Goal: Communication & Community: Share content

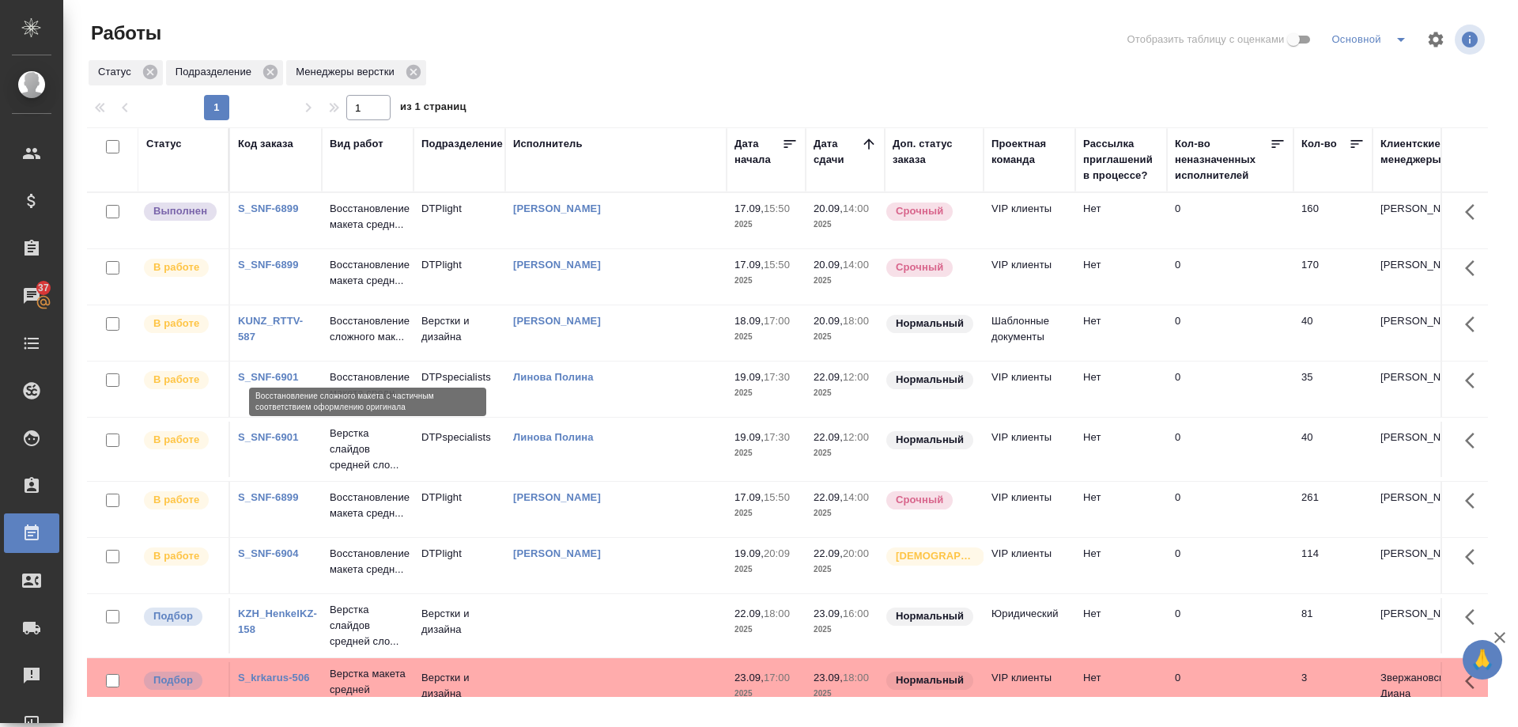
click at [342, 345] on p "Восстановление сложного мак..." at bounding box center [368, 329] width 76 height 32
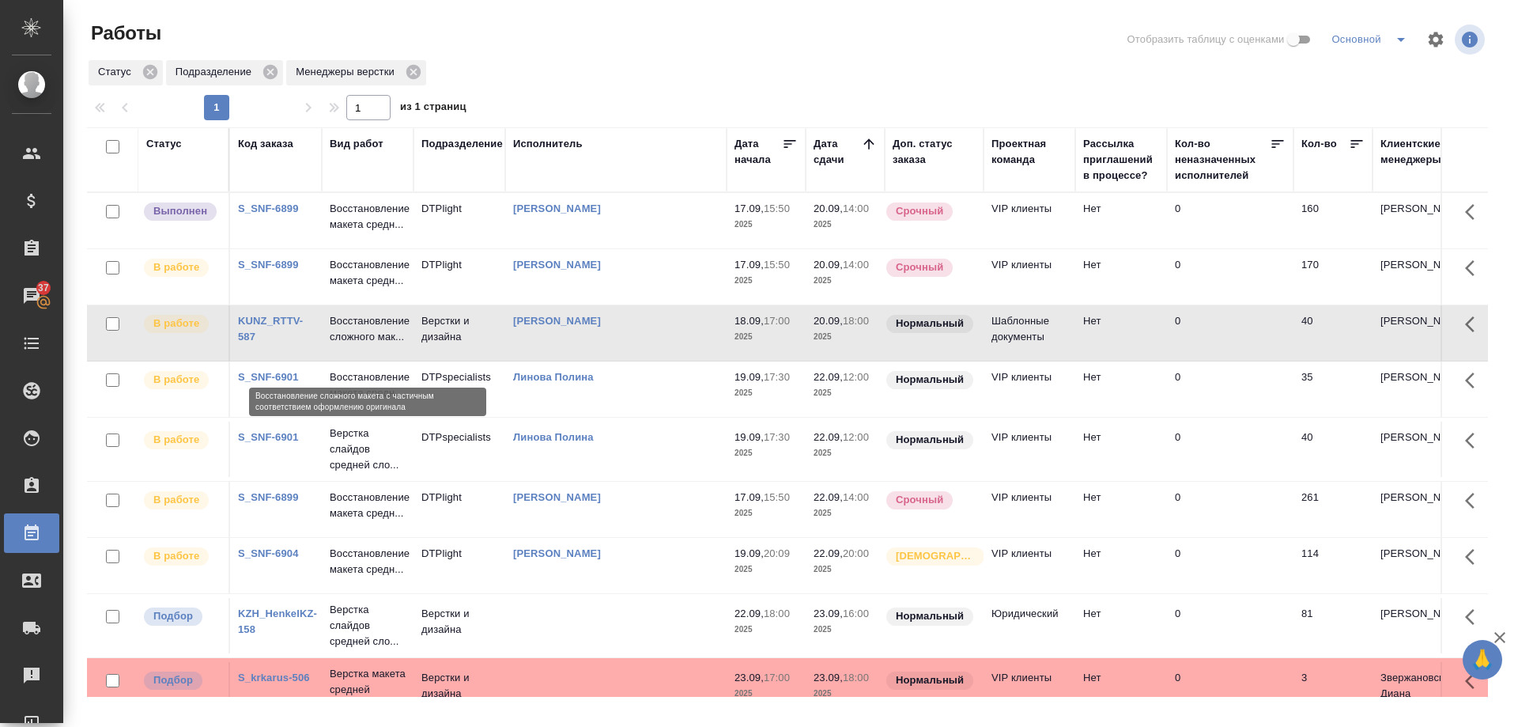
click at [342, 345] on p "Восстановление сложного мак..." at bounding box center [368, 329] width 76 height 32
click at [349, 223] on p "Восстановление макета средн..." at bounding box center [368, 217] width 76 height 32
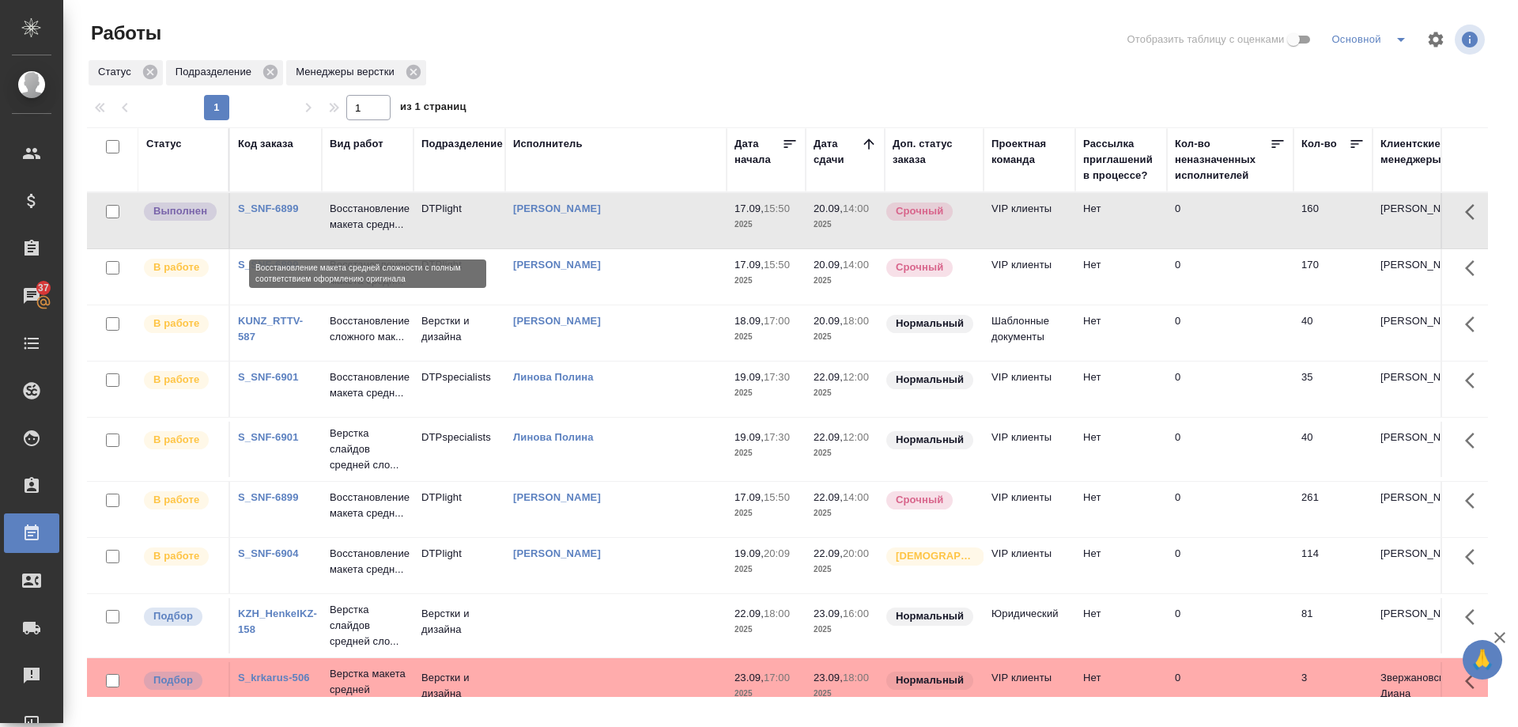
click at [349, 223] on p "Восстановление макета средн..." at bounding box center [368, 217] width 76 height 32
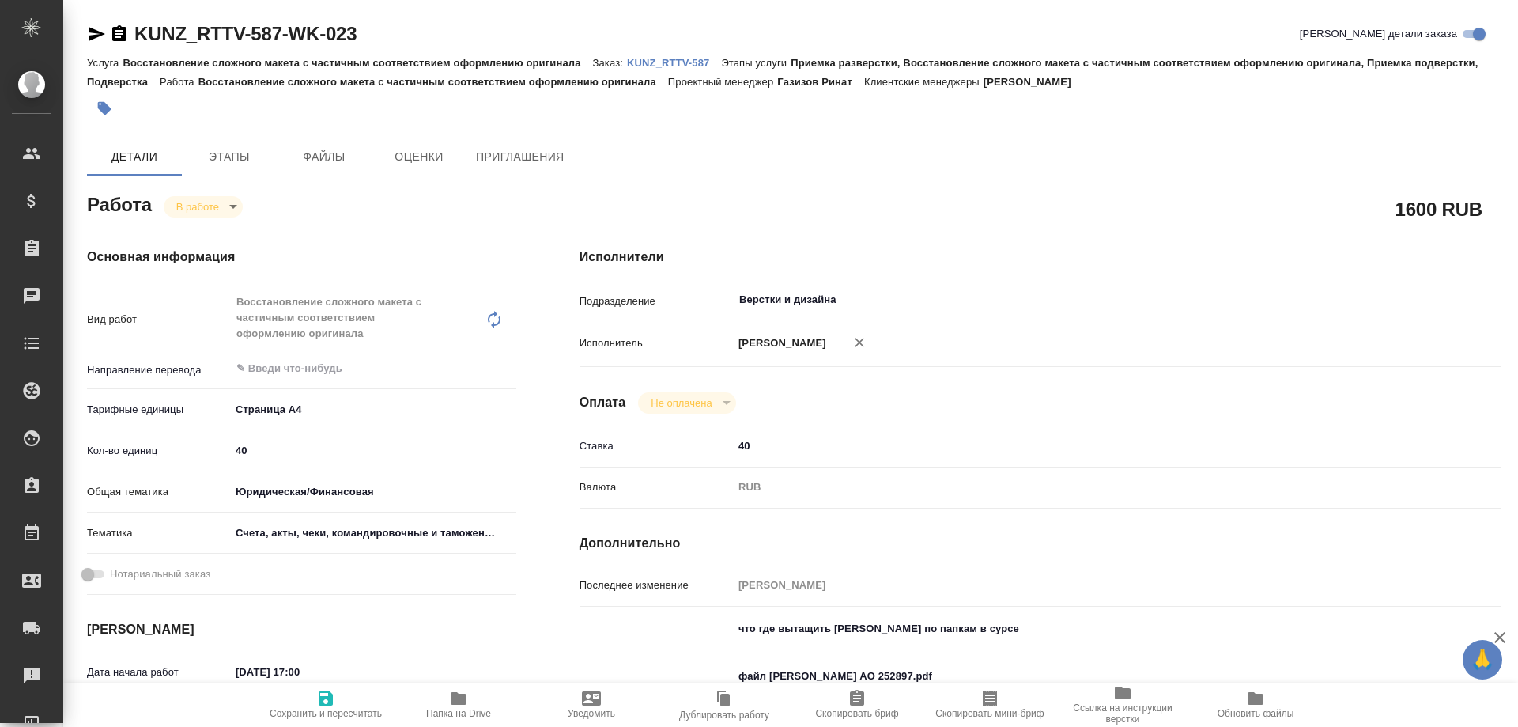
type textarea "x"
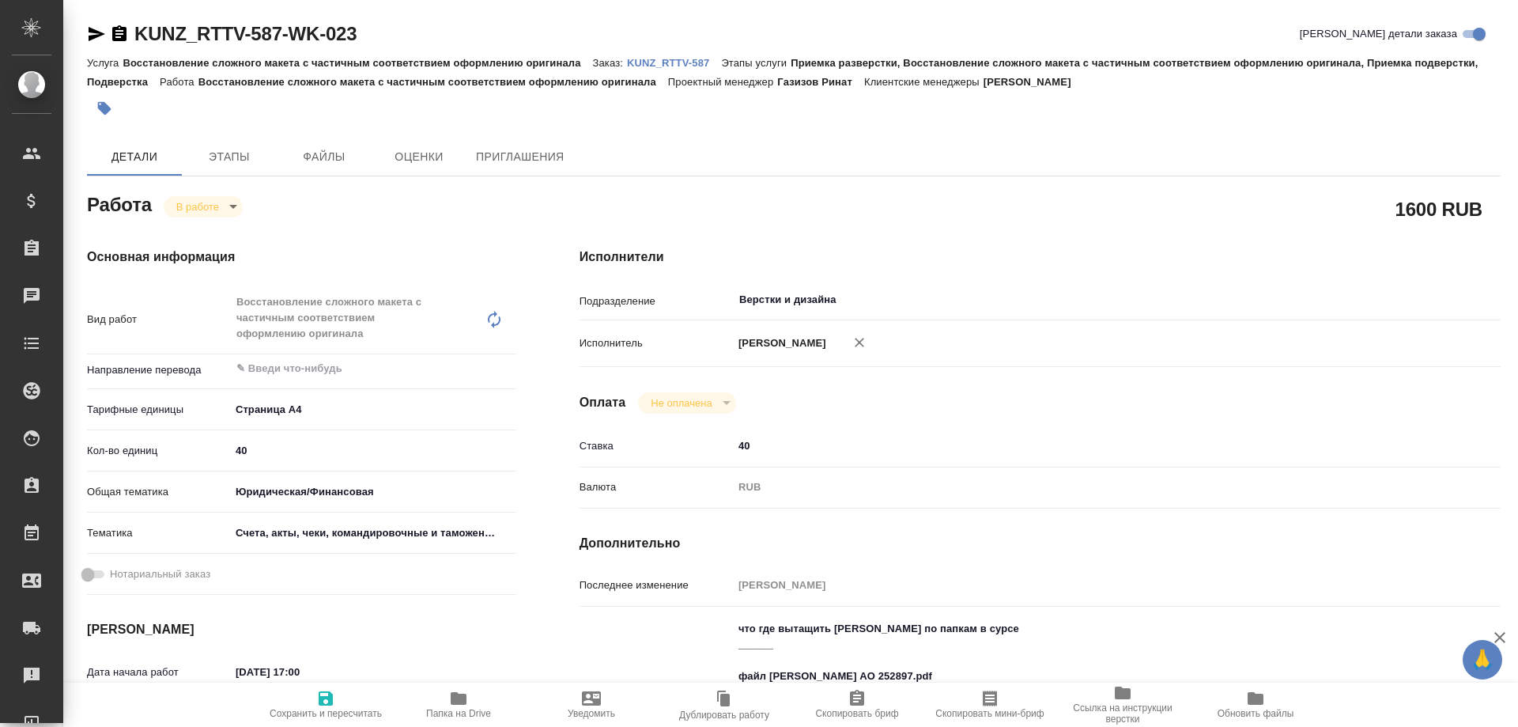
type textarea "x"
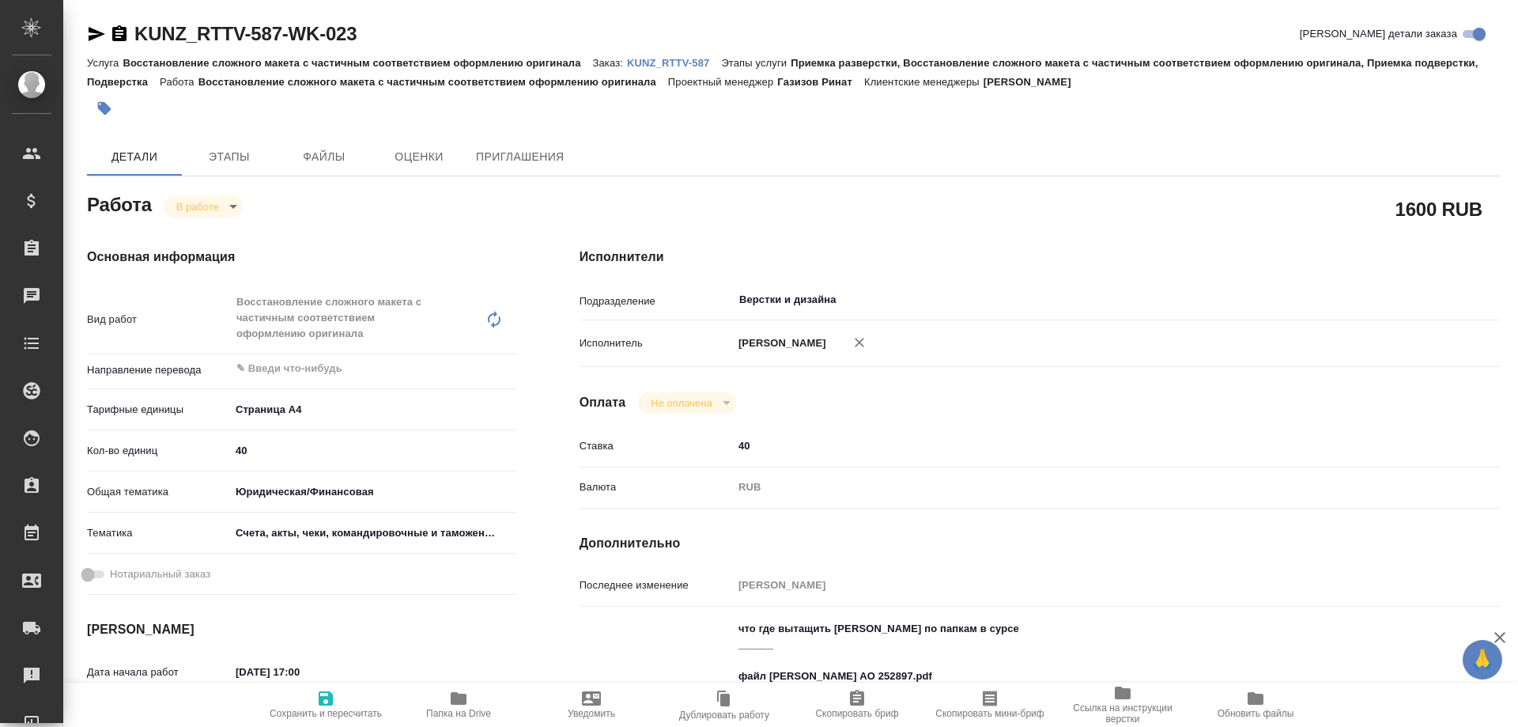
type textarea "x"
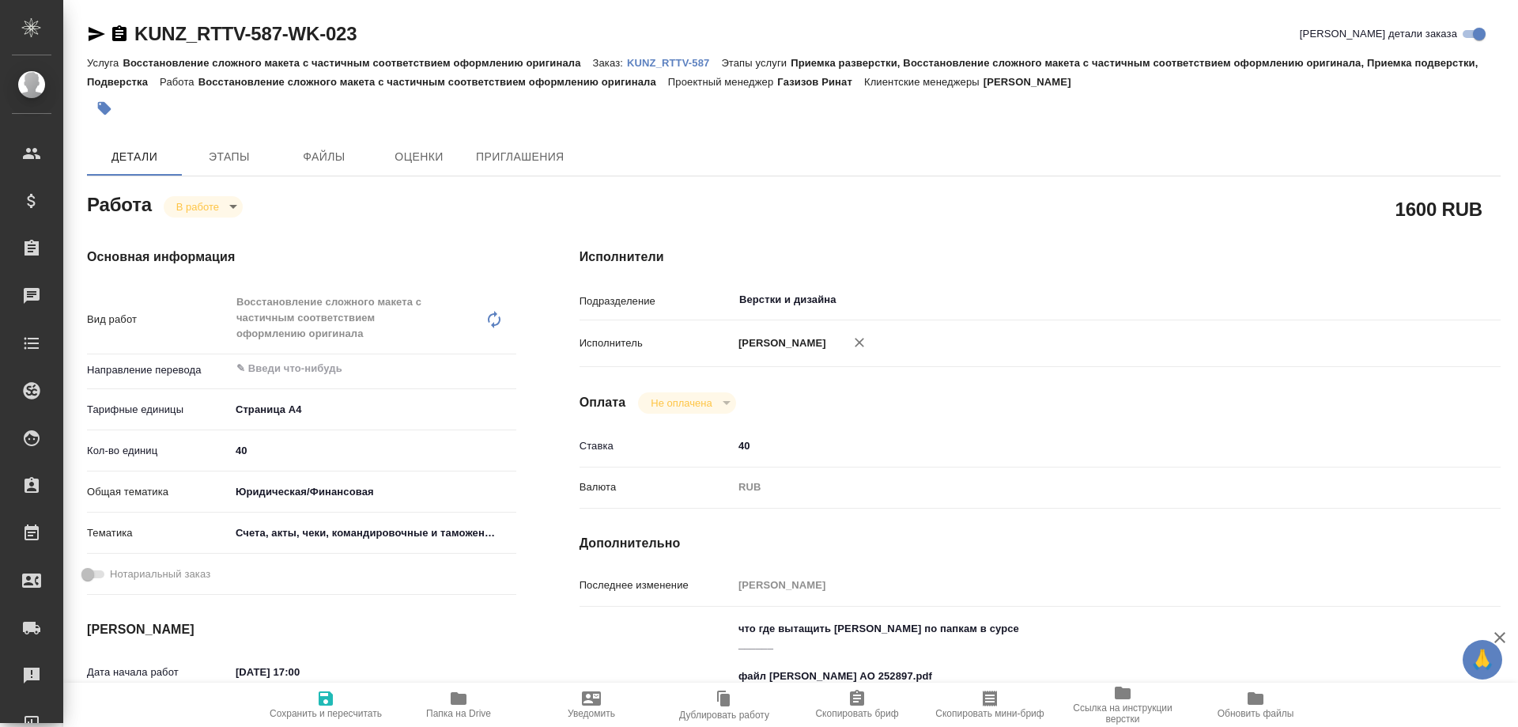
type textarea "x"
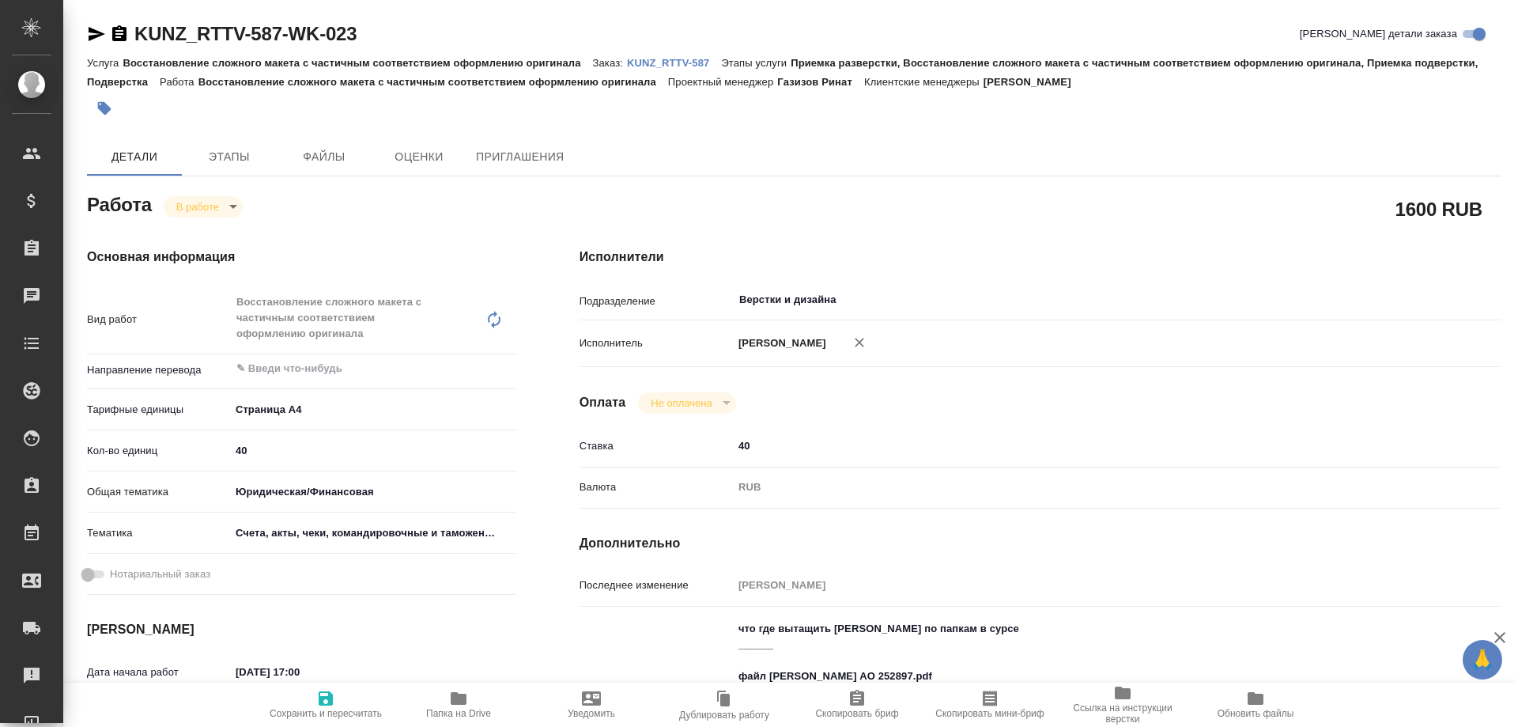
type textarea "x"
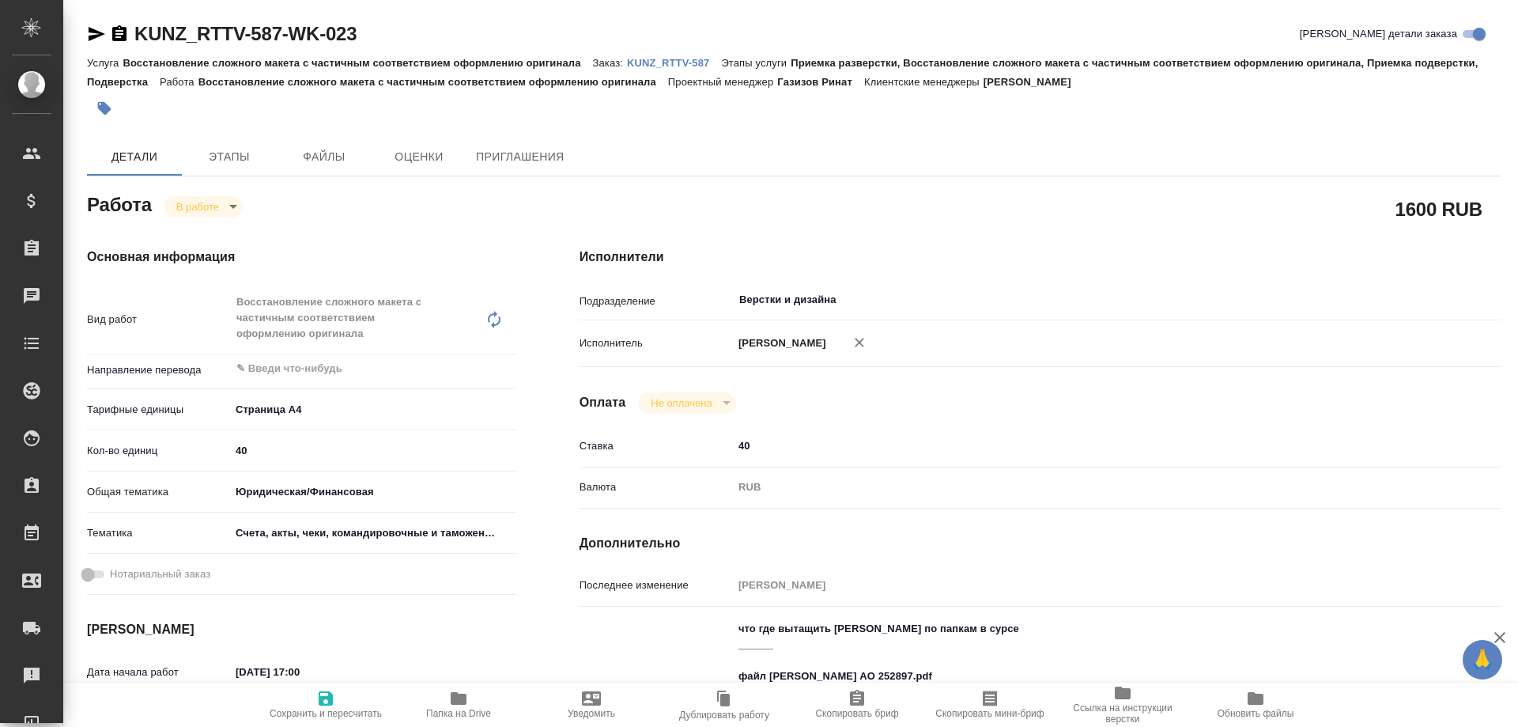
type textarea "x"
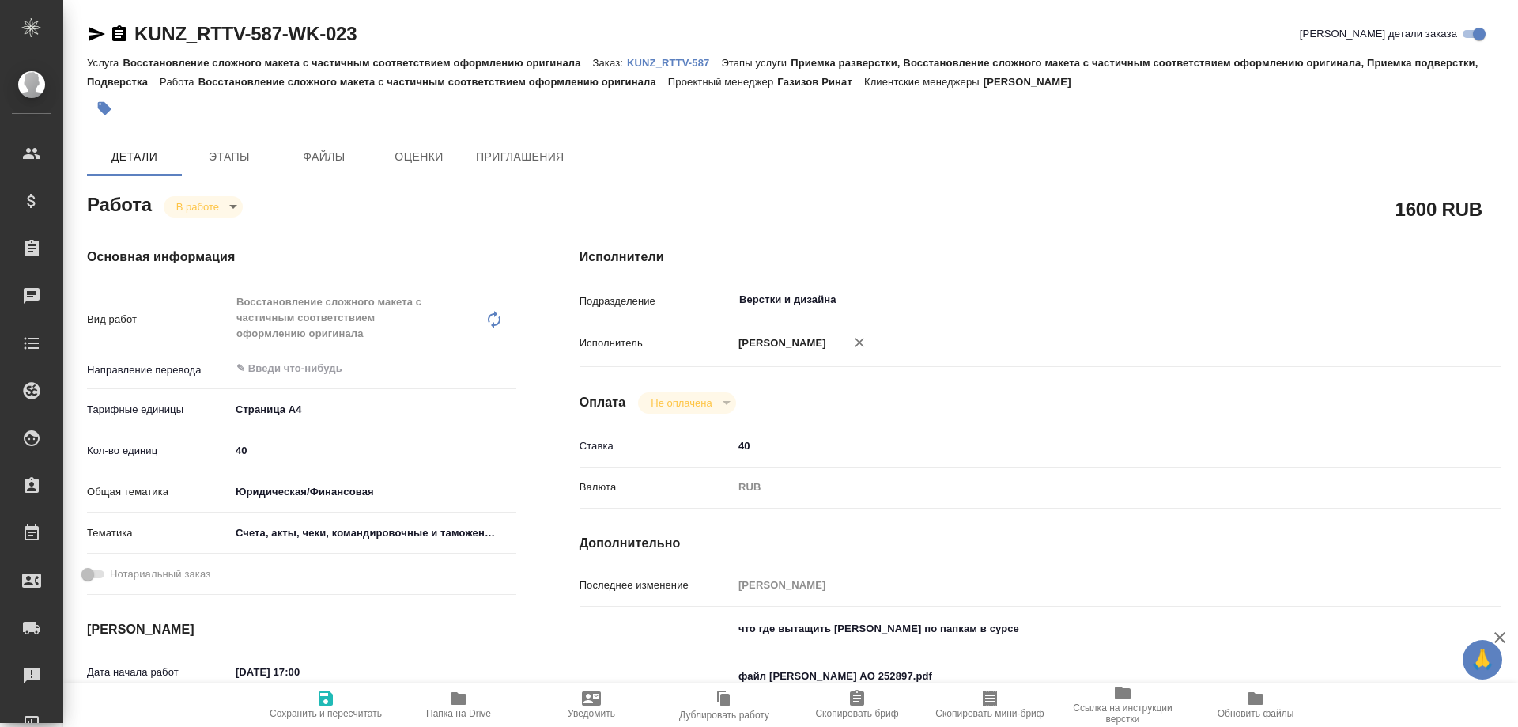
click at [465, 705] on icon "button" at bounding box center [458, 698] width 19 height 19
type textarea "x"
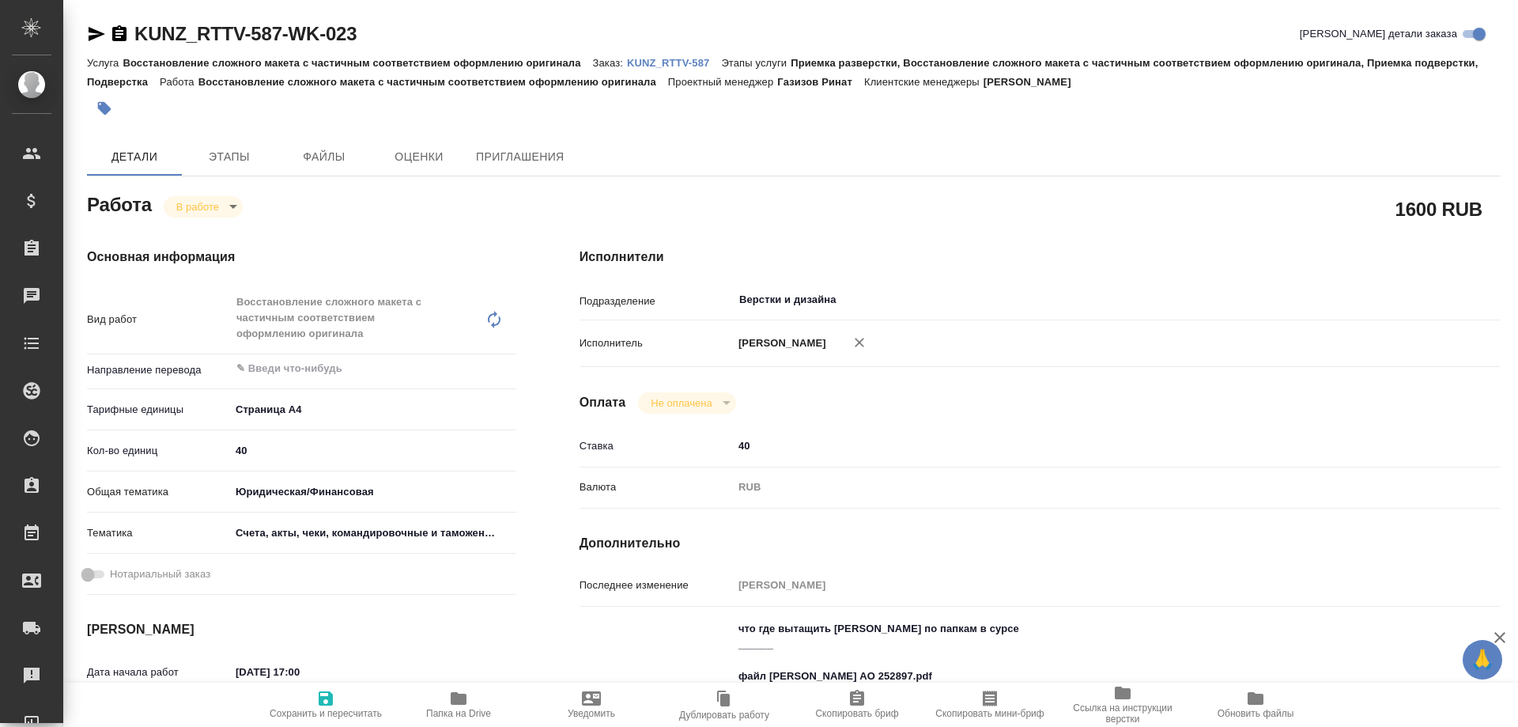
type textarea "x"
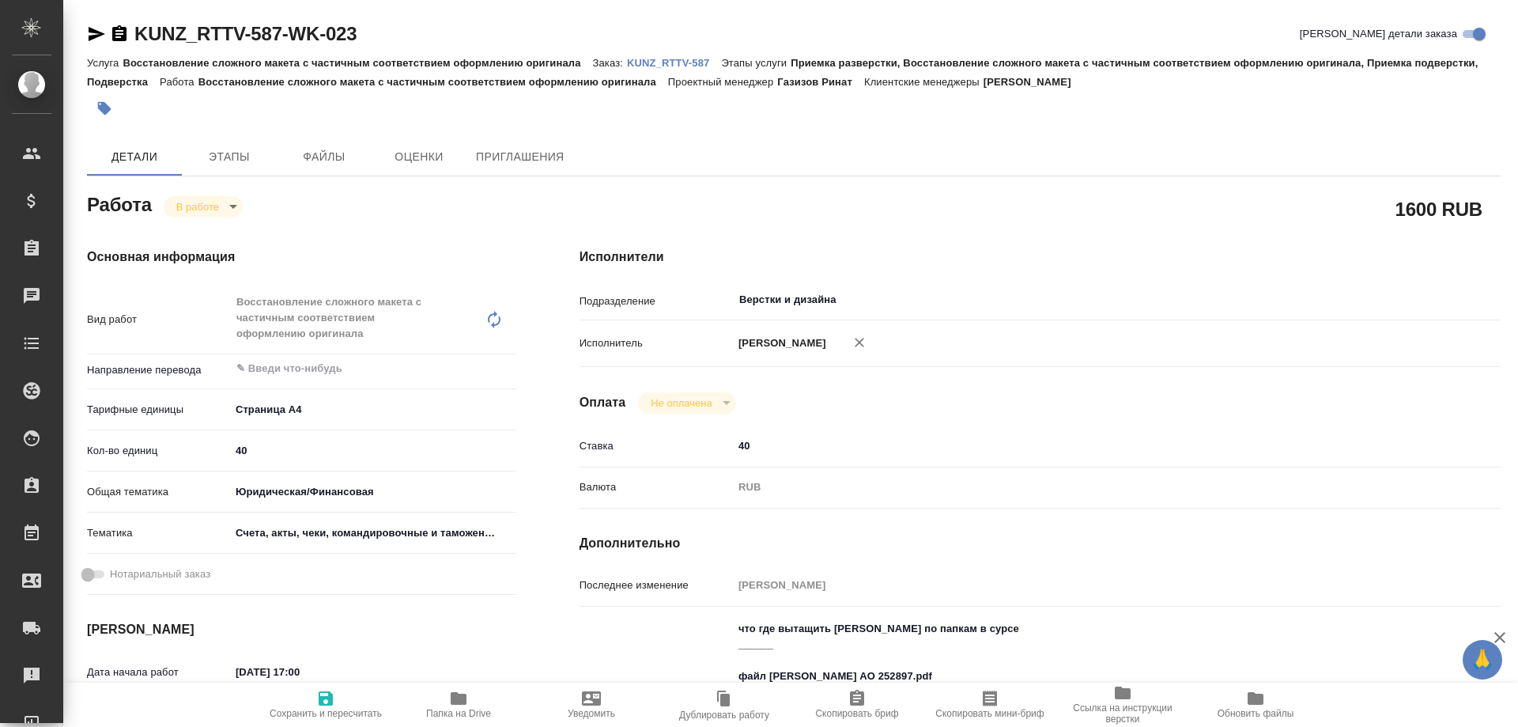
type textarea "x"
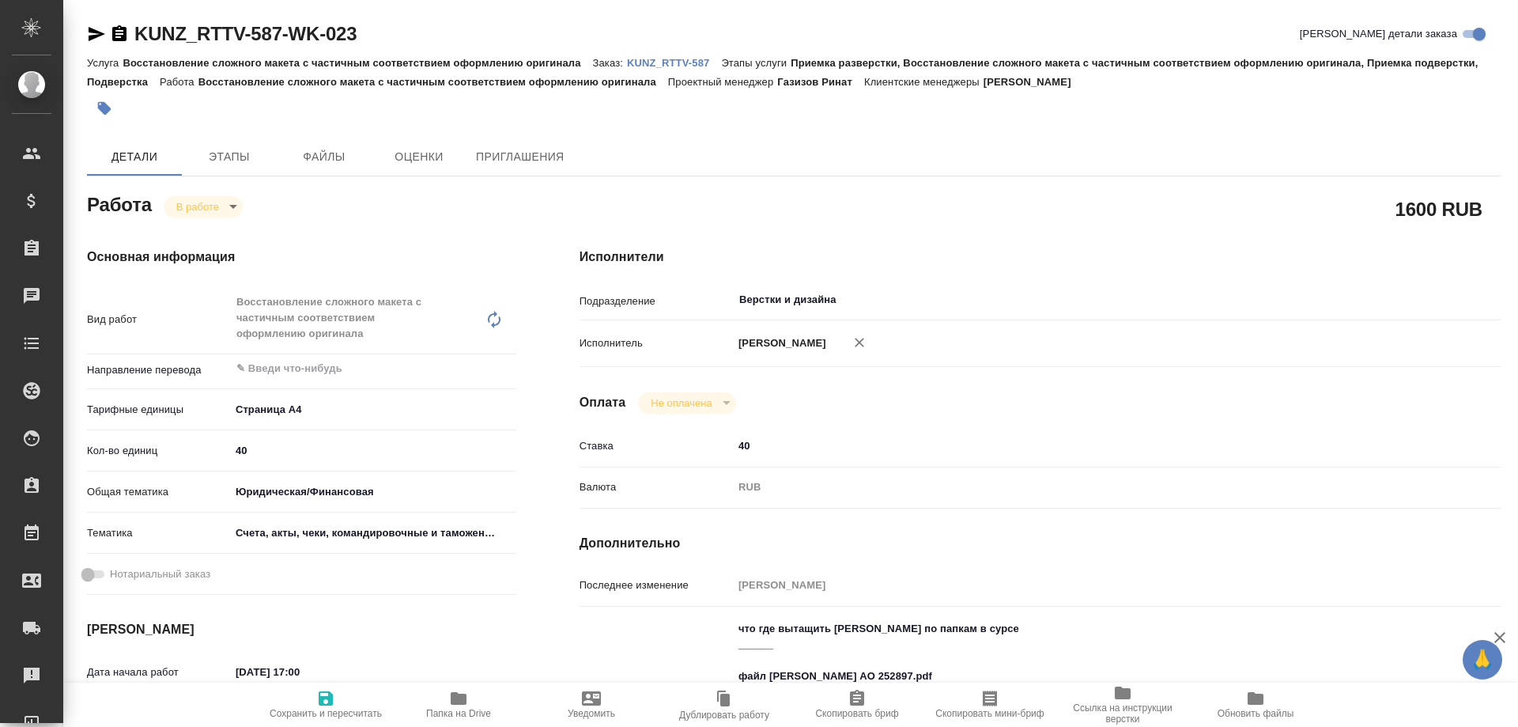
type textarea "x"
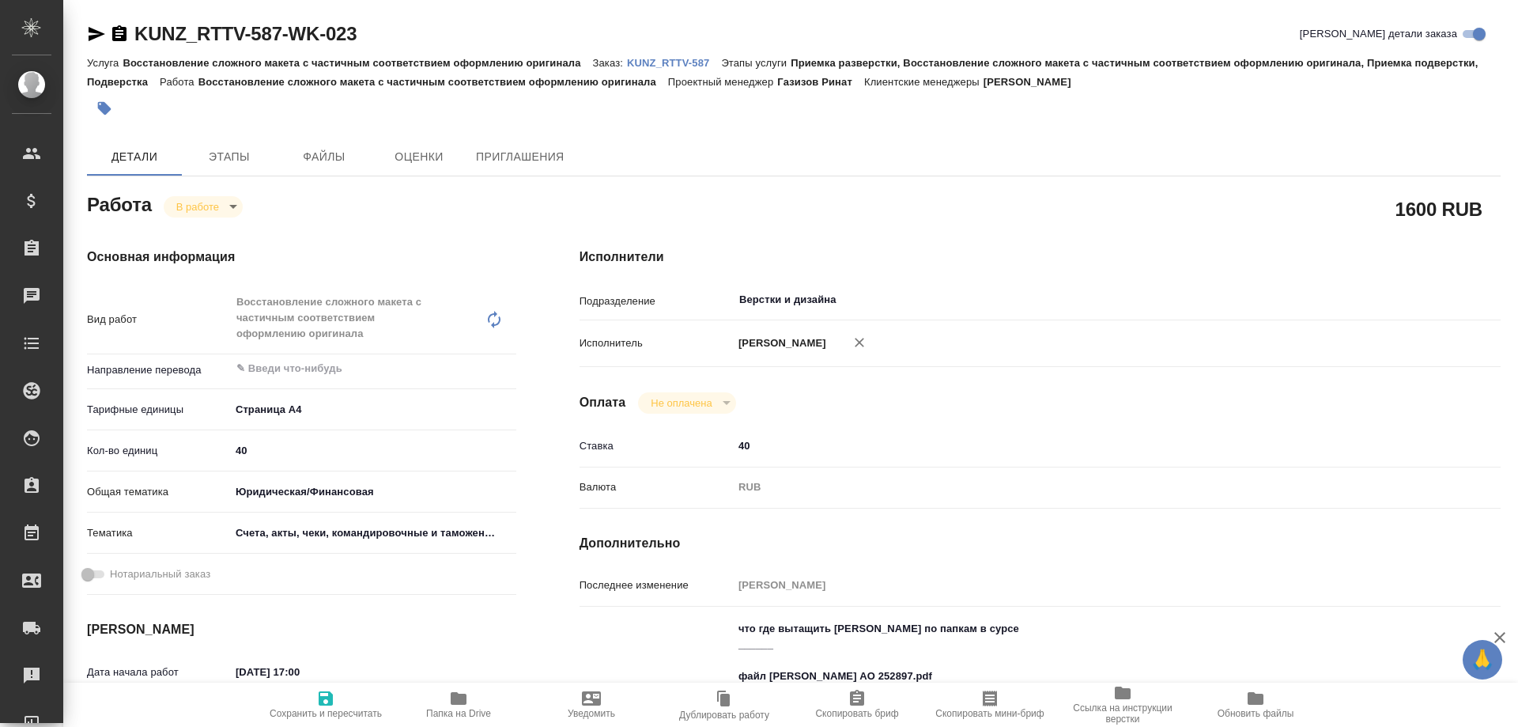
type textarea "x"
click at [193, 213] on body "🙏 .cls-1 fill:#fff; AWATERA Arsenyeva Vera Клиенты Спецификации Заказы 36 Чаты …" at bounding box center [759, 363] width 1518 height 727
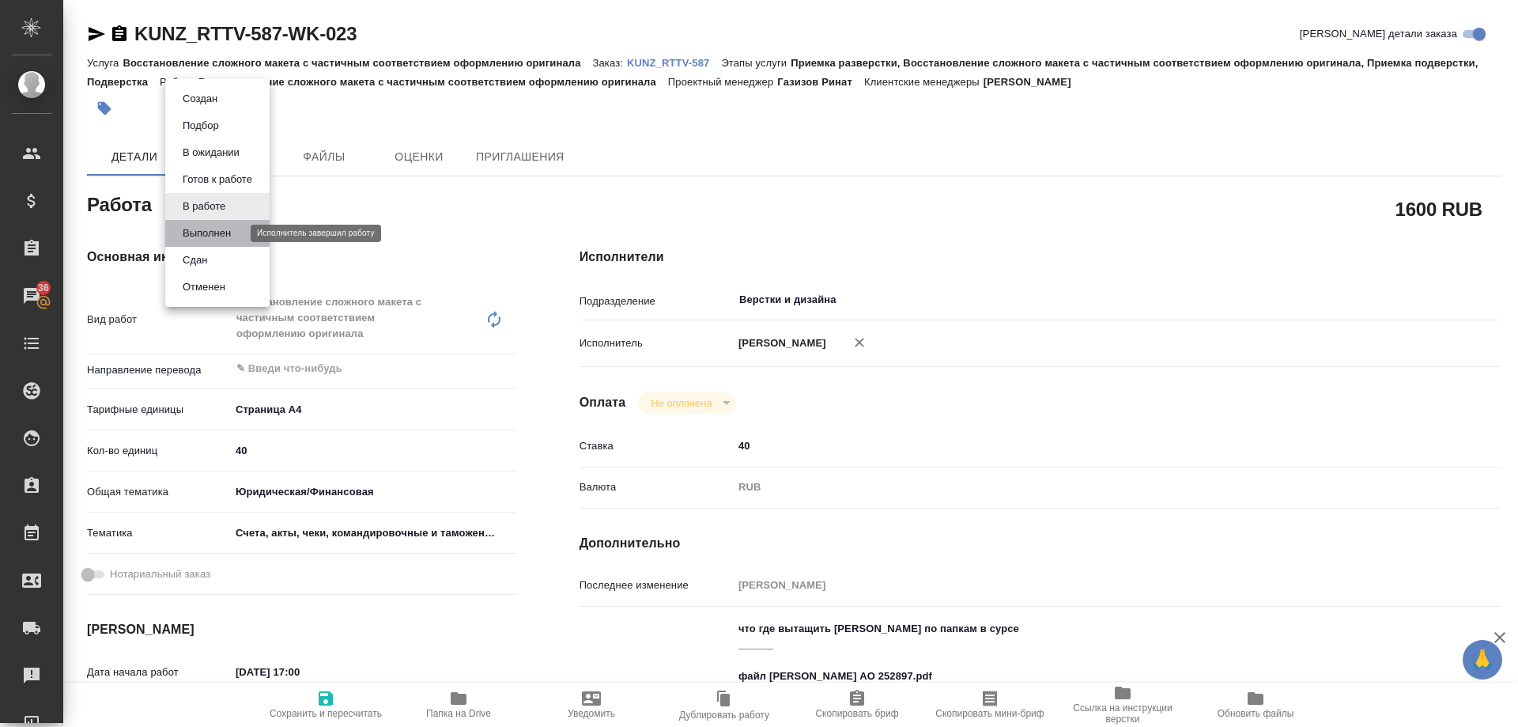
click at [200, 231] on button "Выполнен" at bounding box center [207, 233] width 58 height 17
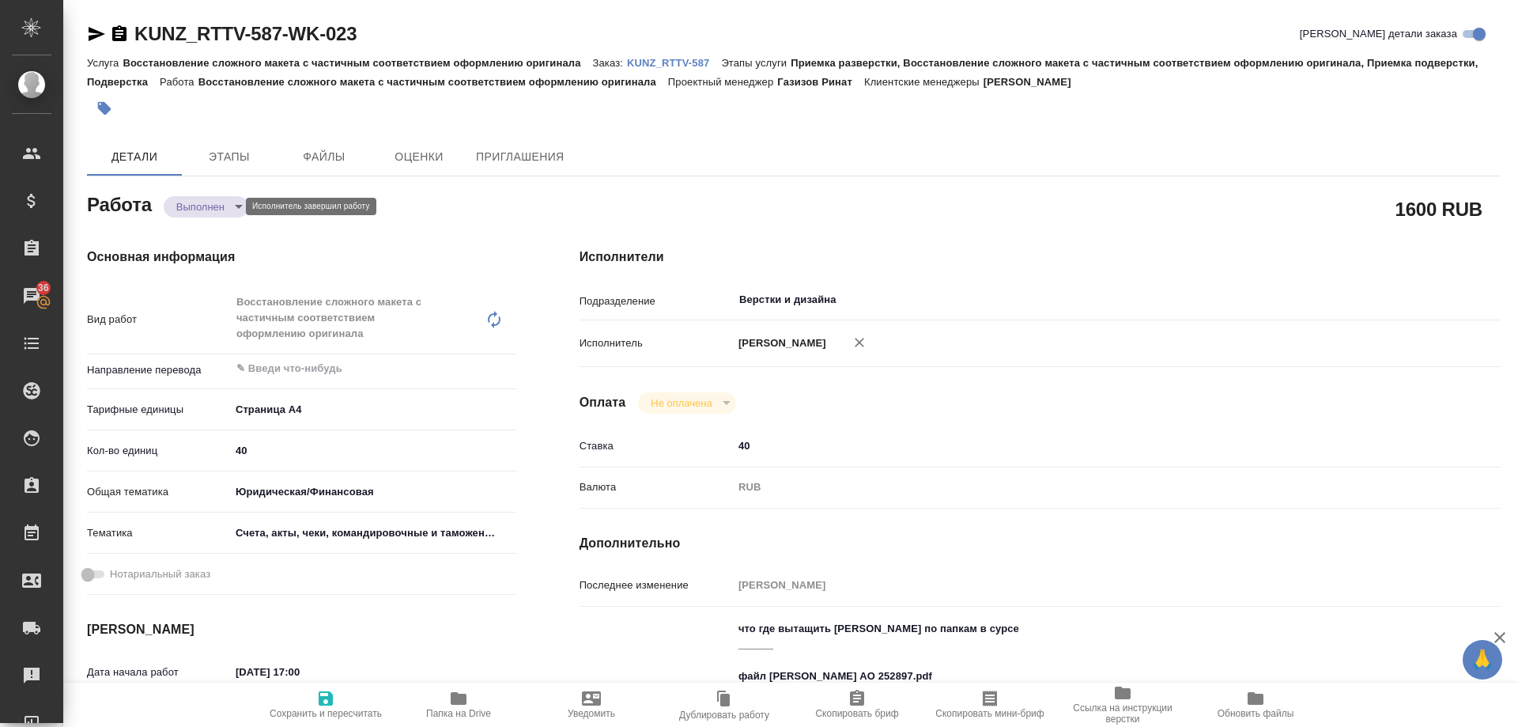
type textarea "x"
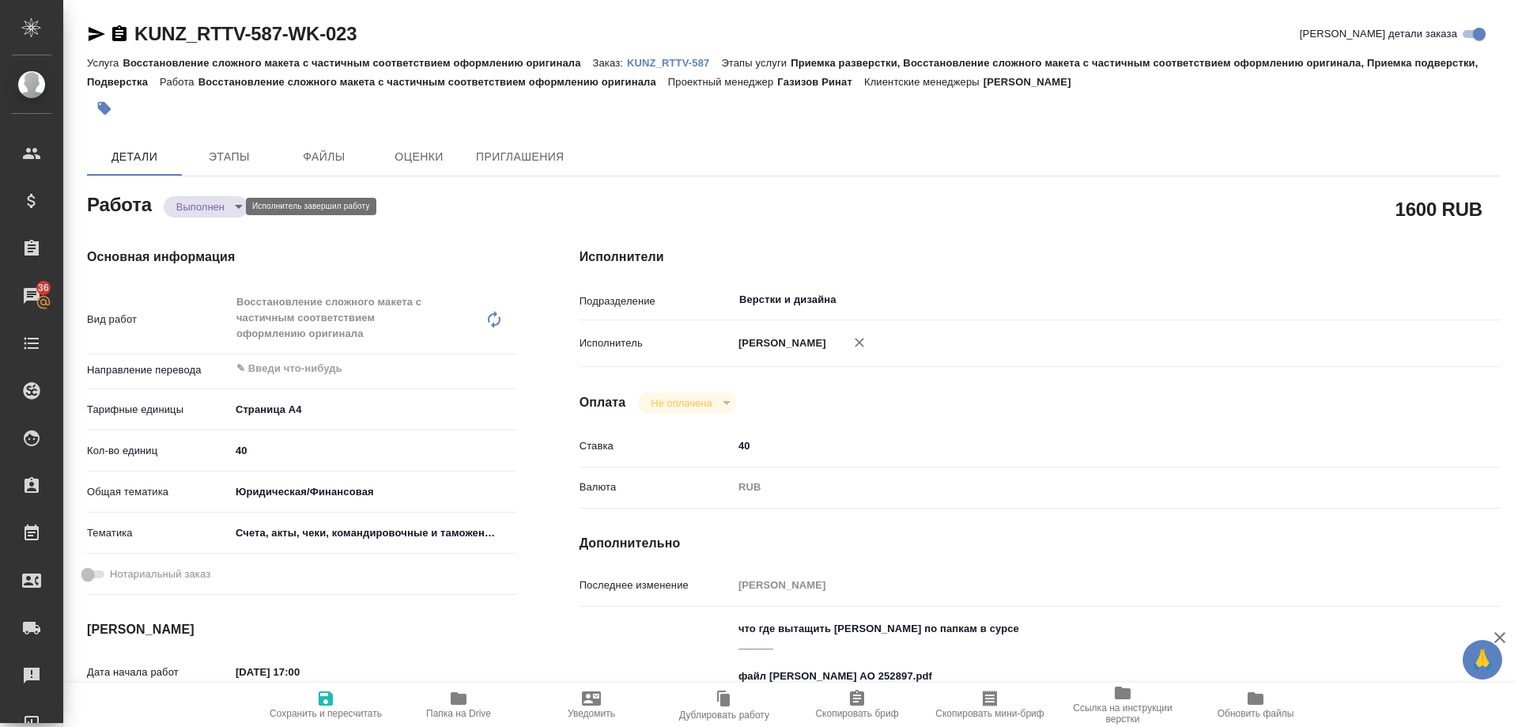
type textarea "x"
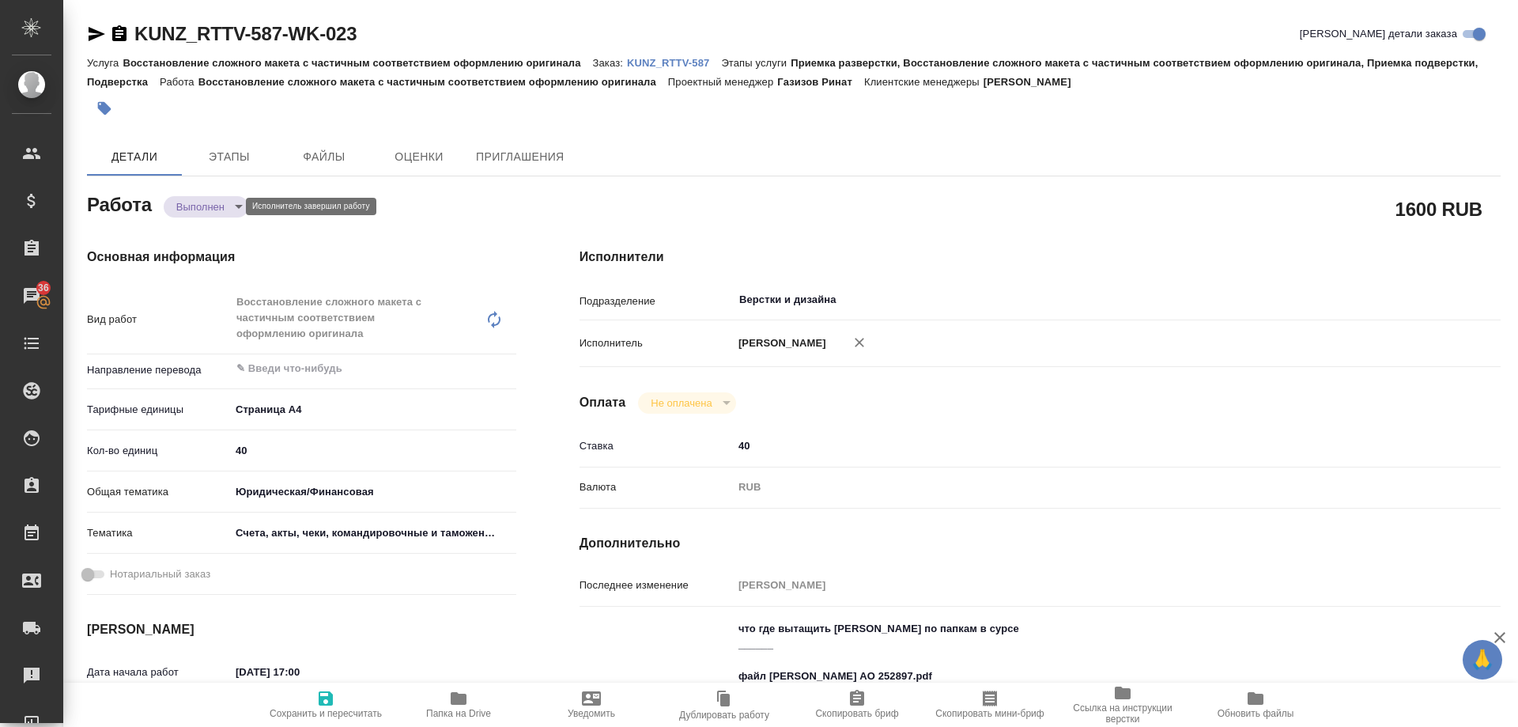
type textarea "x"
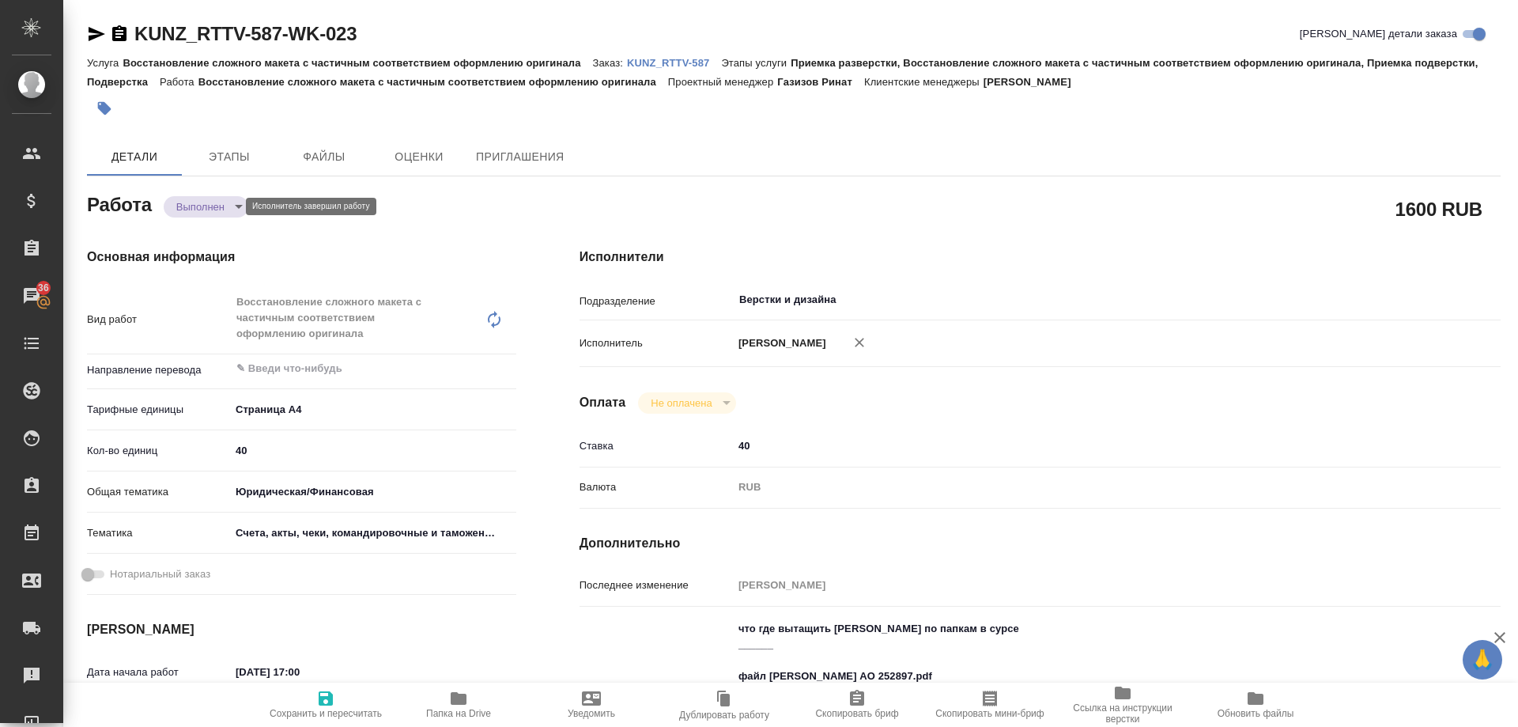
click at [198, 200] on body "🙏 .cls-1 fill:#fff; AWATERA Arsenyeva Vera Клиенты Спецификации Заказы 36 Чаты …" at bounding box center [759, 363] width 1518 height 727
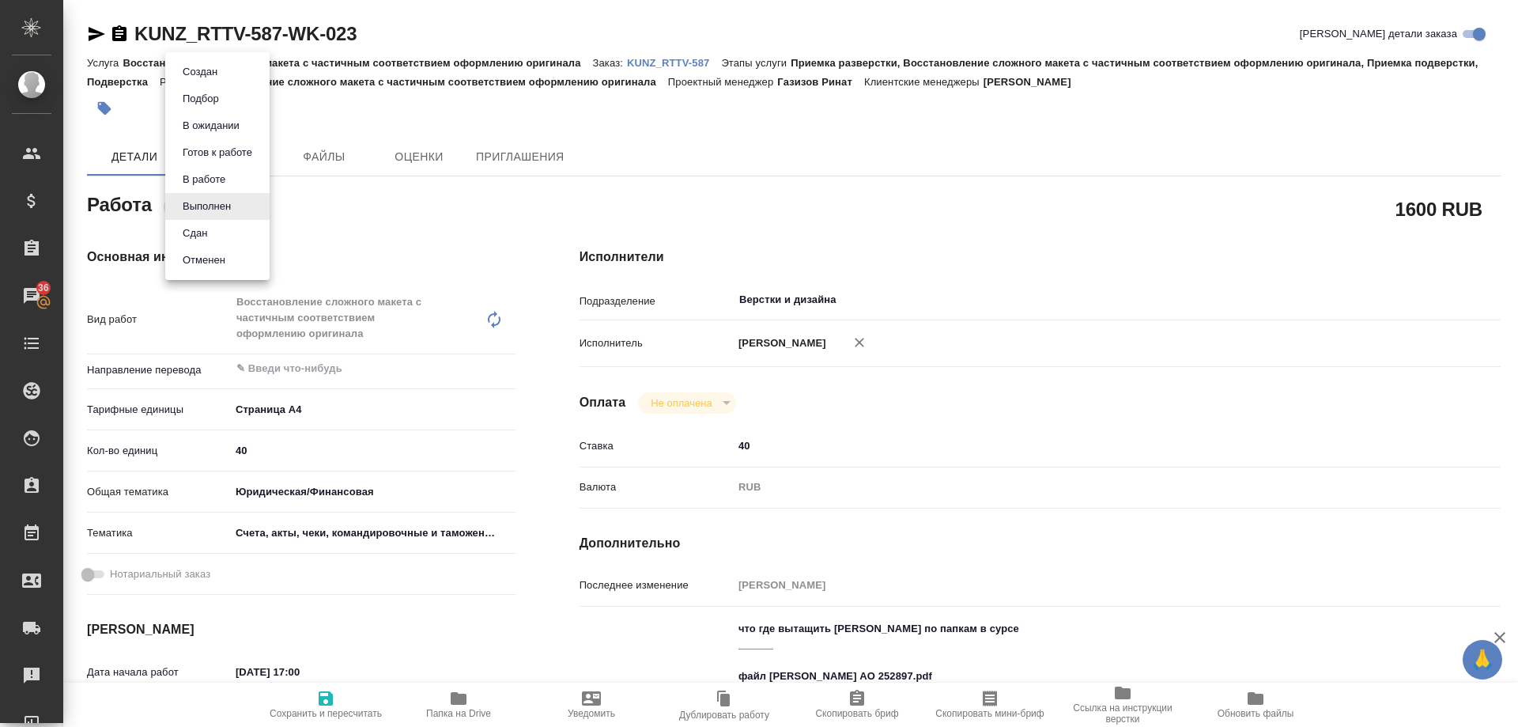
type textarea "x"
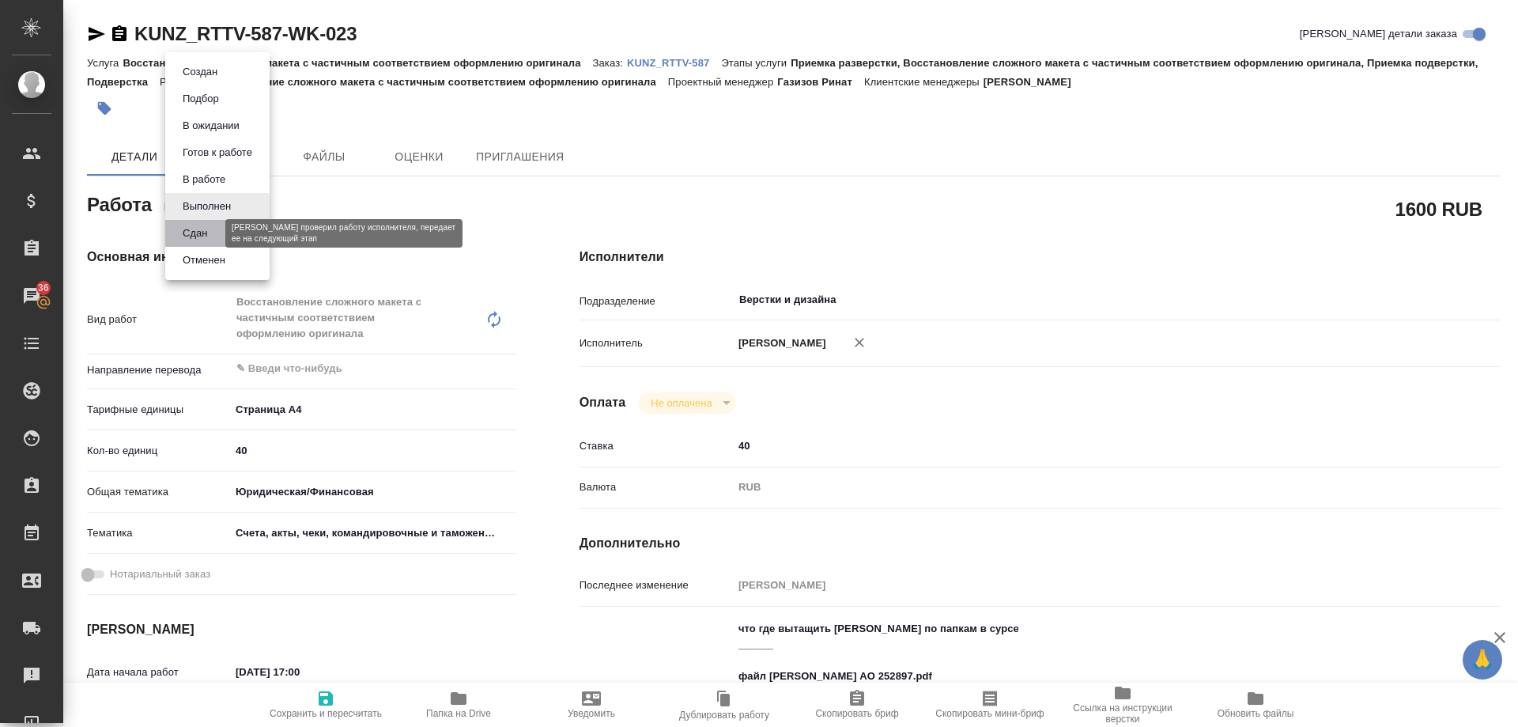
click at [189, 229] on button "Сдан" at bounding box center [195, 233] width 34 height 17
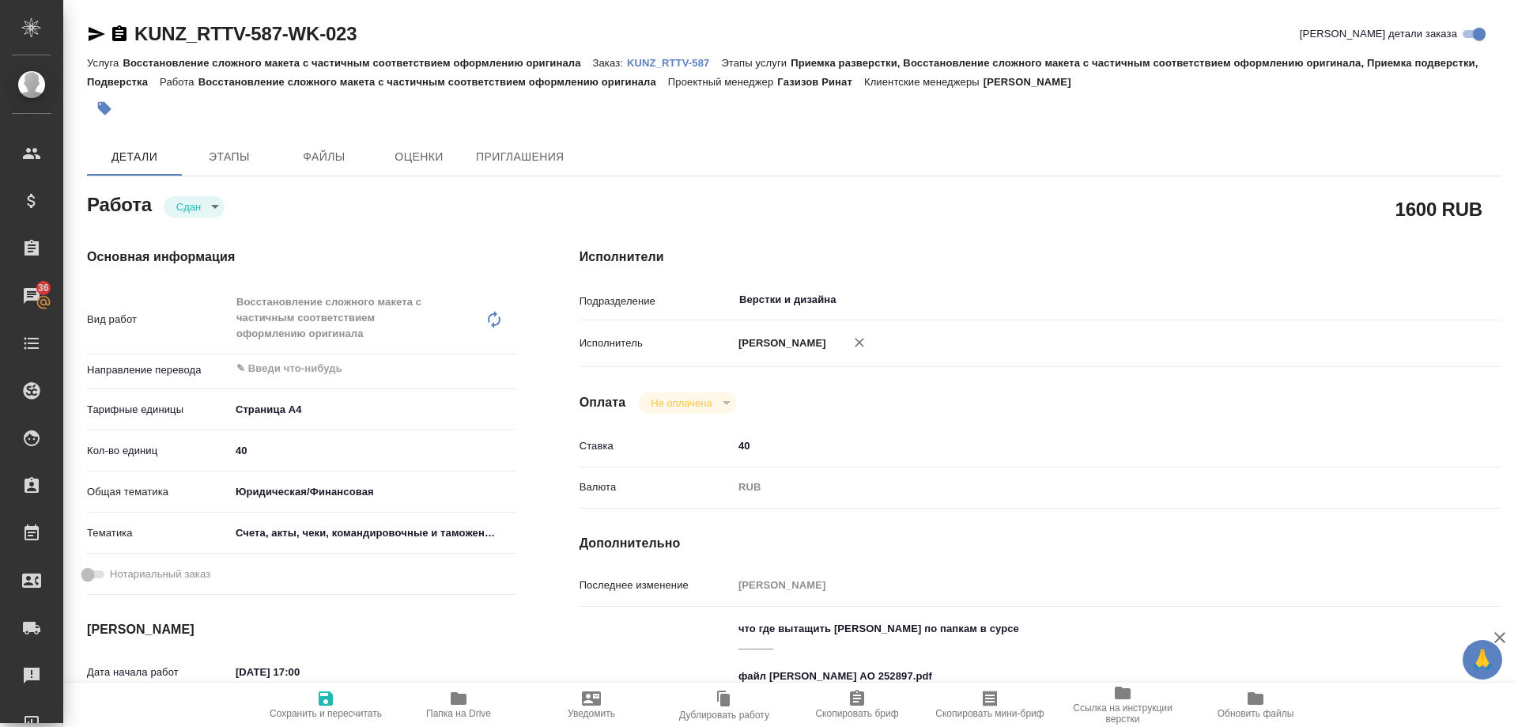
type textarea "x"
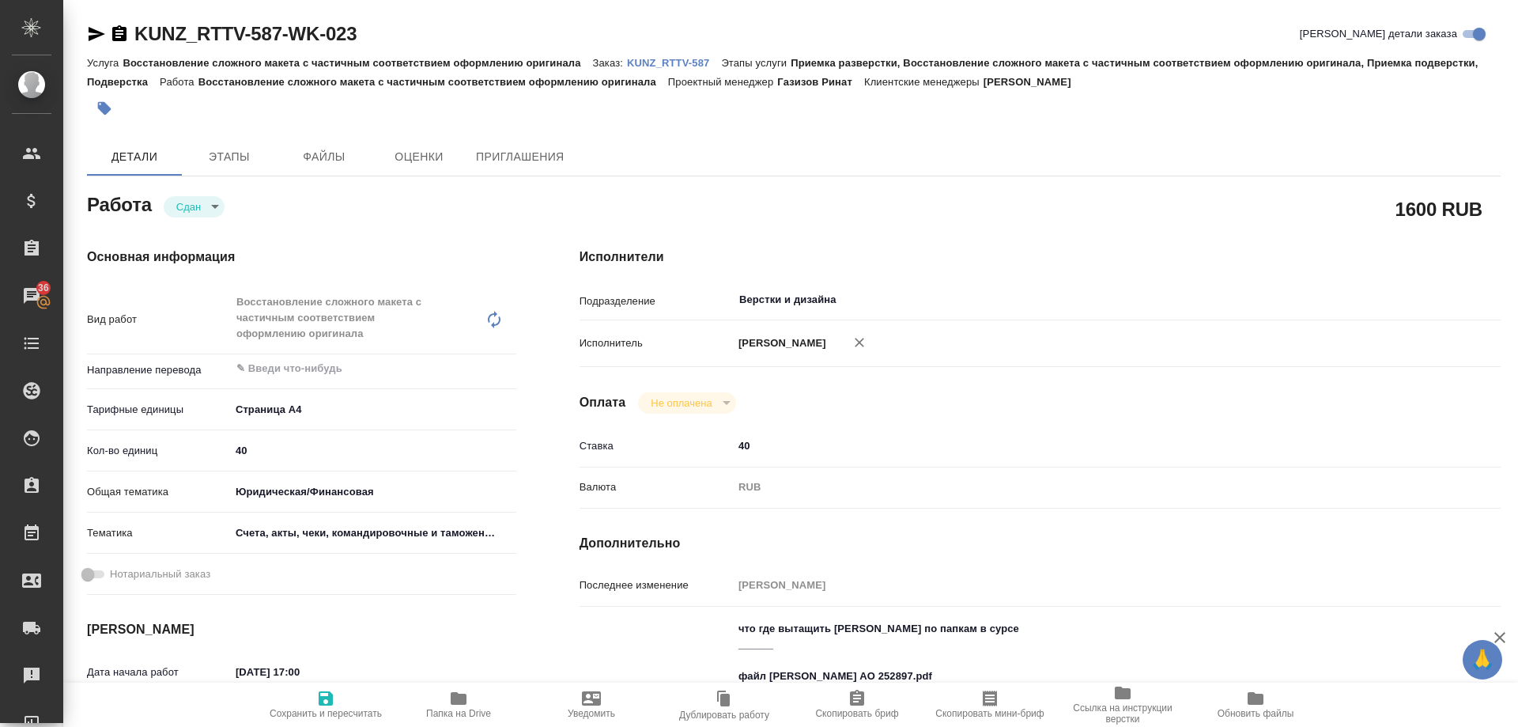
type textarea "x"
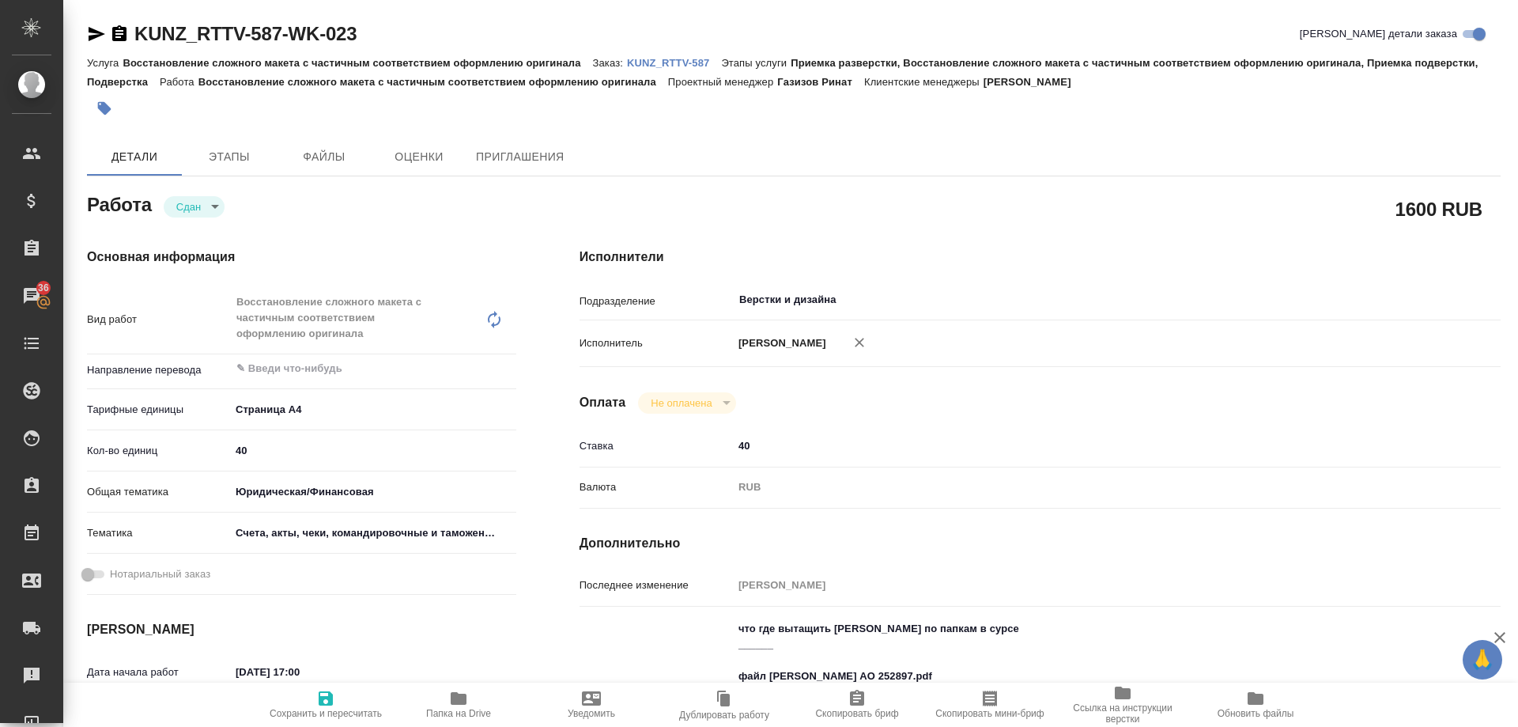
type textarea "x"
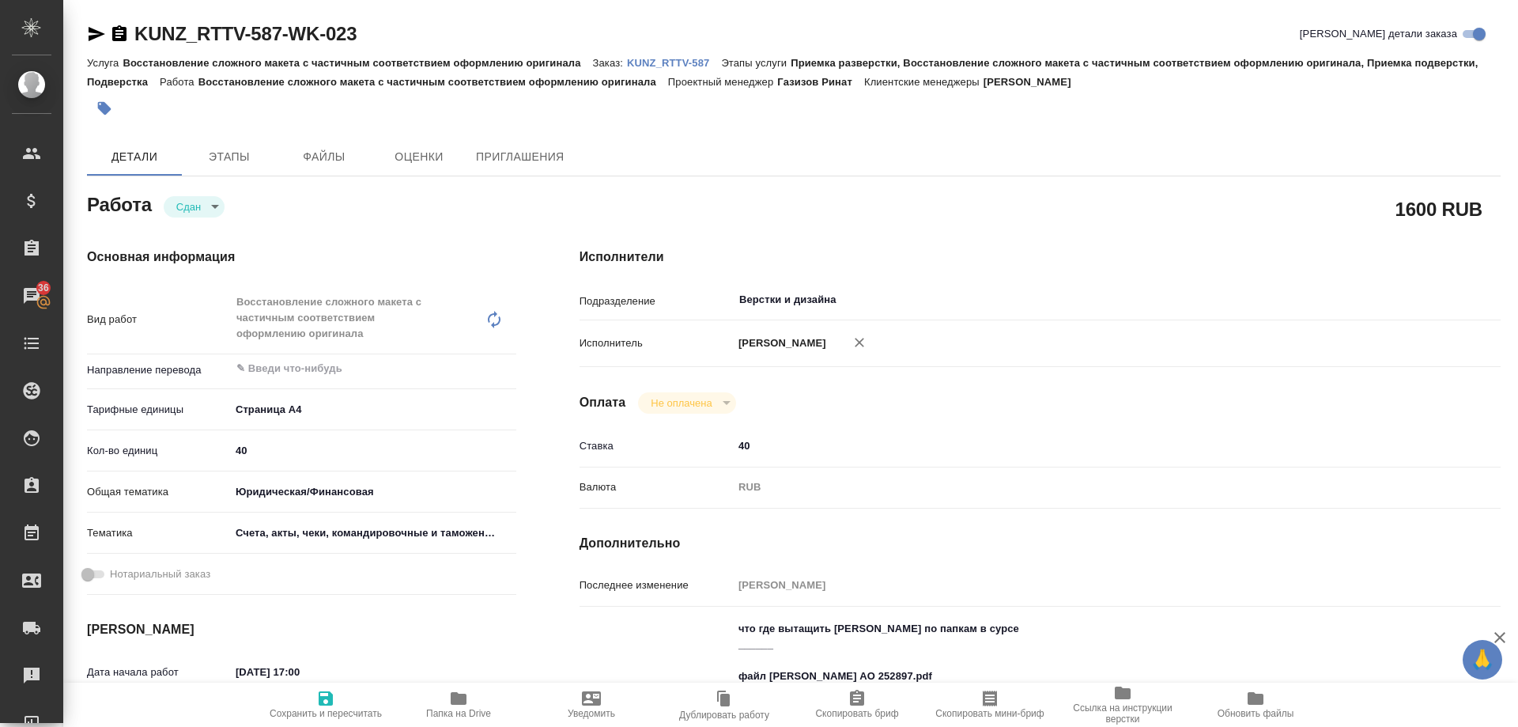
click at [704, 63] on p "KUNZ_RTTV-587" at bounding box center [674, 63] width 94 height 12
type textarea "x"
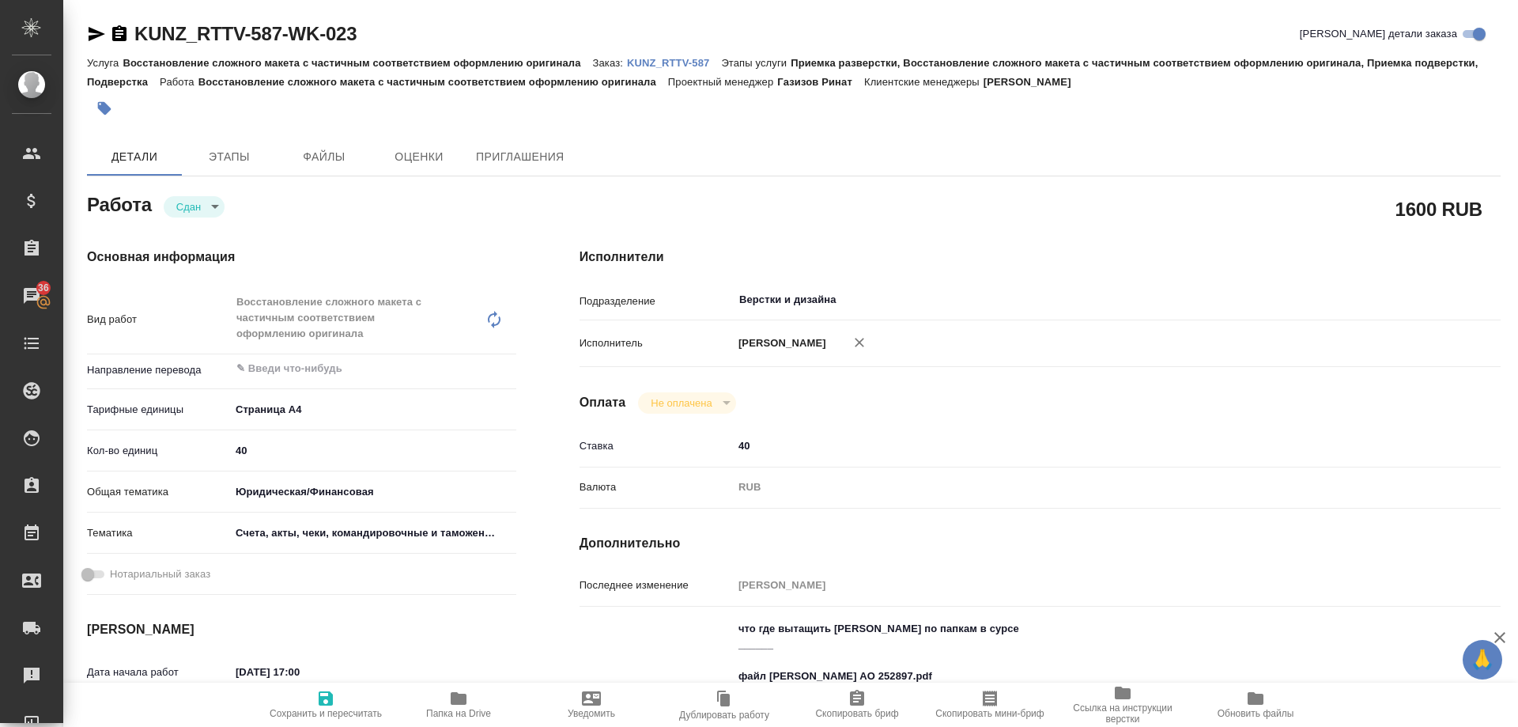
type textarea "x"
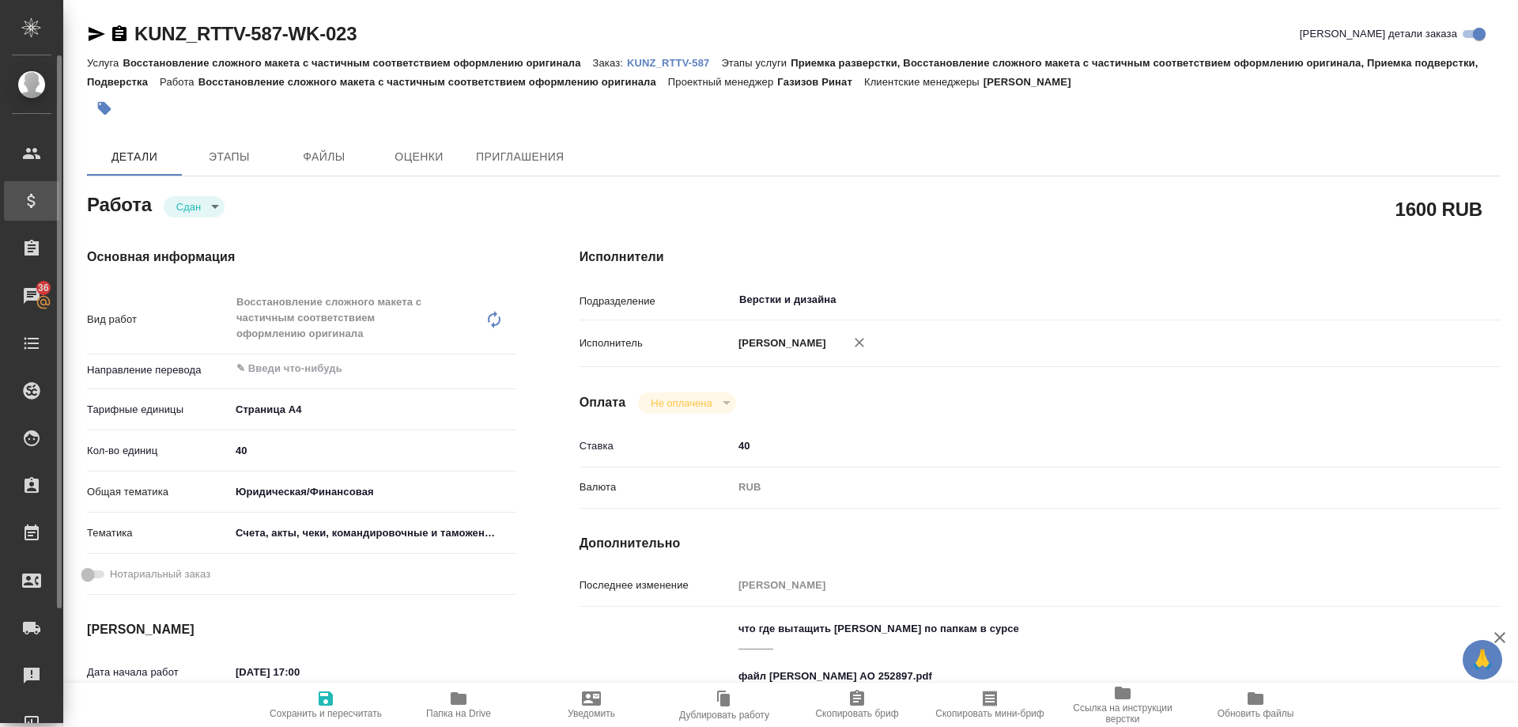
type textarea "x"
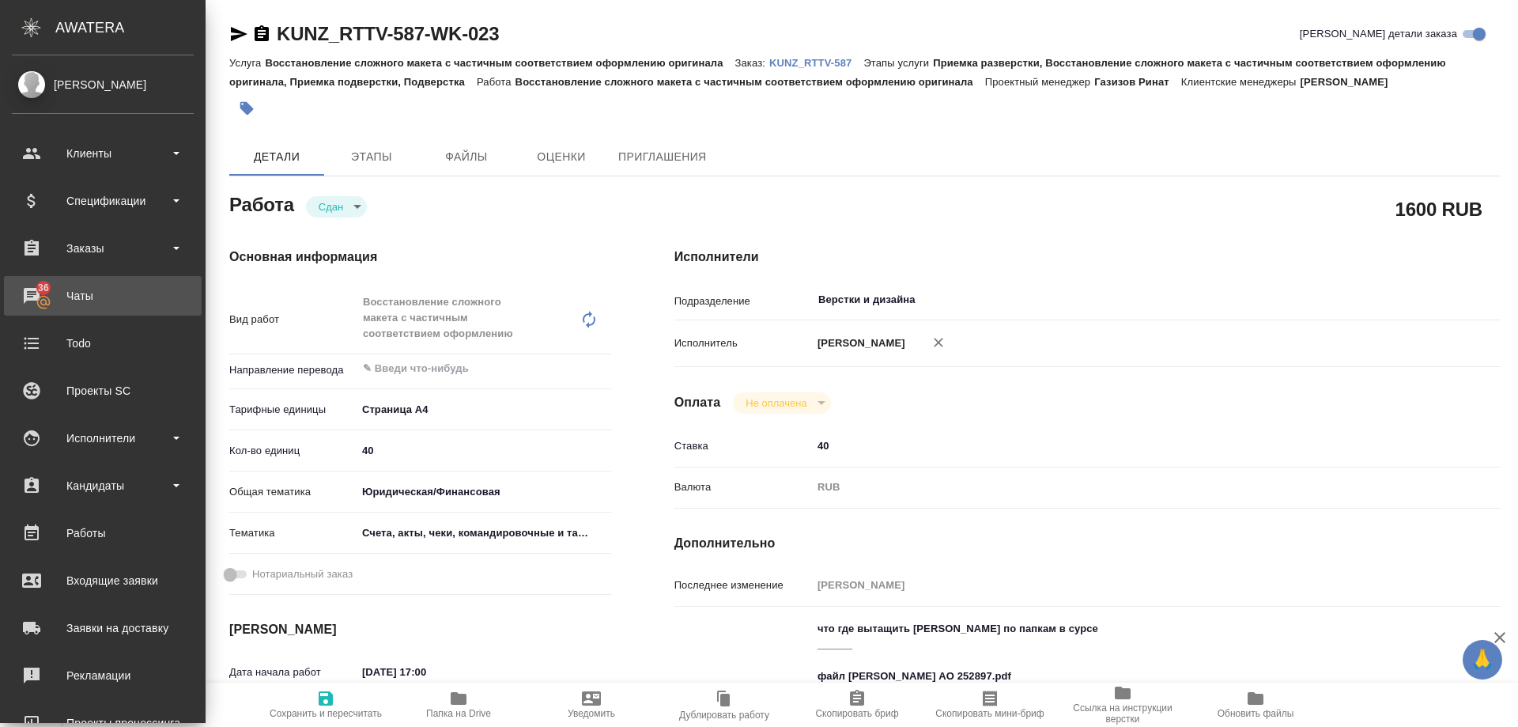
type textarea "x"
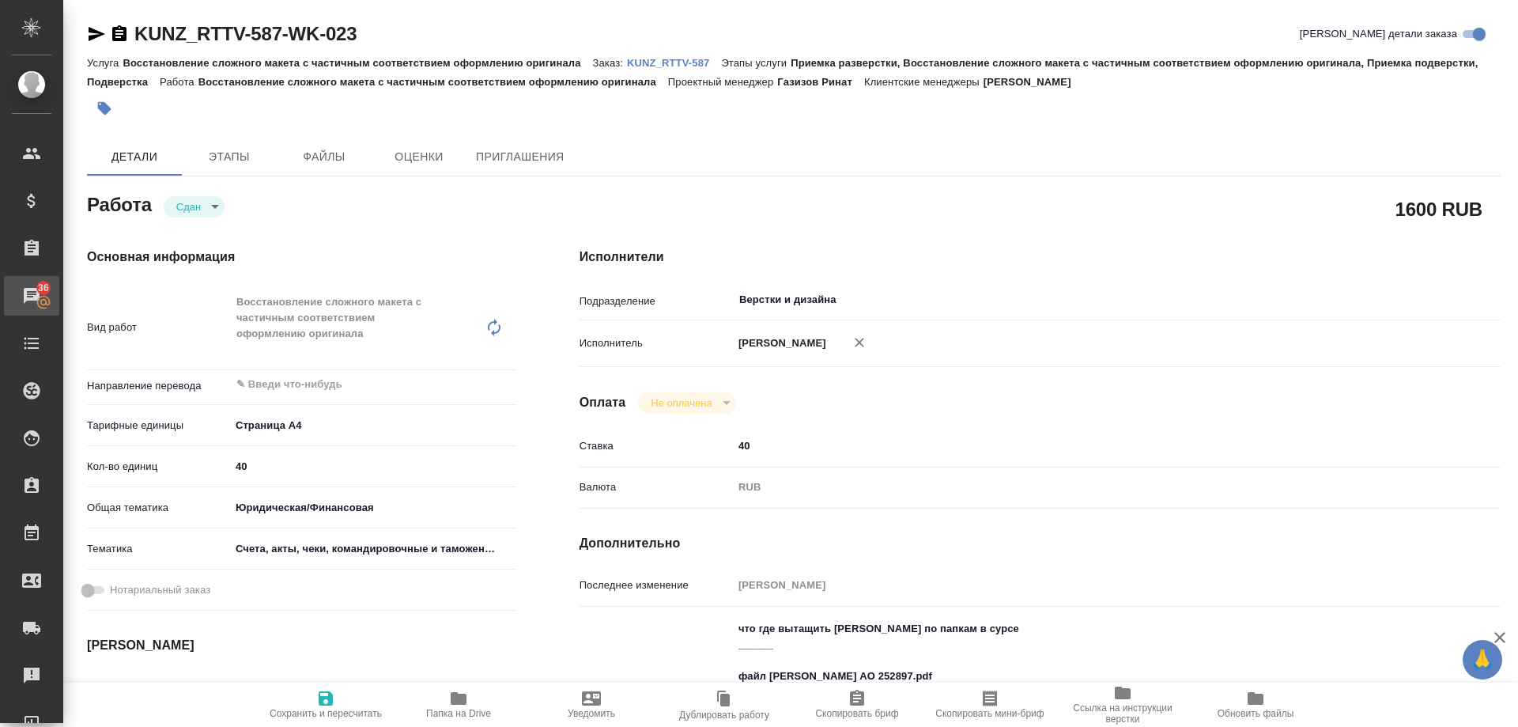
click at [32, 291] on div "Чаты" at bounding box center [12, 296] width 40 height 24
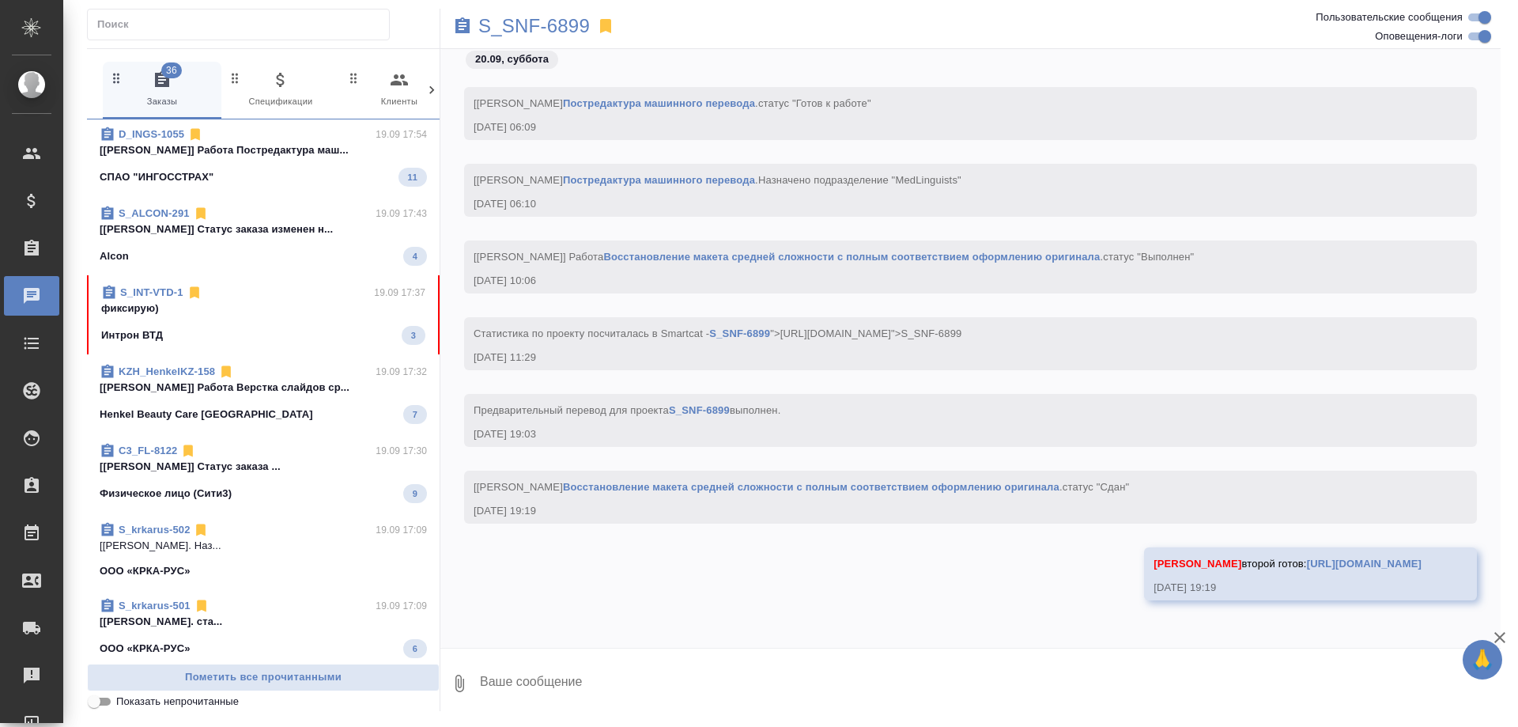
scroll to position [1581, 0]
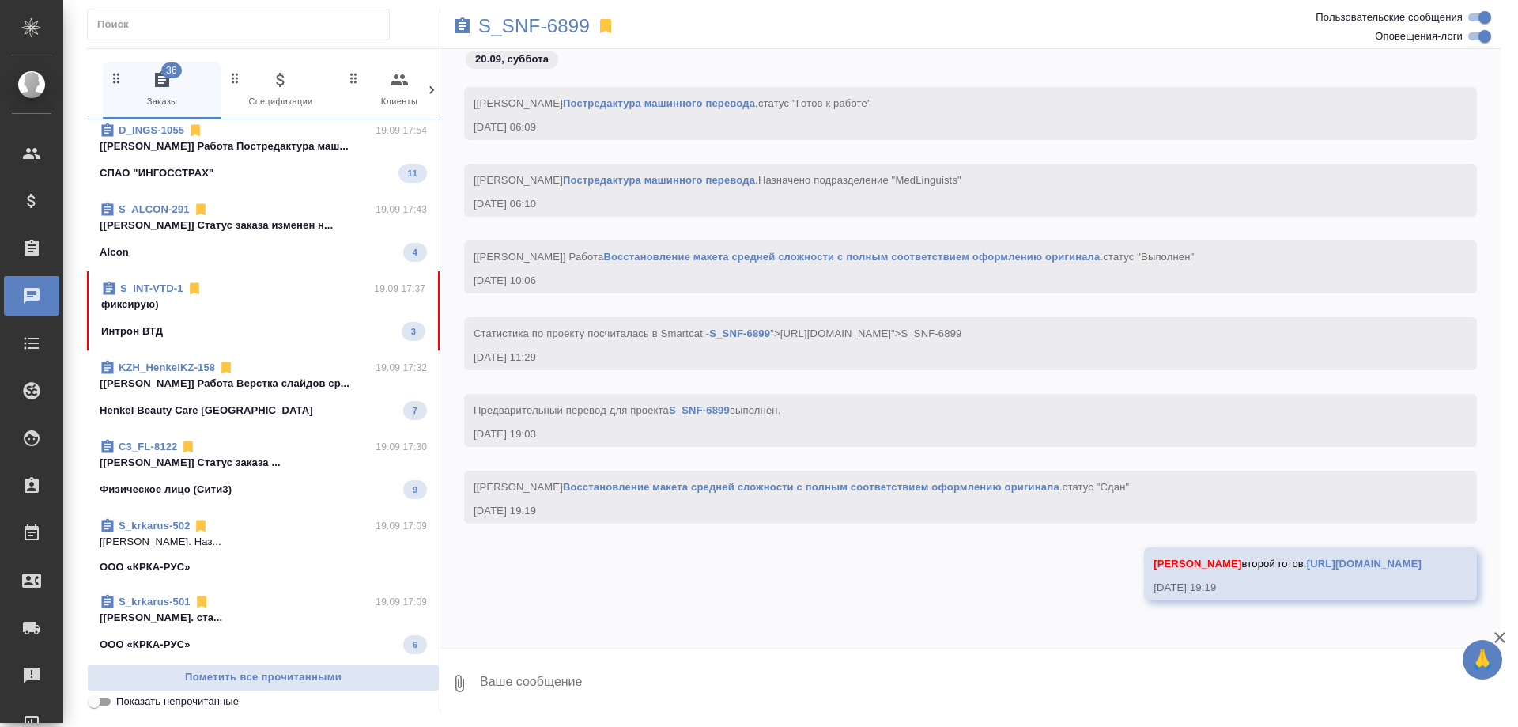
click at [223, 303] on p "фиксирую)" at bounding box center [263, 305] width 324 height 16
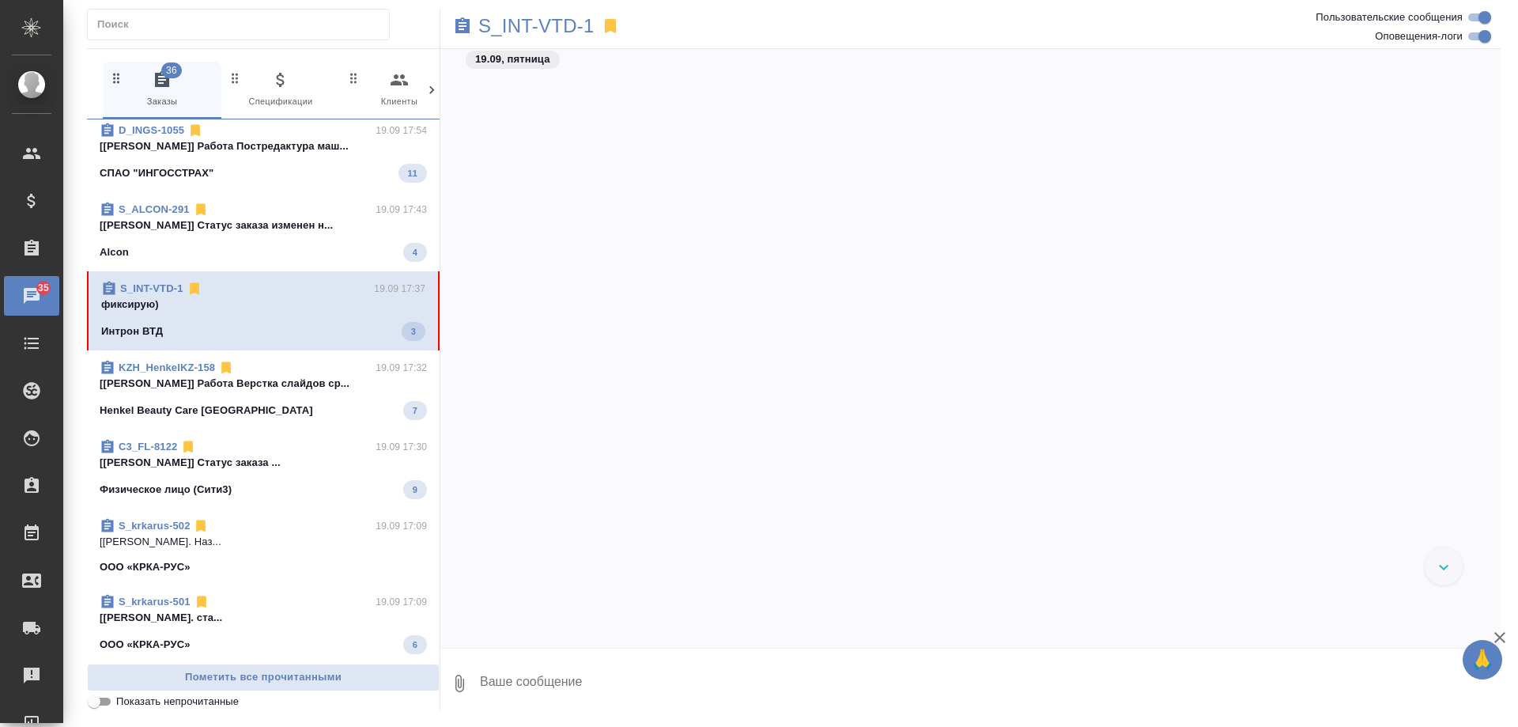
scroll to position [19229, 0]
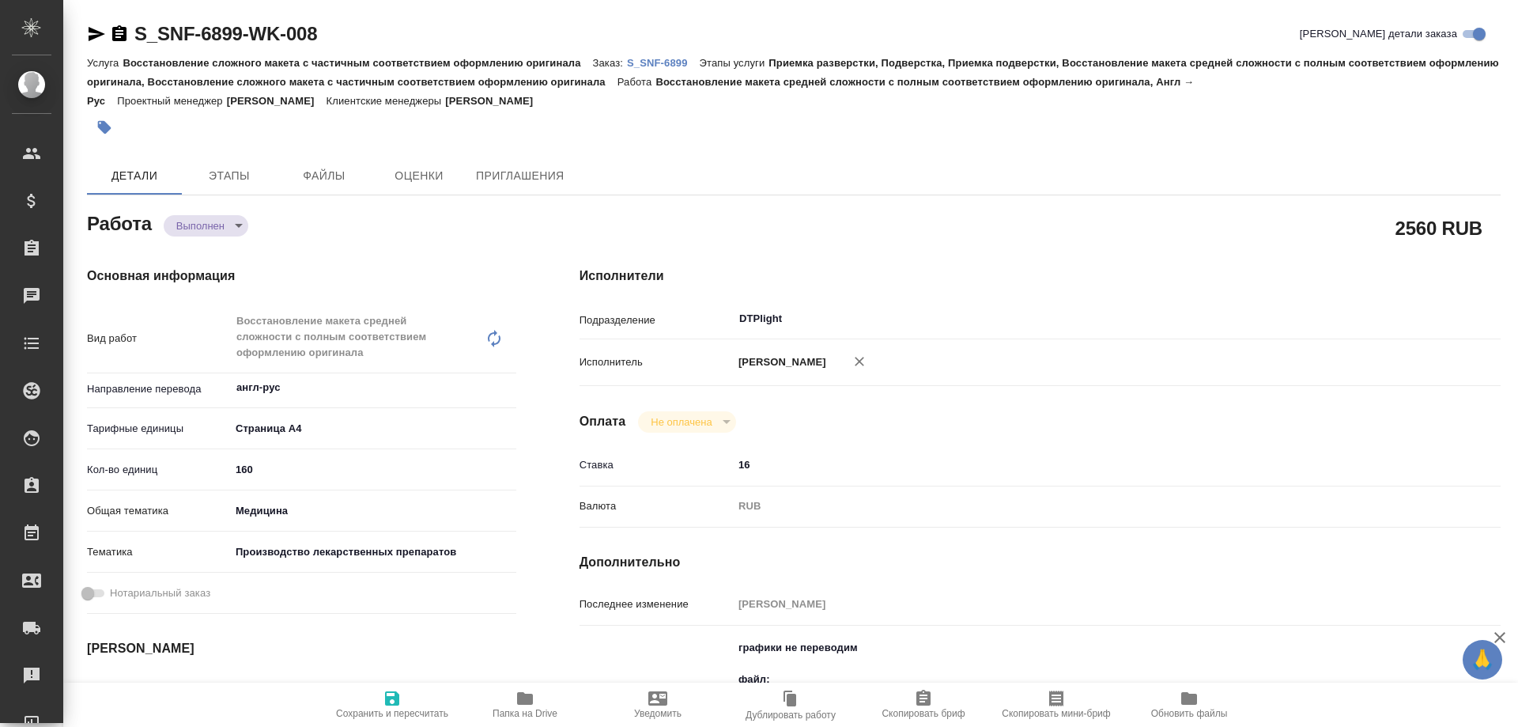
type textarea "x"
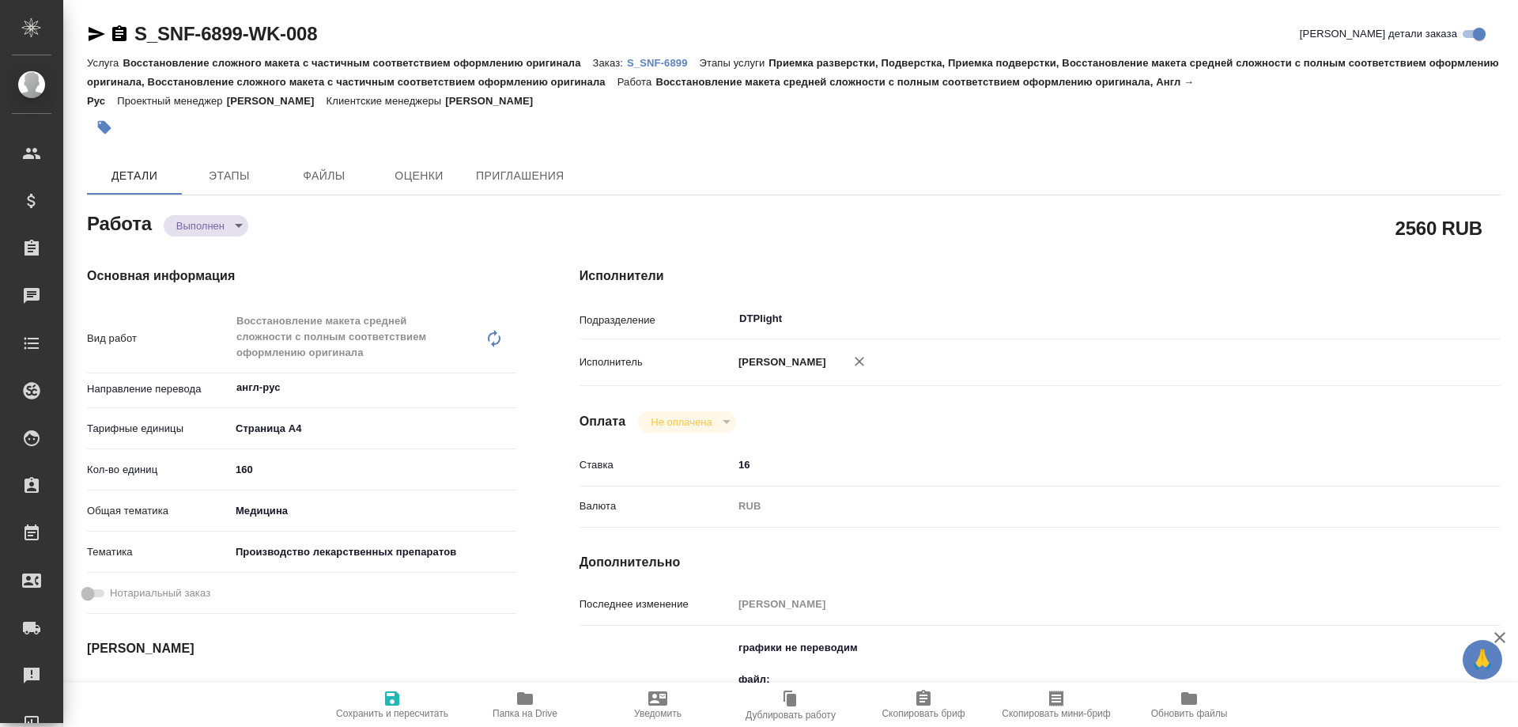
type textarea "x"
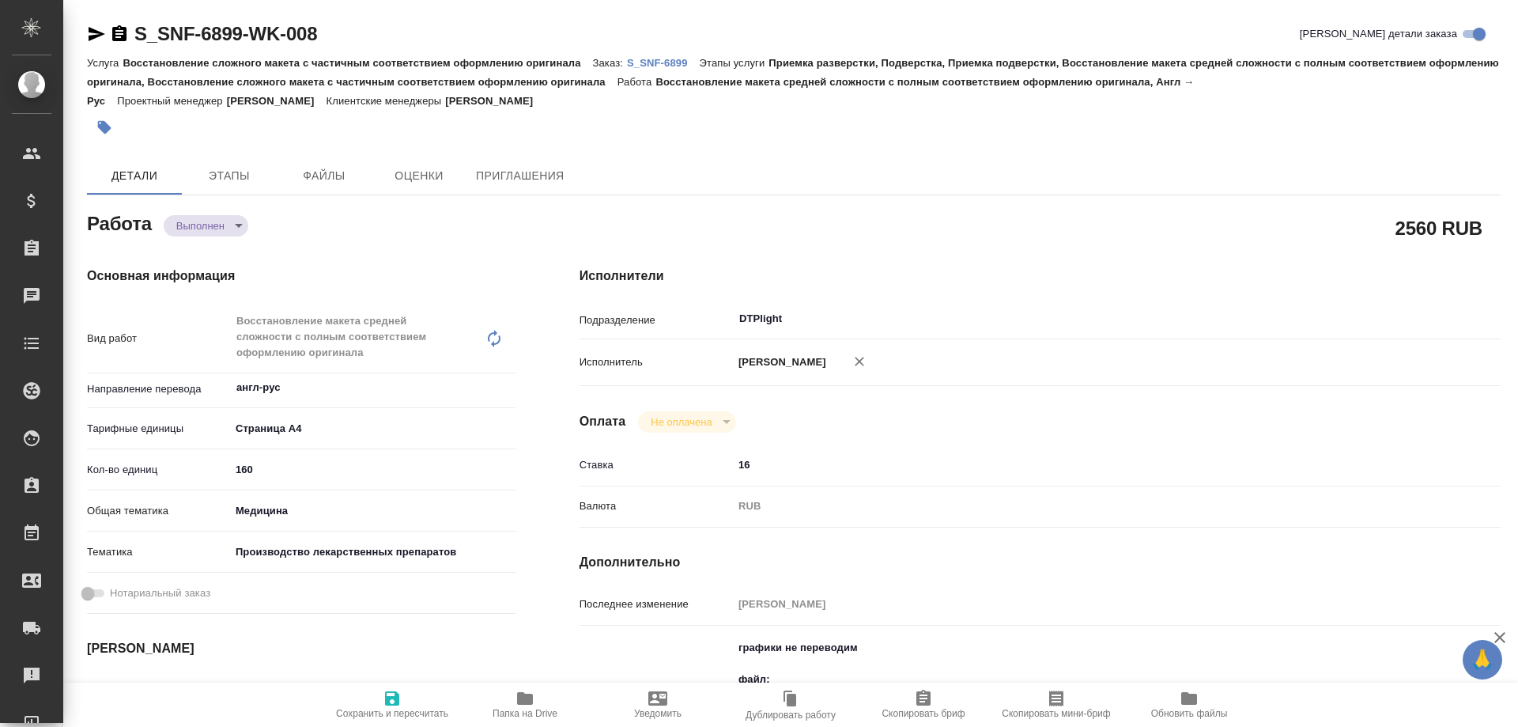
type textarea "x"
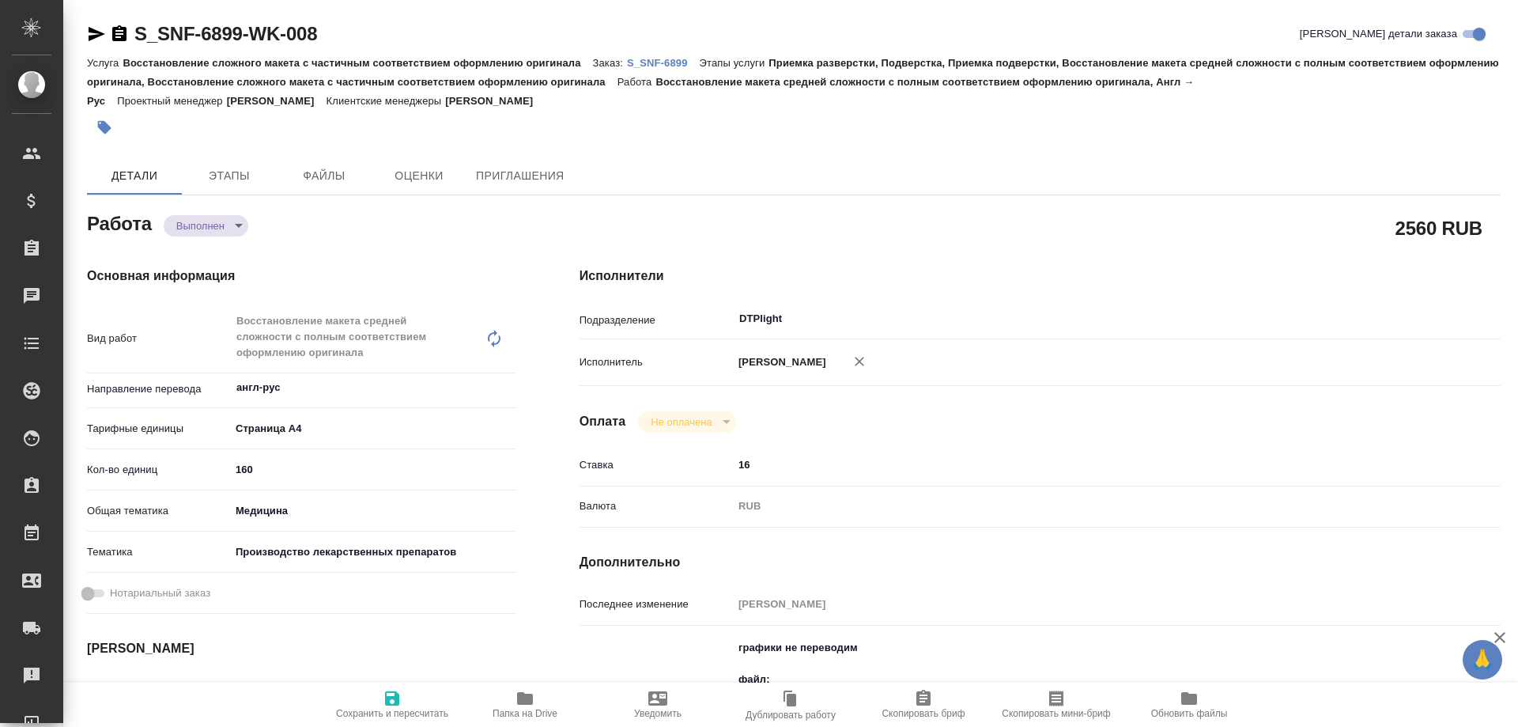
type textarea "x"
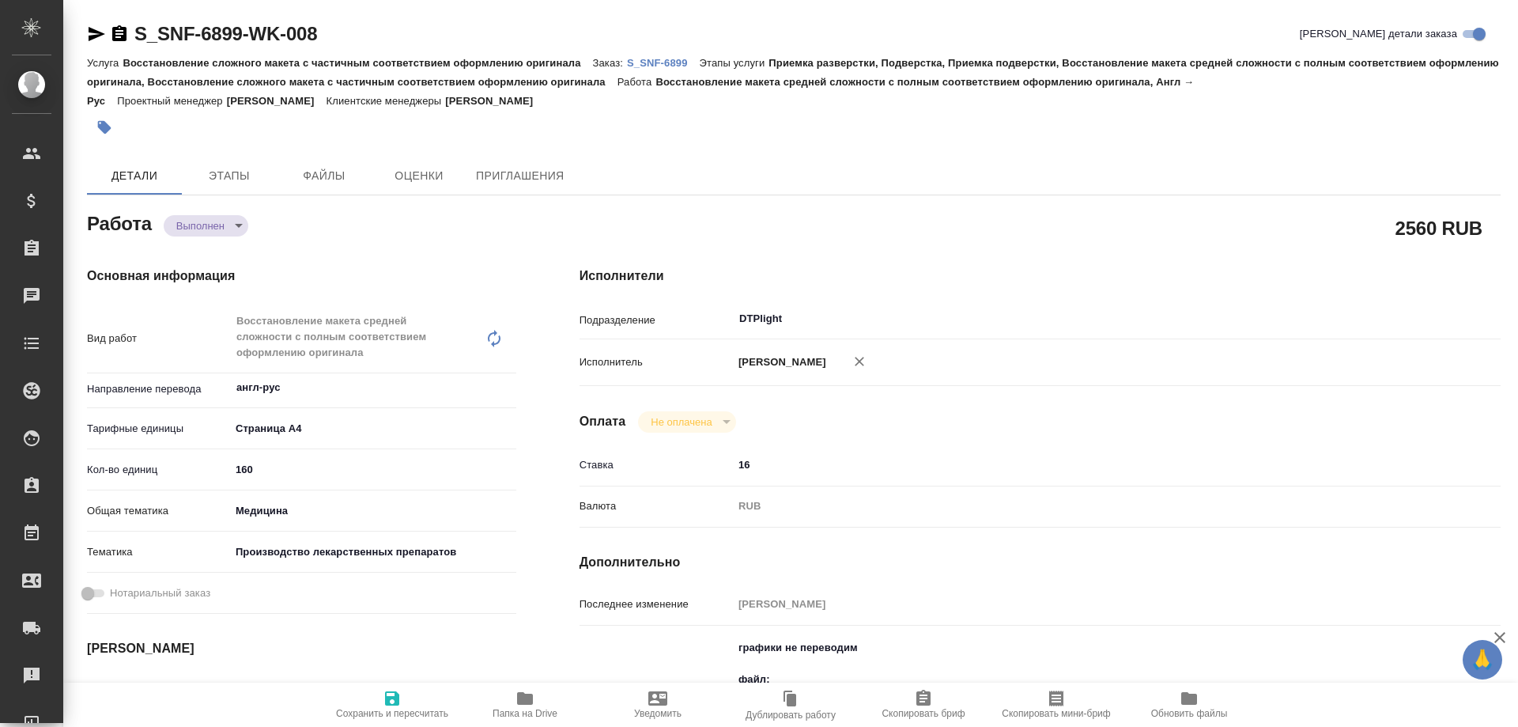
type textarea "x"
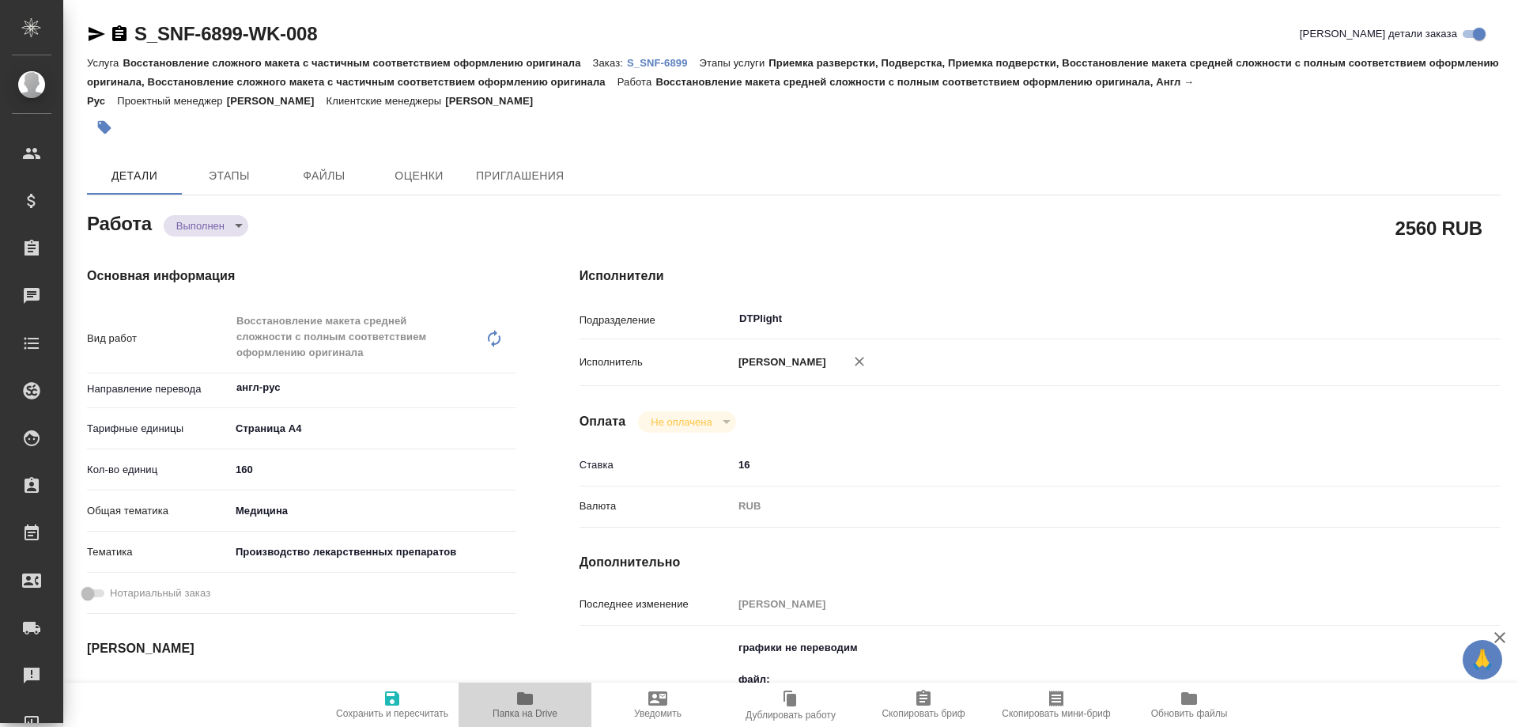
click at [513, 697] on span "Папка на Drive" at bounding box center [525, 704] width 114 height 30
type textarea "x"
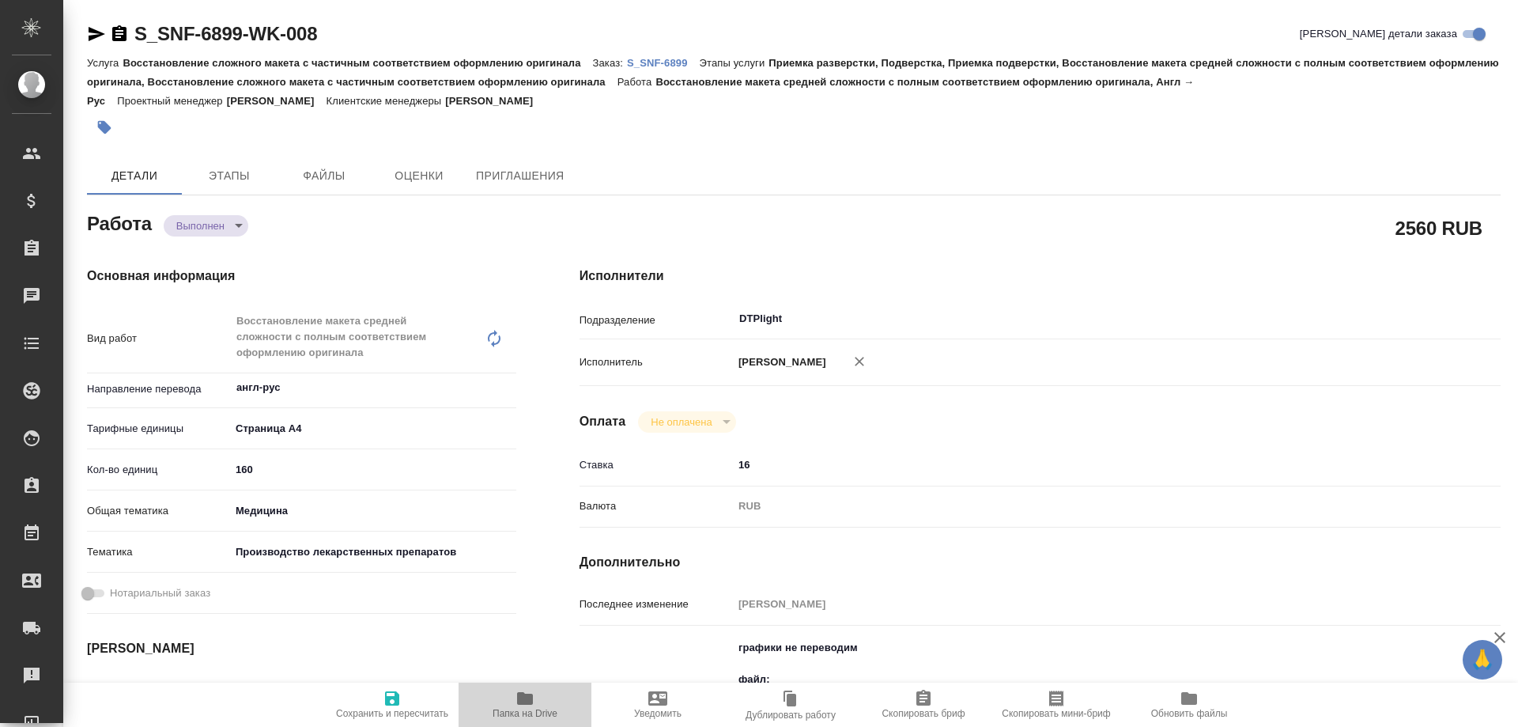
type textarea "x"
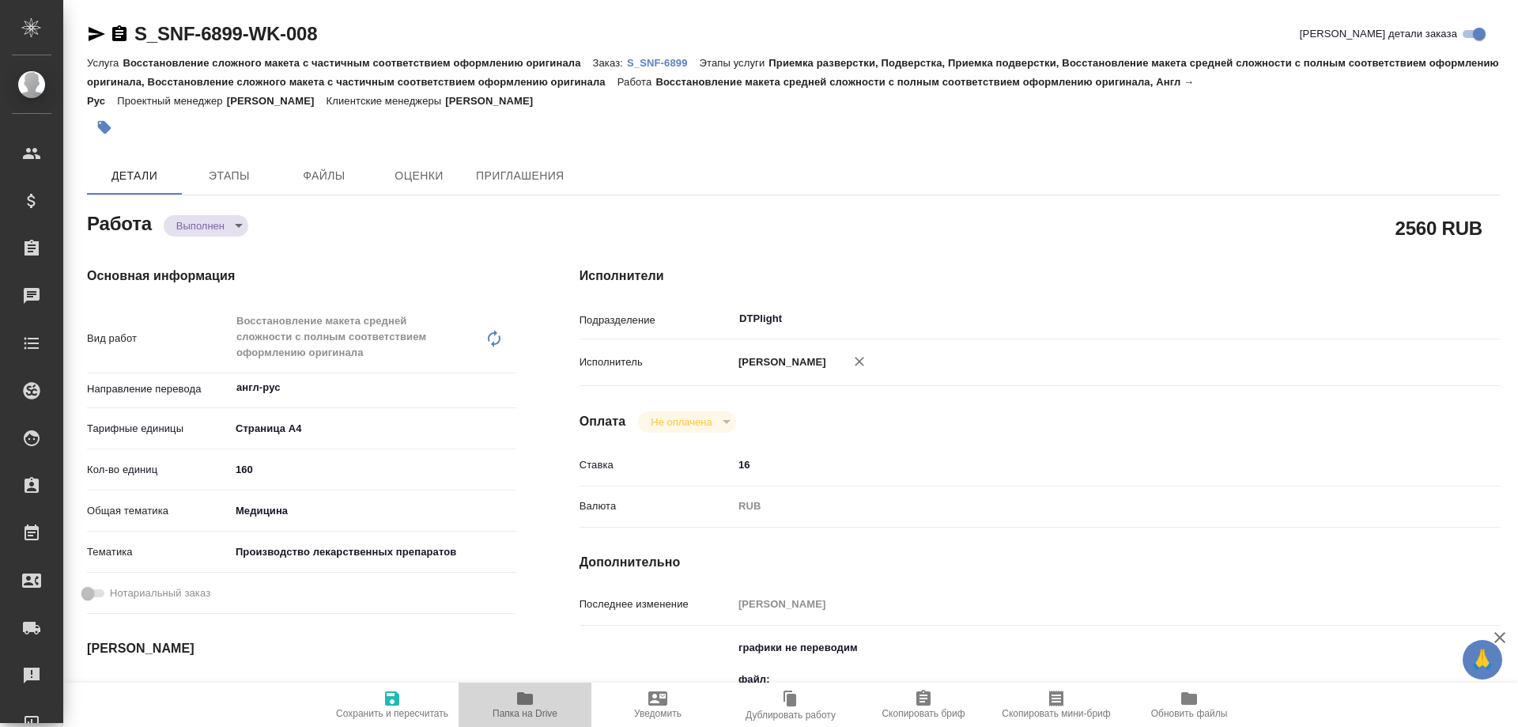
type textarea "x"
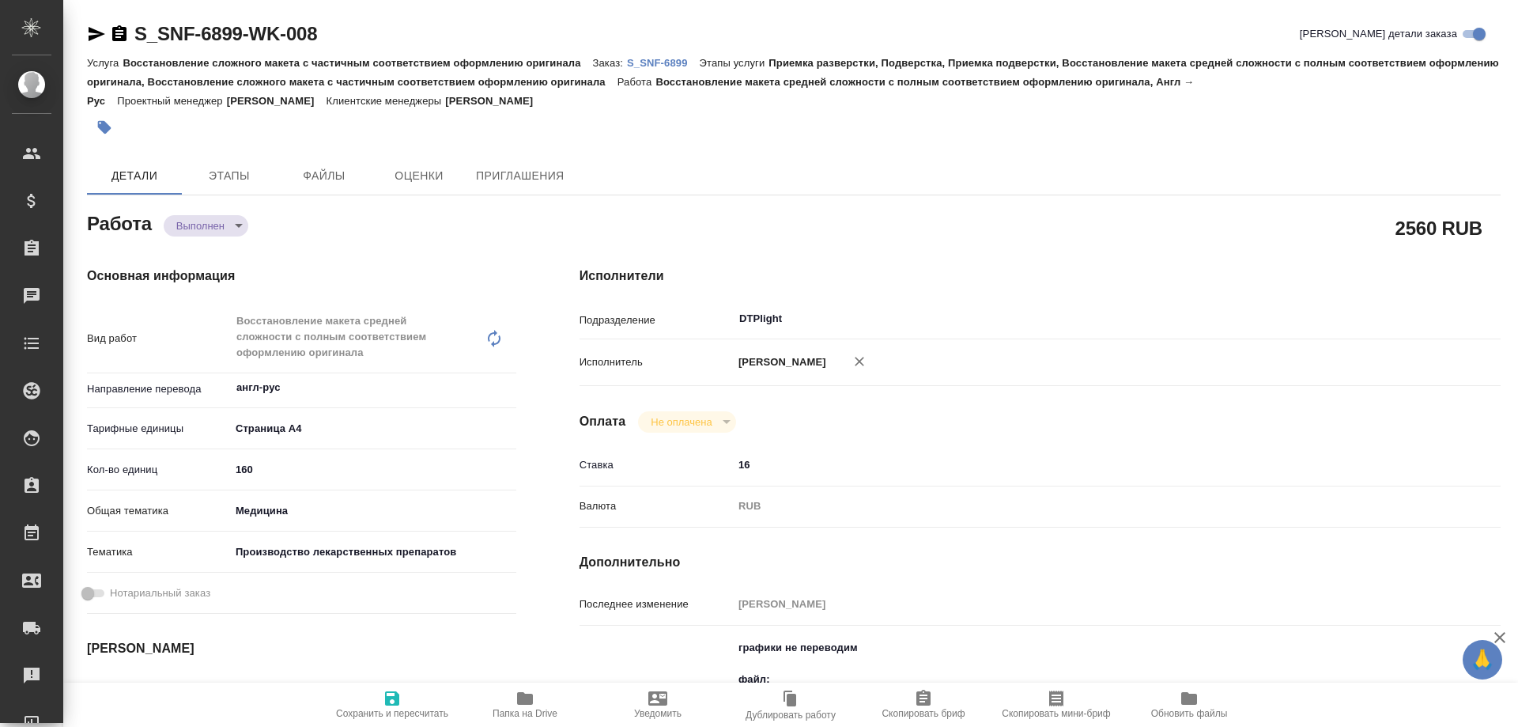
type textarea "x"
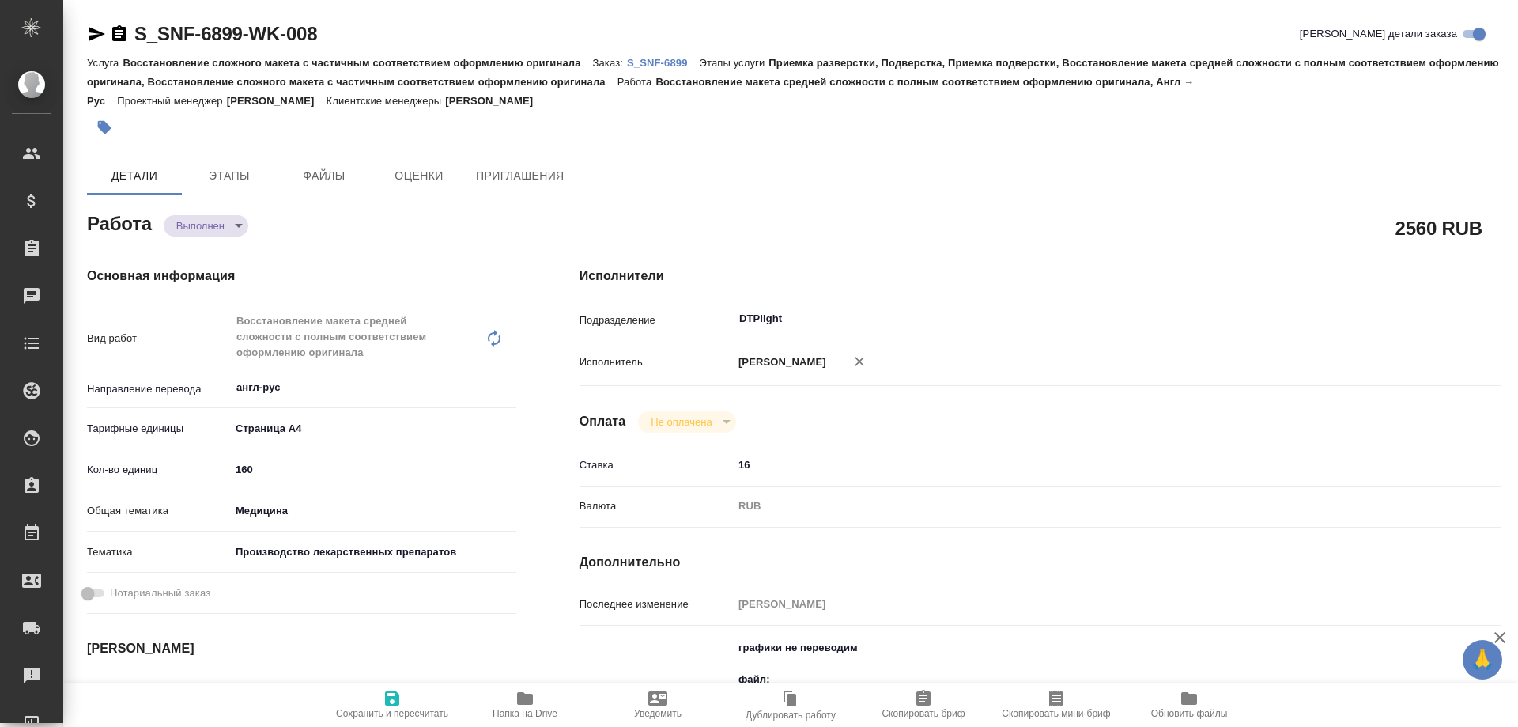
type textarea "x"
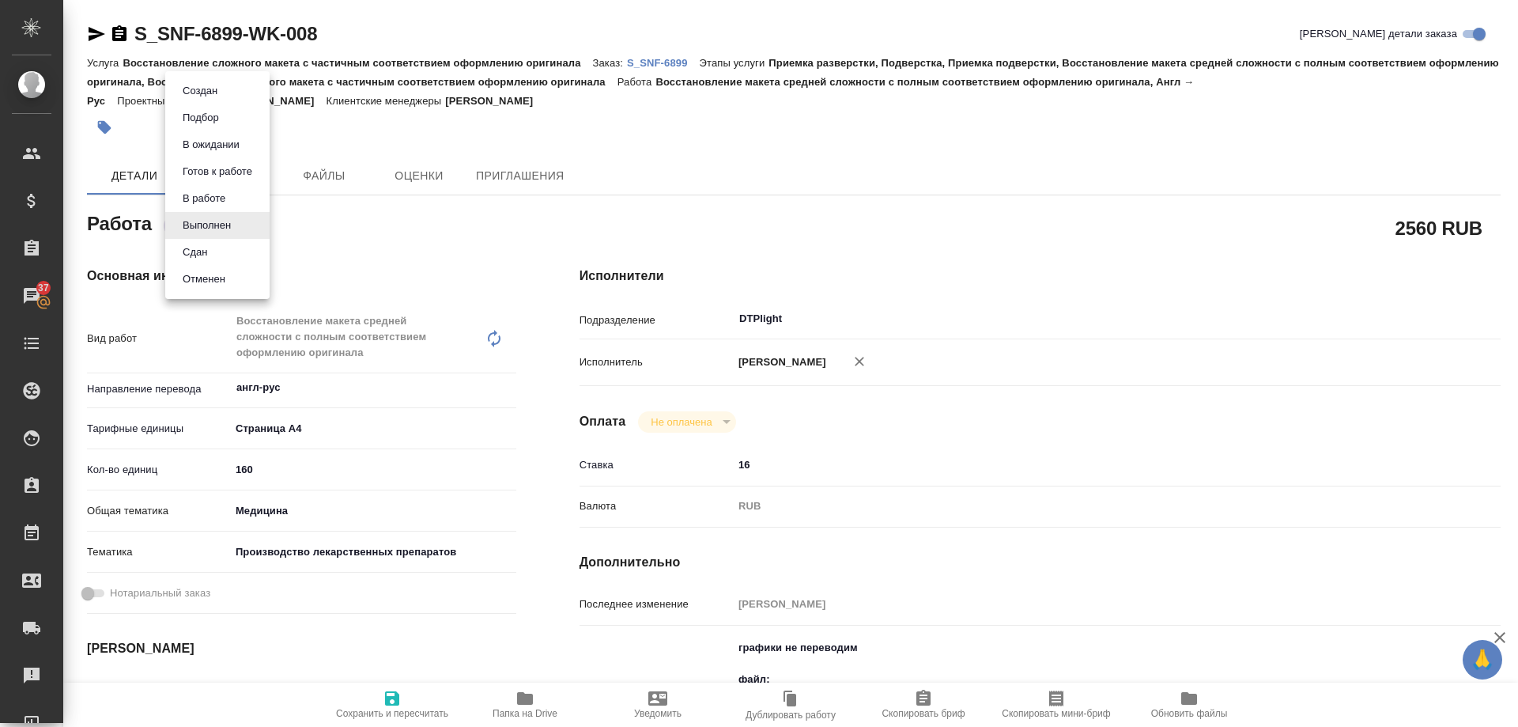
click at [198, 218] on body "🙏 .cls-1 fill:#fff; AWATERA Arsenyeva Vera Клиенты Спецификации Заказы 37 Чаты …" at bounding box center [759, 363] width 1518 height 727
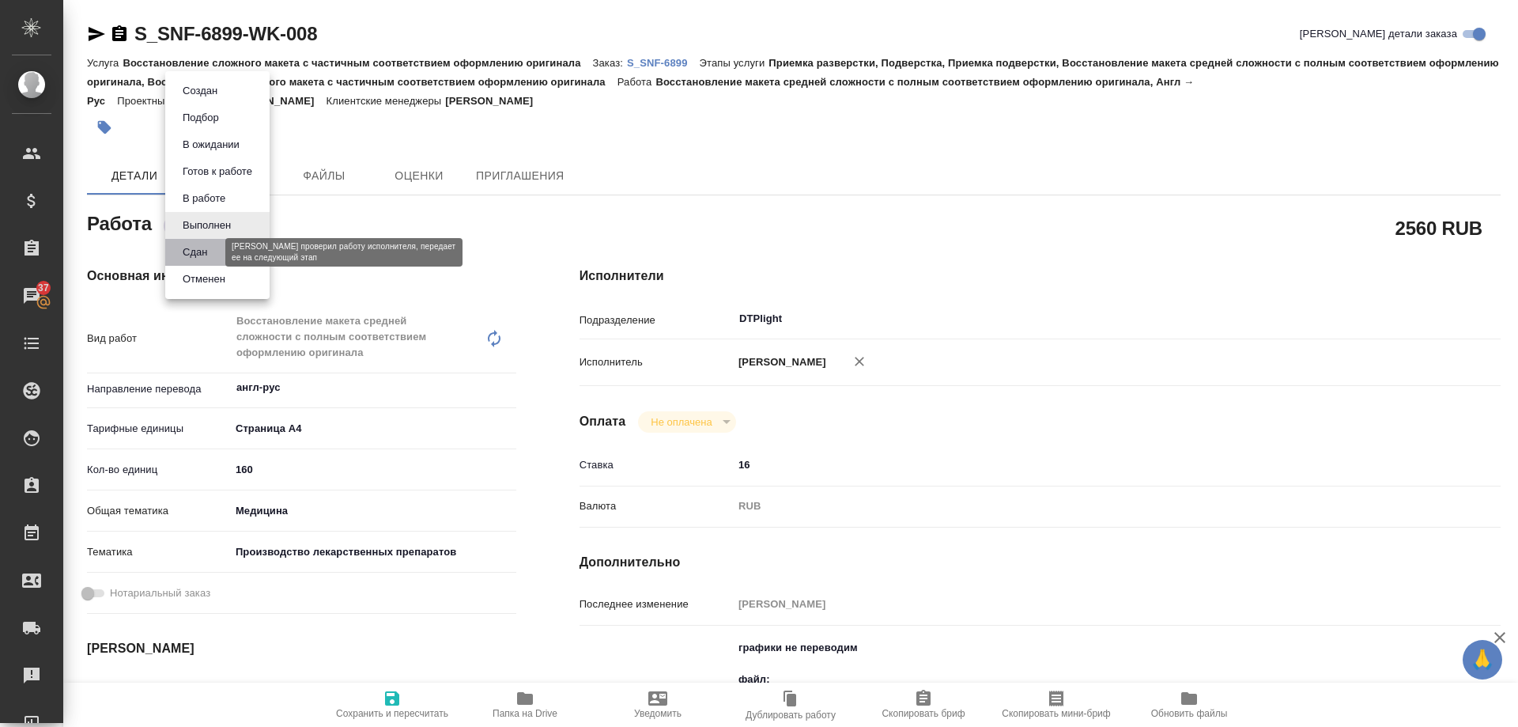
click at [192, 254] on button "Сдан" at bounding box center [195, 252] width 34 height 17
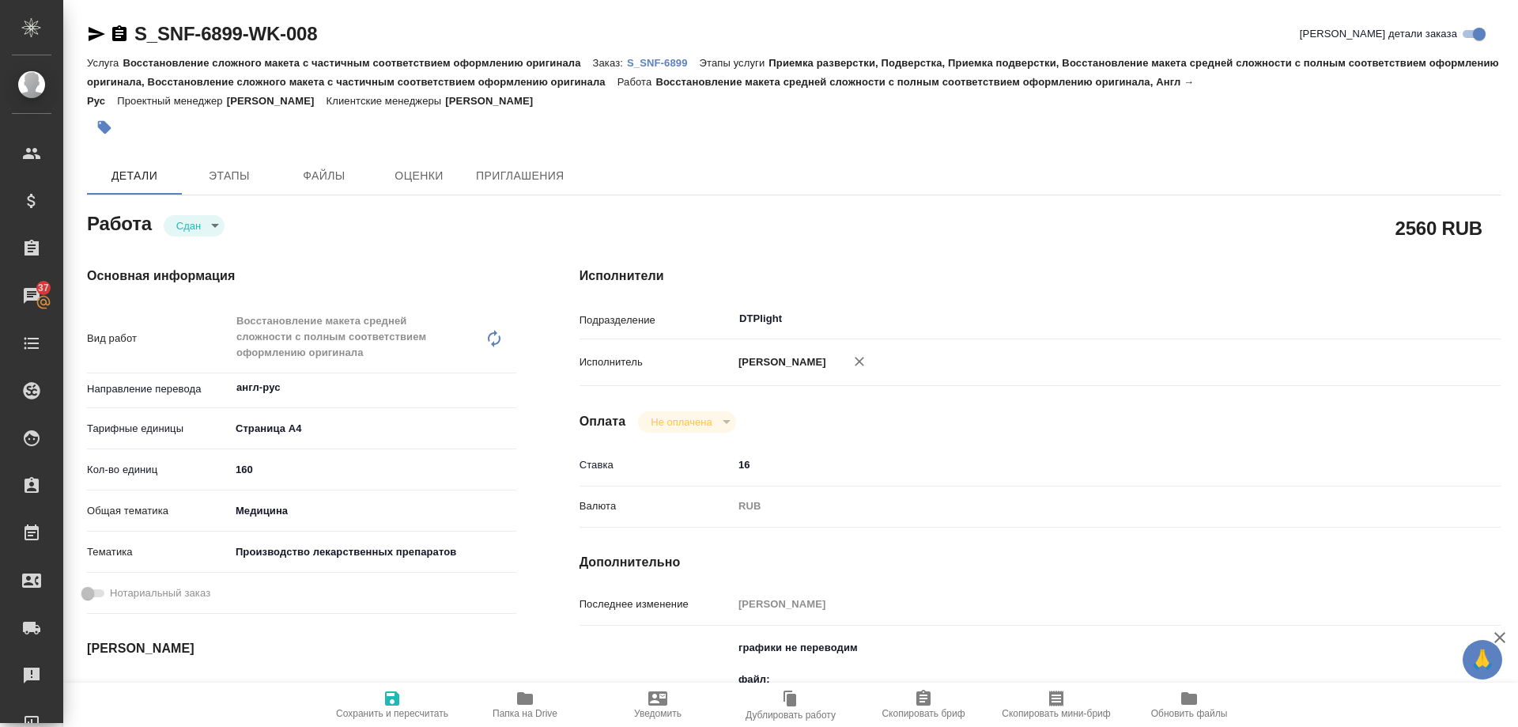
type textarea "x"
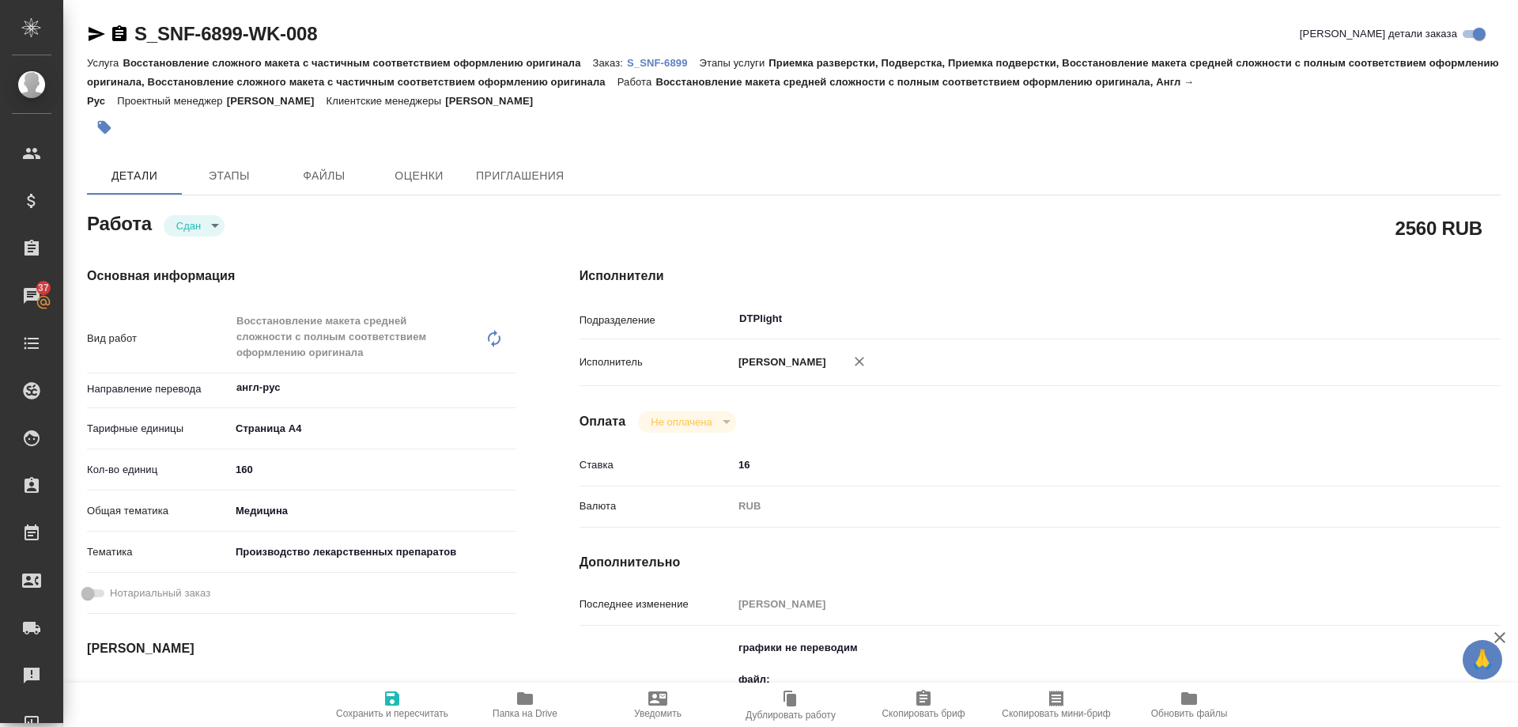
click at [674, 67] on p "S_SNF-6899" at bounding box center [663, 63] width 73 height 12
type textarea "x"
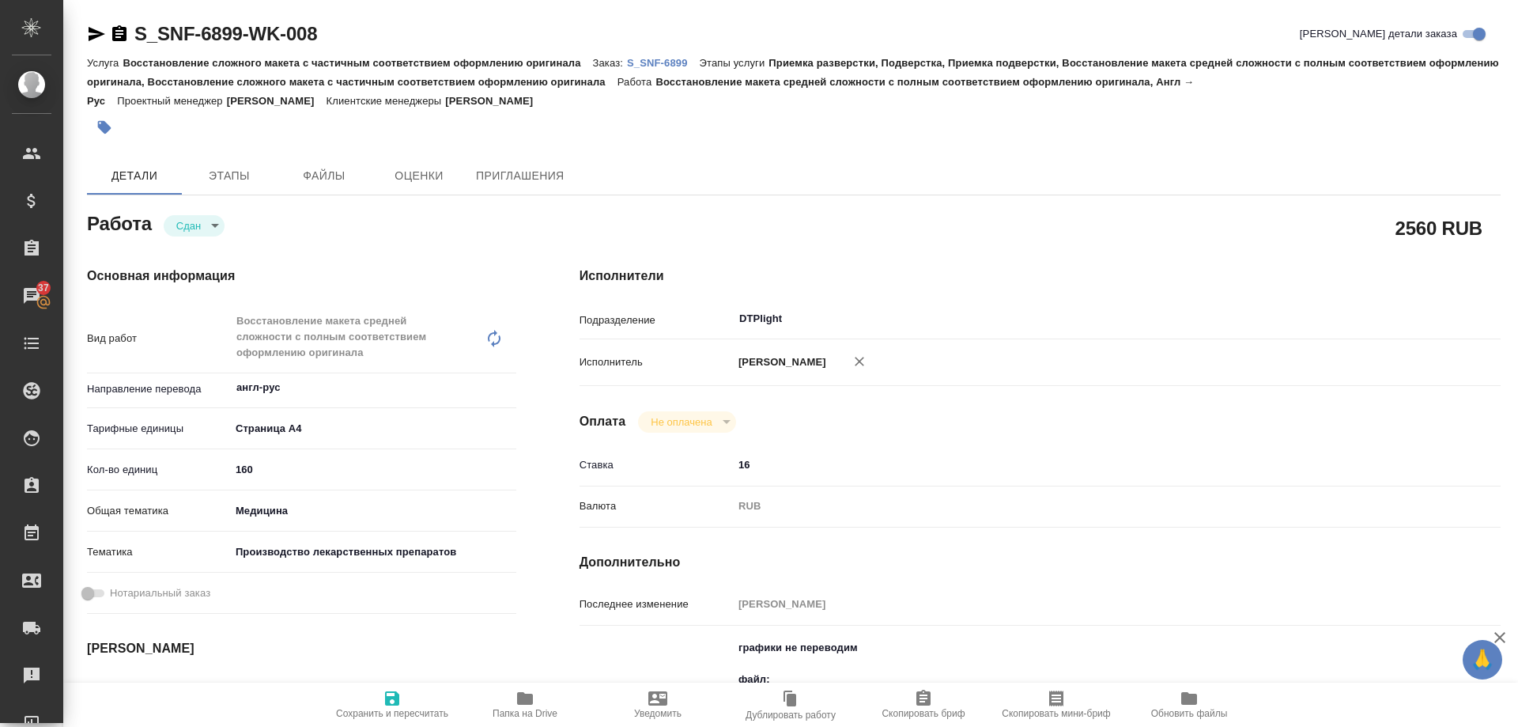
type textarea "x"
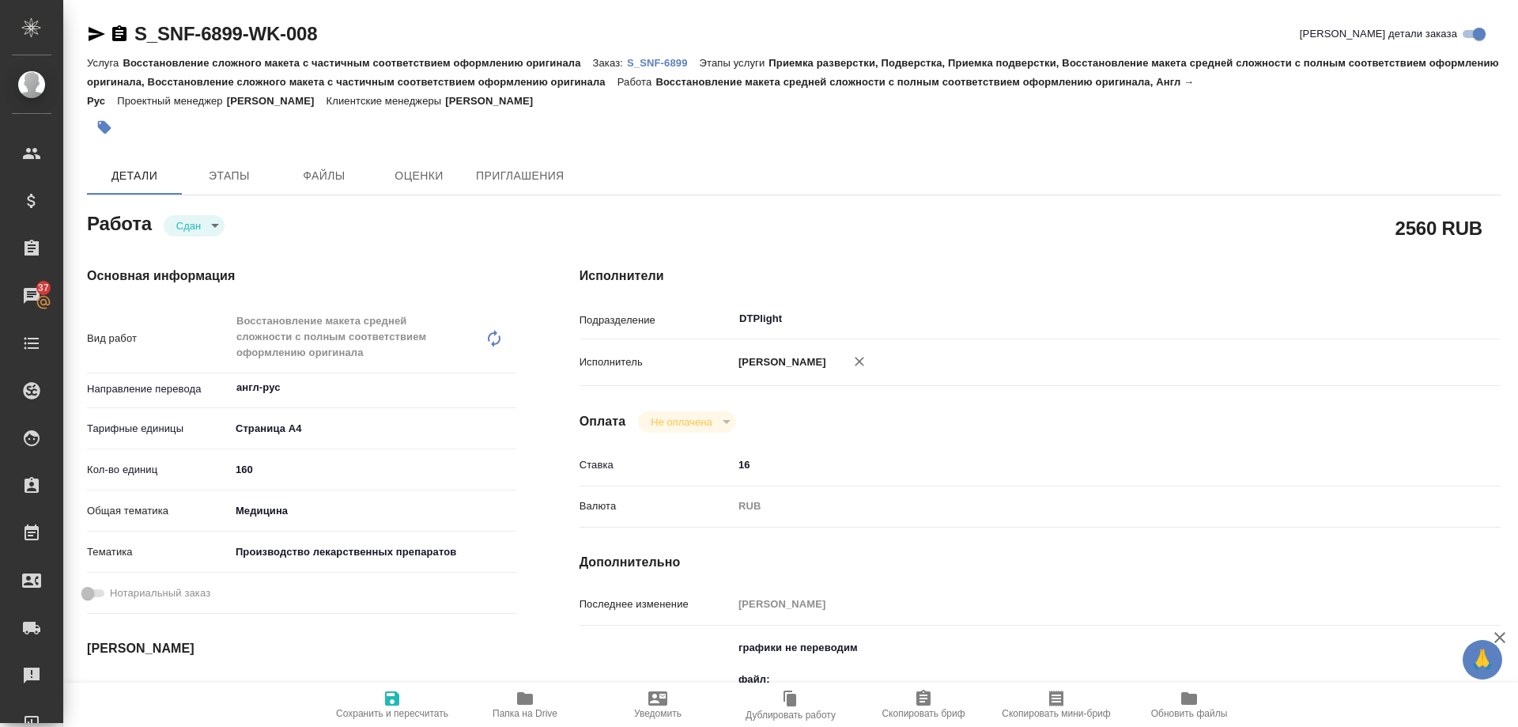
type textarea "x"
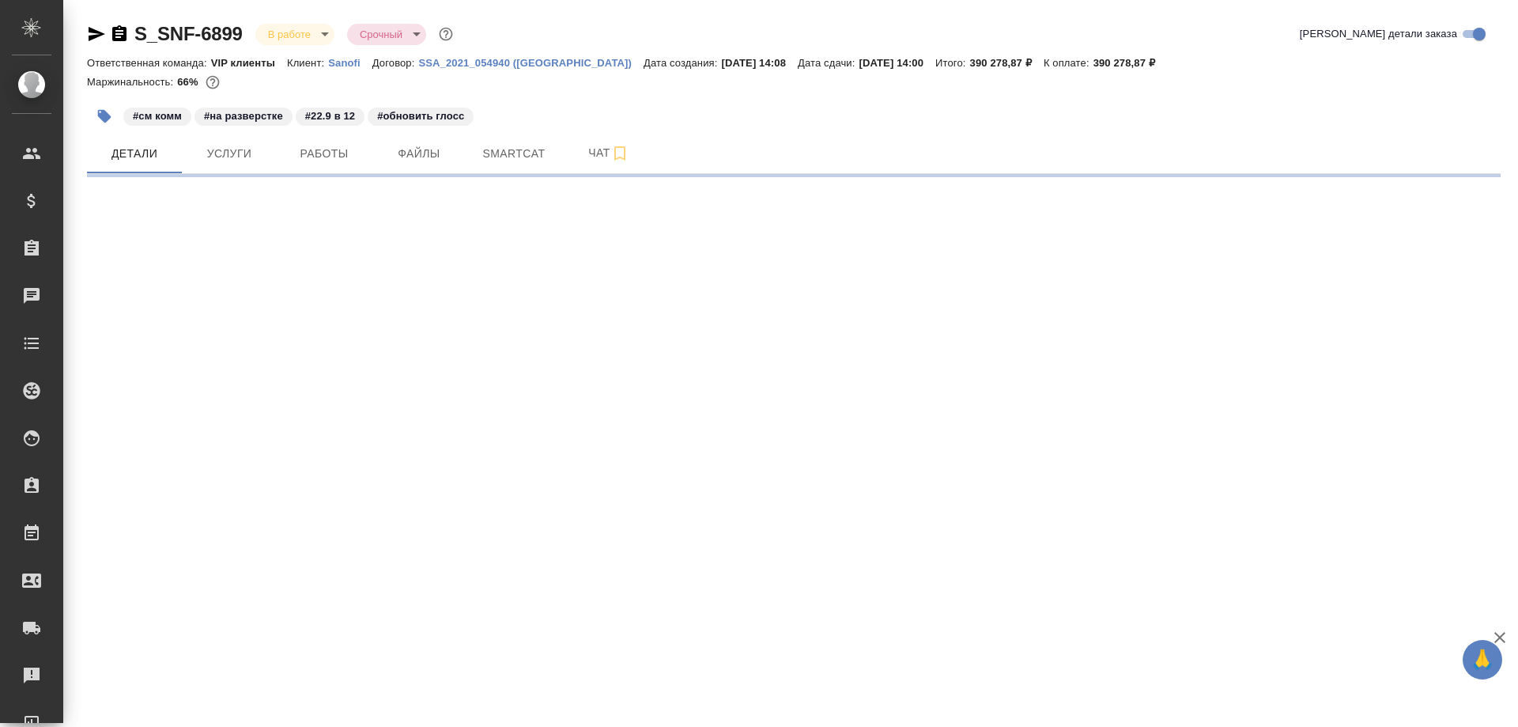
select select "RU"
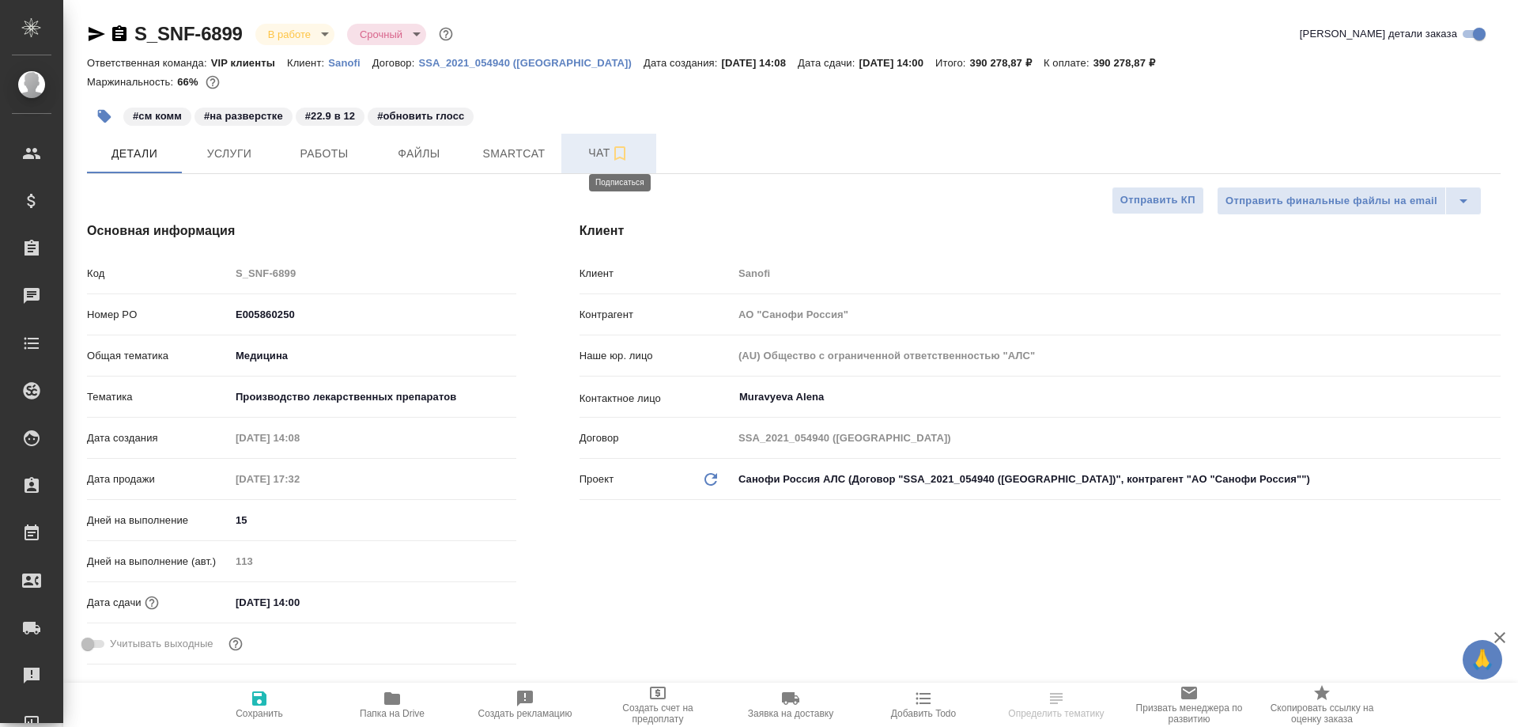
type input "[PERSON_NAME]"
type input "Комаров Роман"
type textarea "x"
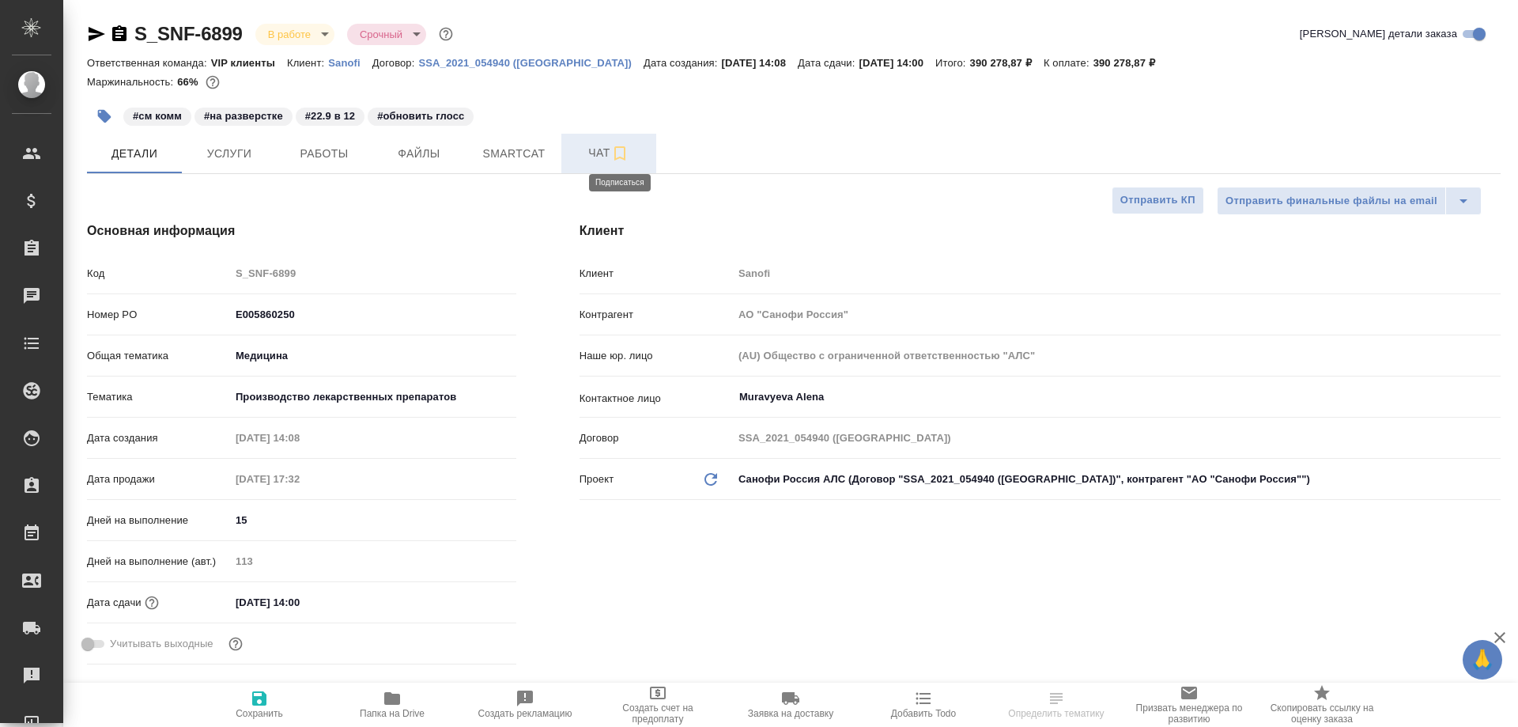
click at [617, 151] on icon "button" at bounding box center [619, 153] width 11 height 14
type textarea "x"
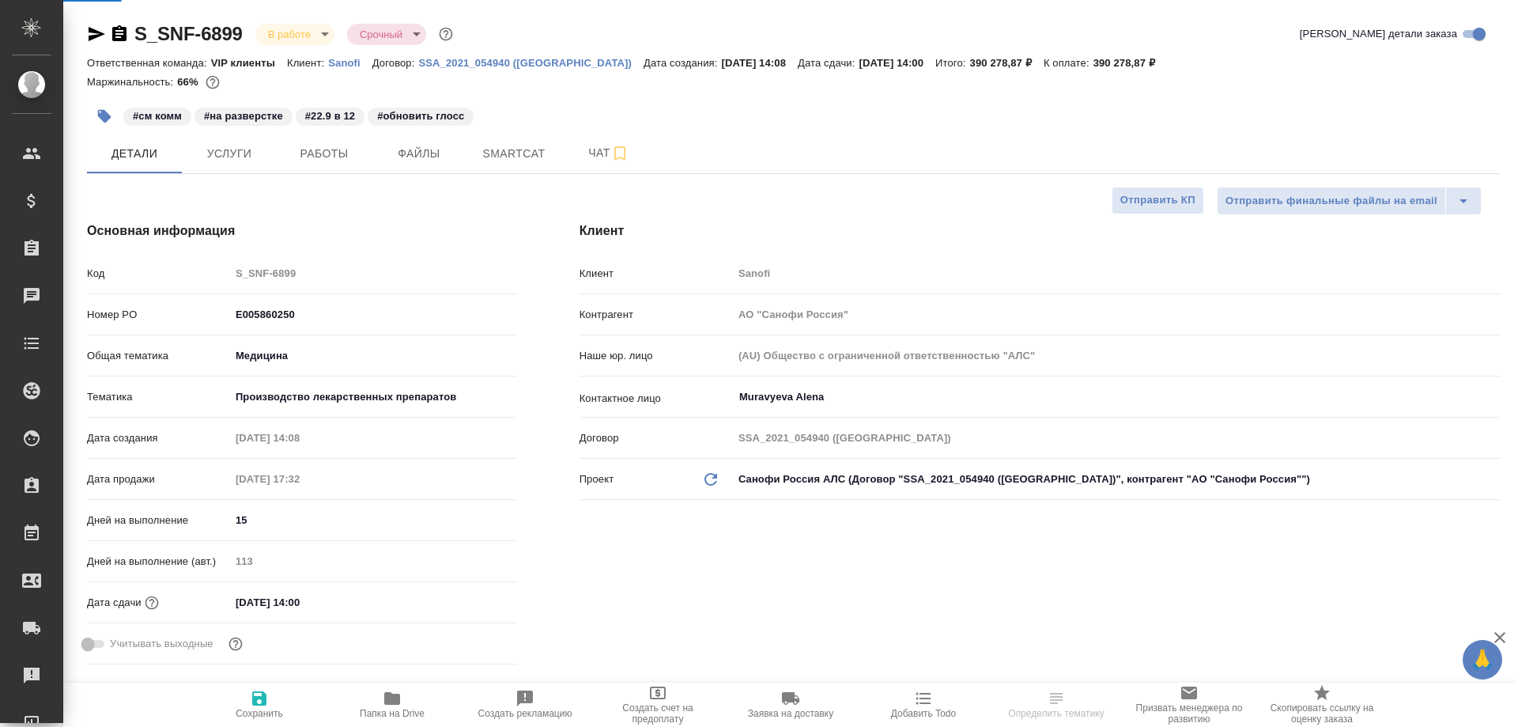
type textarea "x"
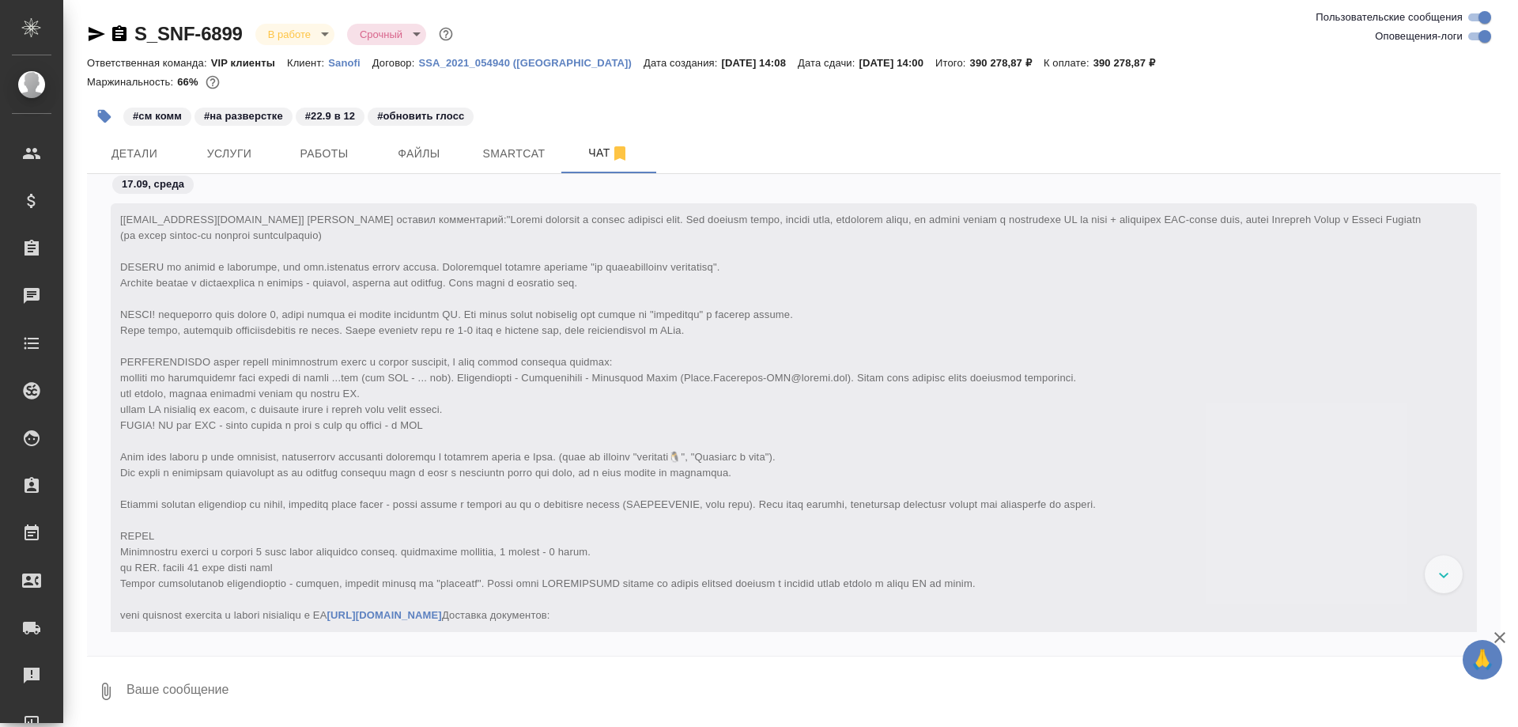
scroll to position [86749, 0]
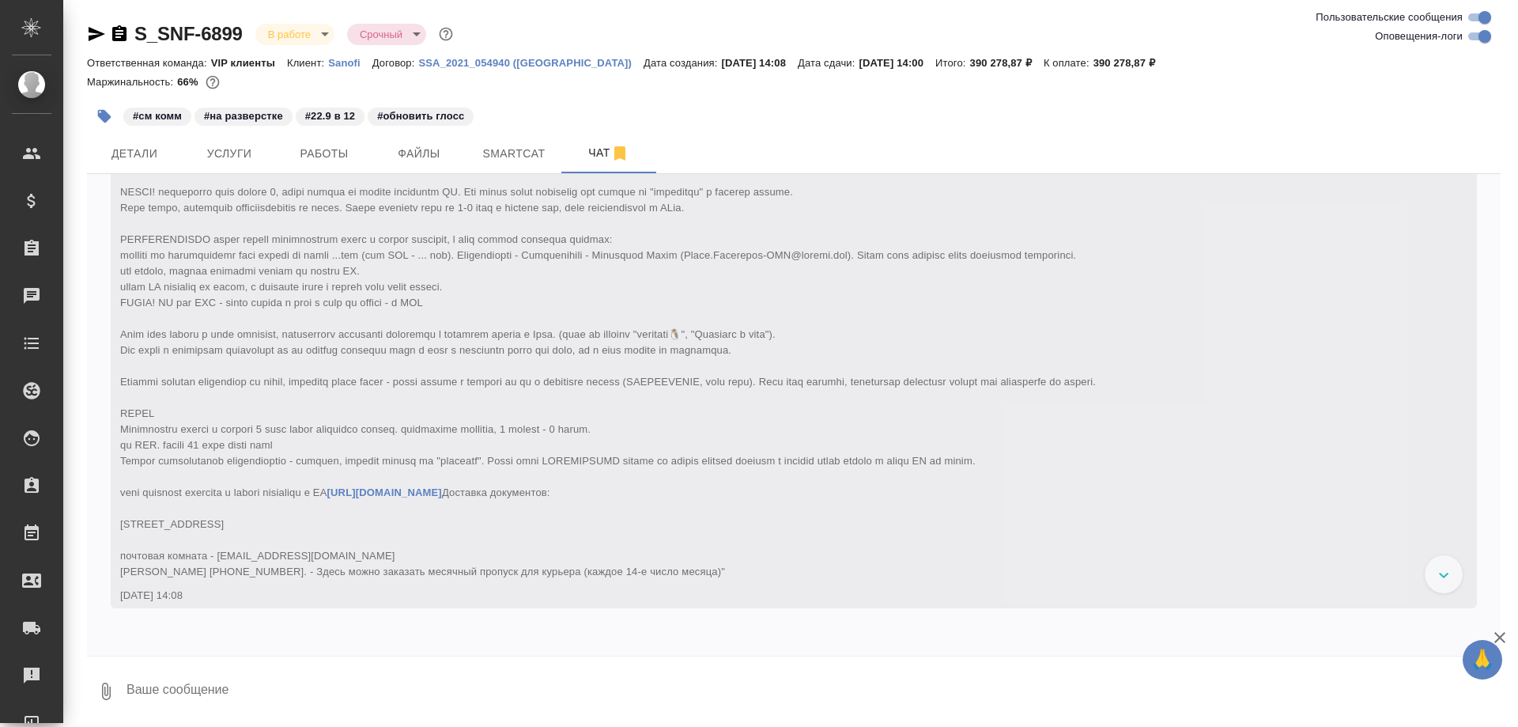
click at [314, 680] on textarea at bounding box center [813, 691] width 1376 height 54
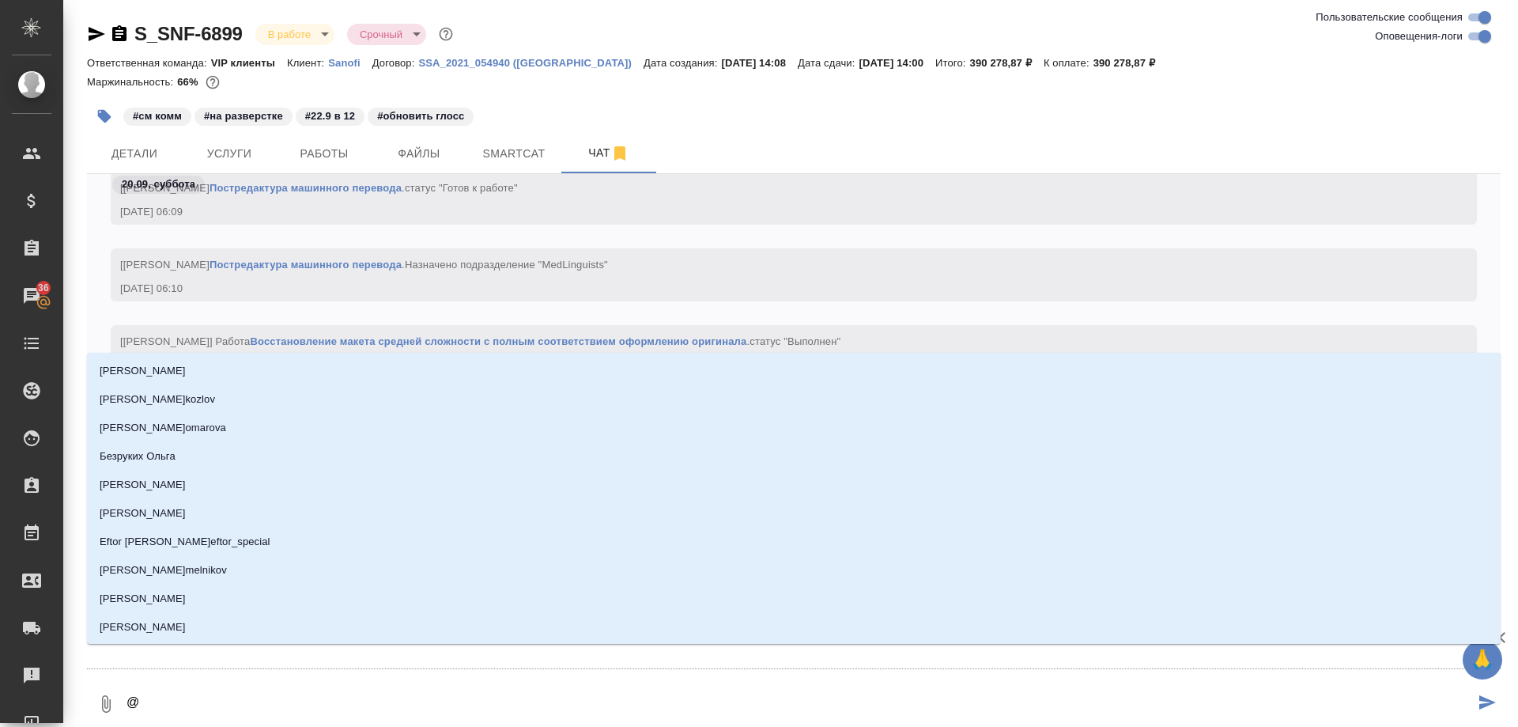
type textarea "@г"
type input "г"
type textarea "@го"
type input "го"
type textarea "@гор"
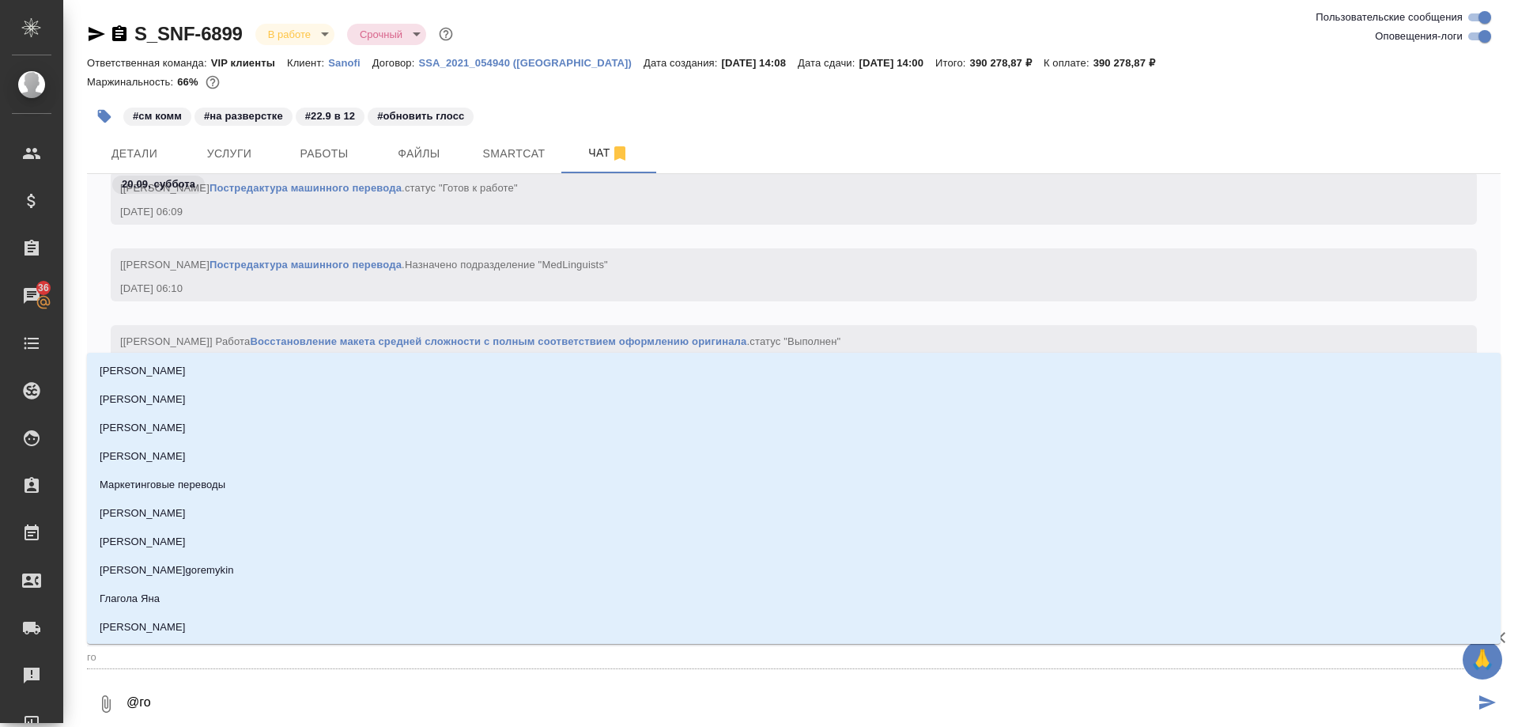
type input "гор"
type textarea "@горш"
type input "горш"
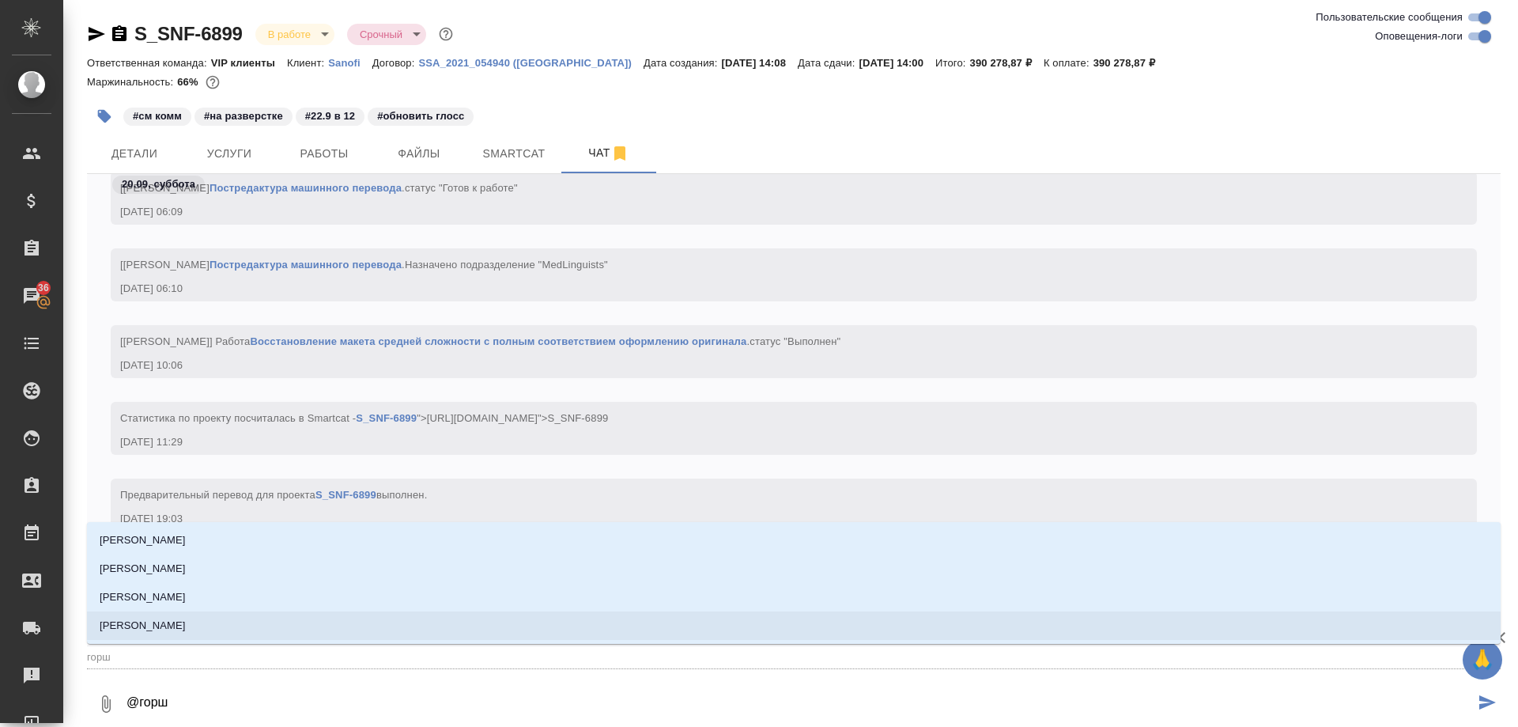
click at [259, 631] on li "Горшкова Валентина" at bounding box center [794, 625] width 1414 height 28
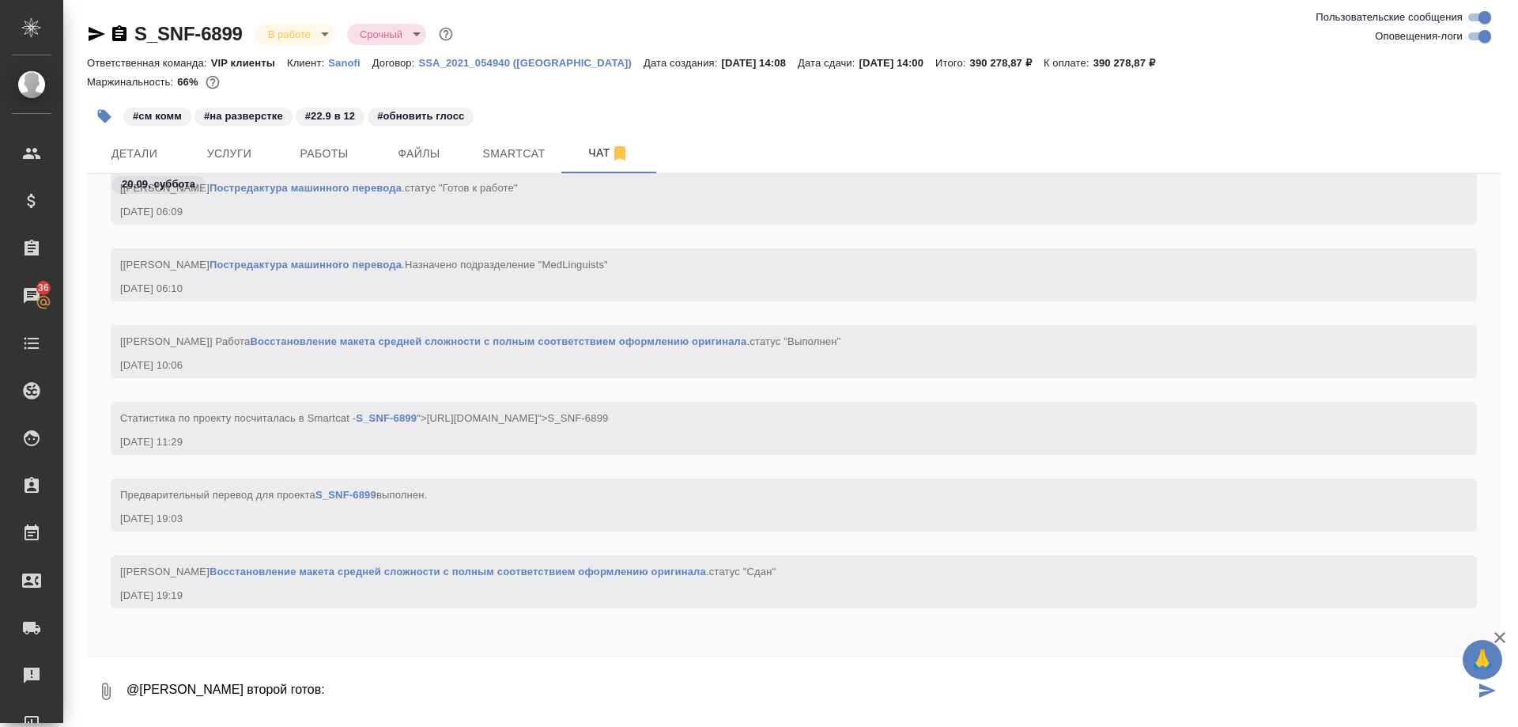
paste textarea "https://drive.awatera.com/apps/files/files/10421916?dir=/Shares/Sanofi/Orders/S…"
type textarea "@Горшкова Валентина второй готов: https://drive.awatera.com/apps/files/files/10…"
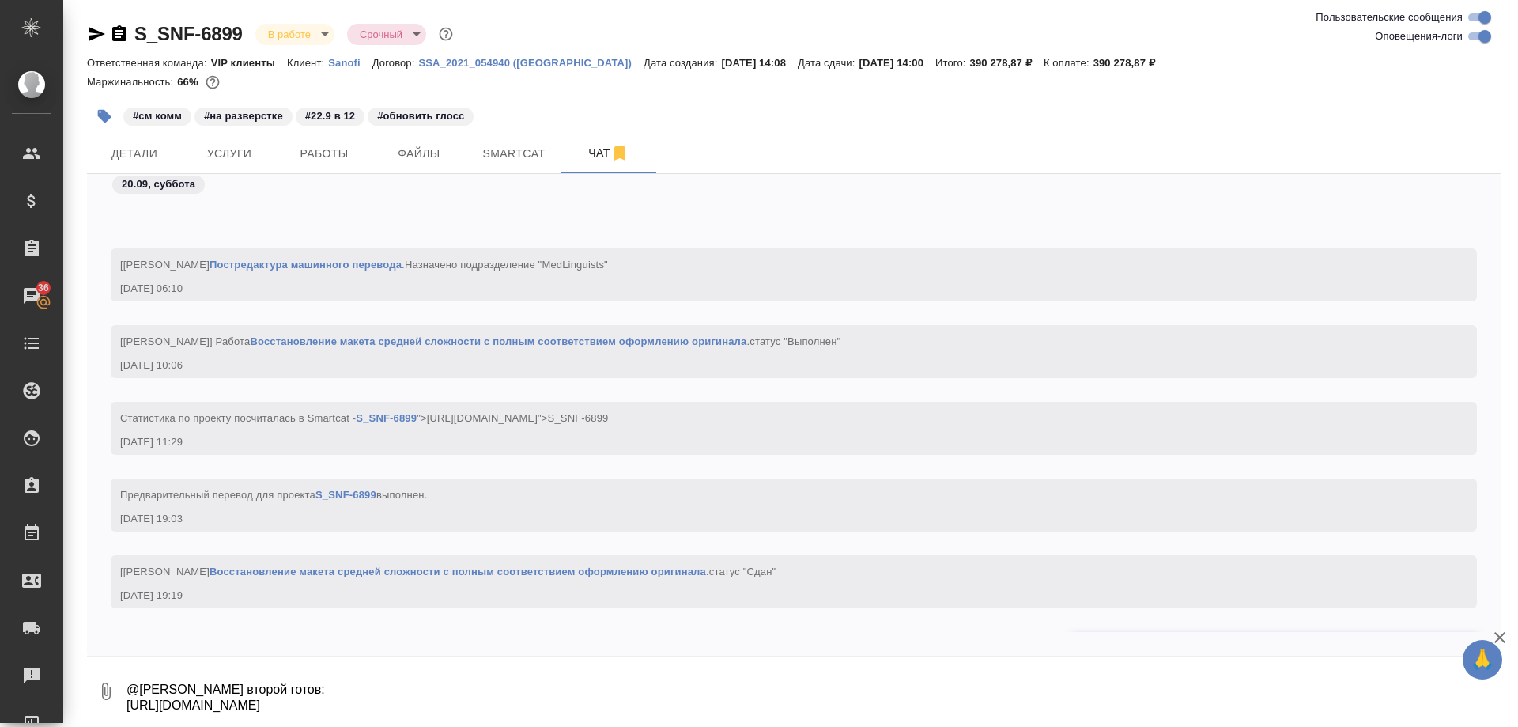
scroll to position [86841, 0]
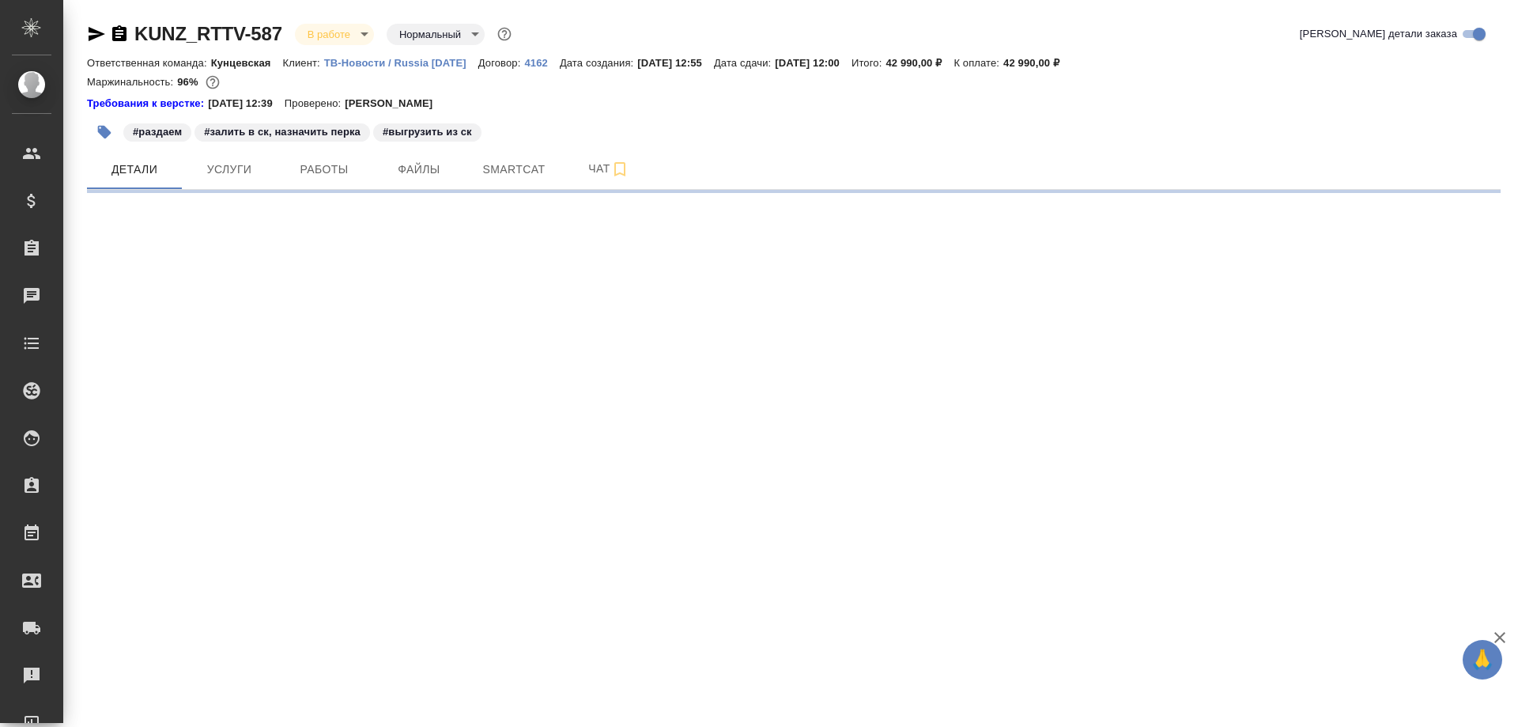
select select "RU"
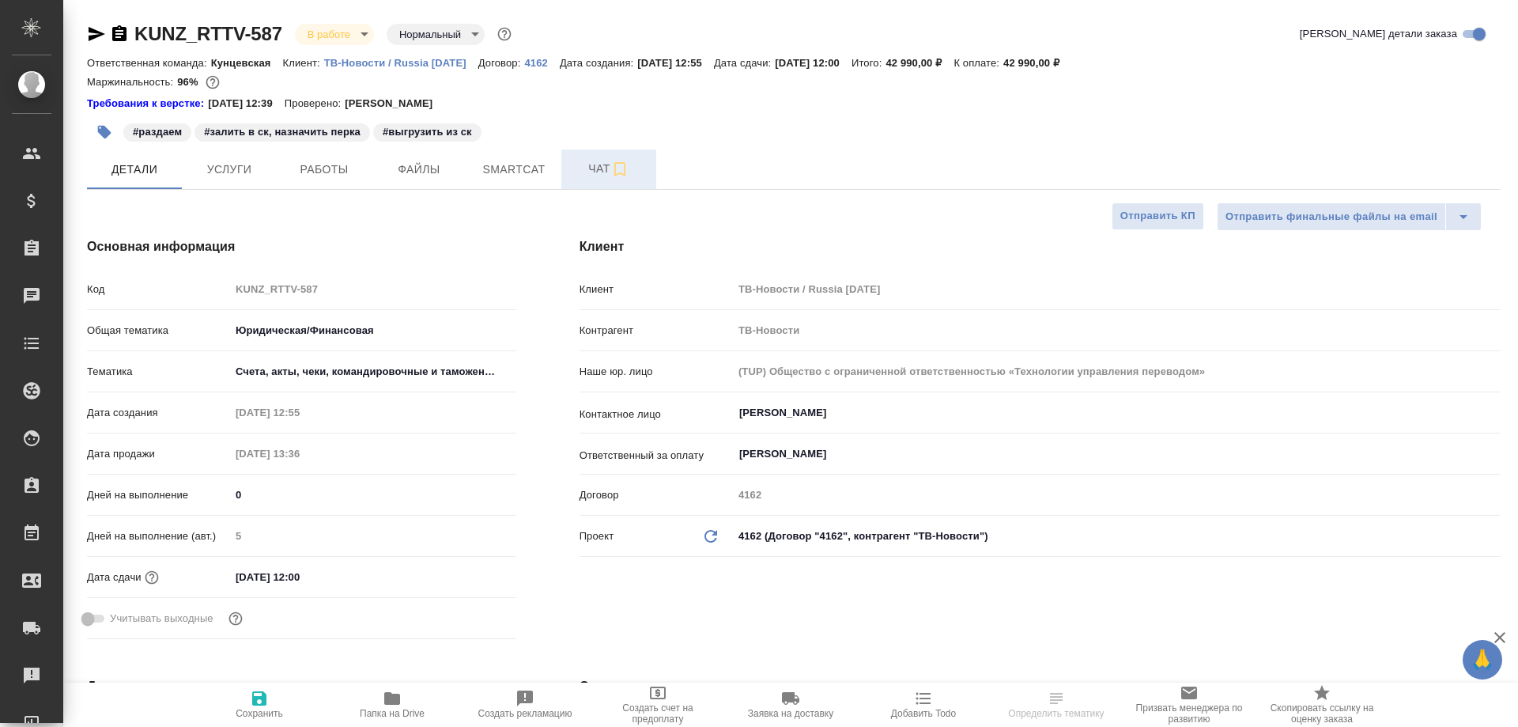
type textarea "x"
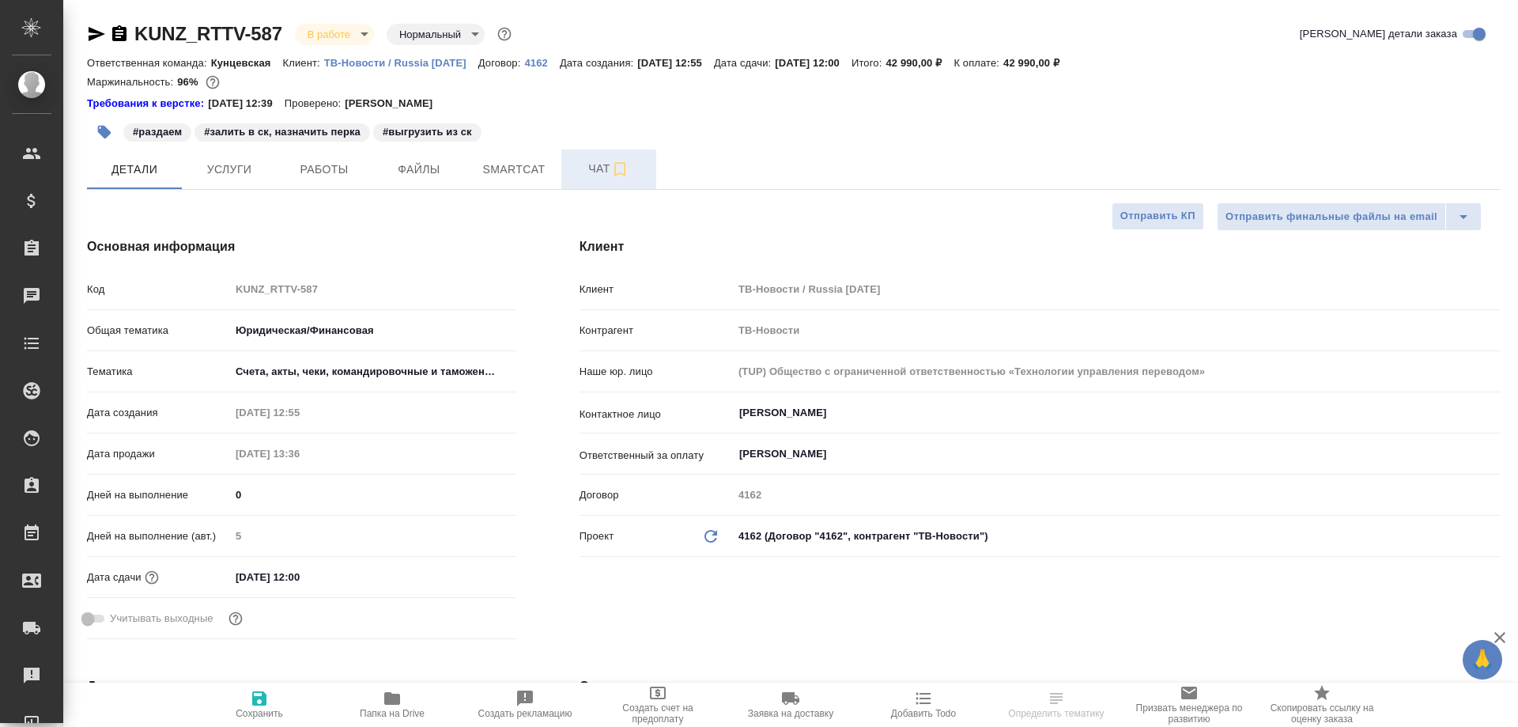
type textarea "x"
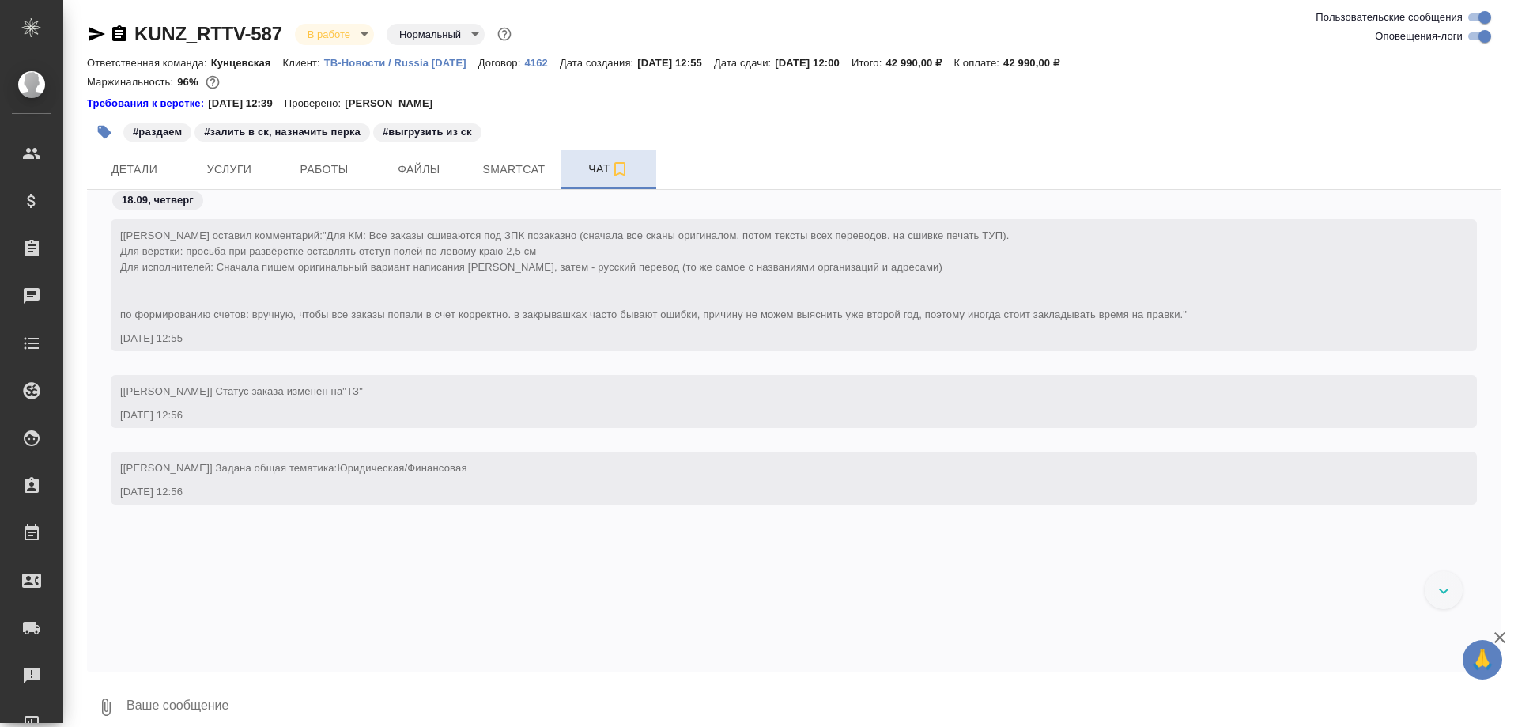
scroll to position [10075, 0]
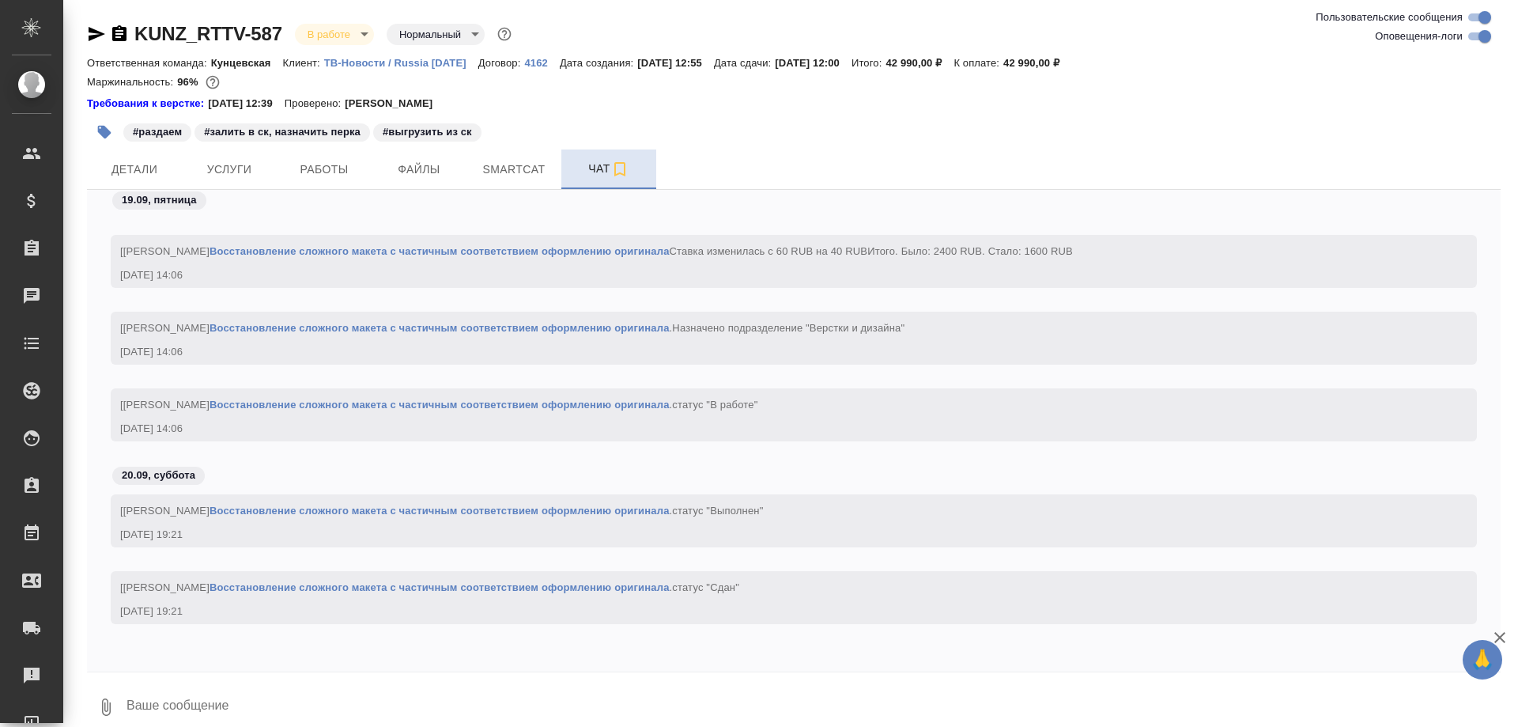
click at [374, 700] on textarea at bounding box center [813, 707] width 1376 height 54
paste textarea "[URL][DOMAIN_NAME]"
type textarea "[URL][DOMAIN_NAME]"
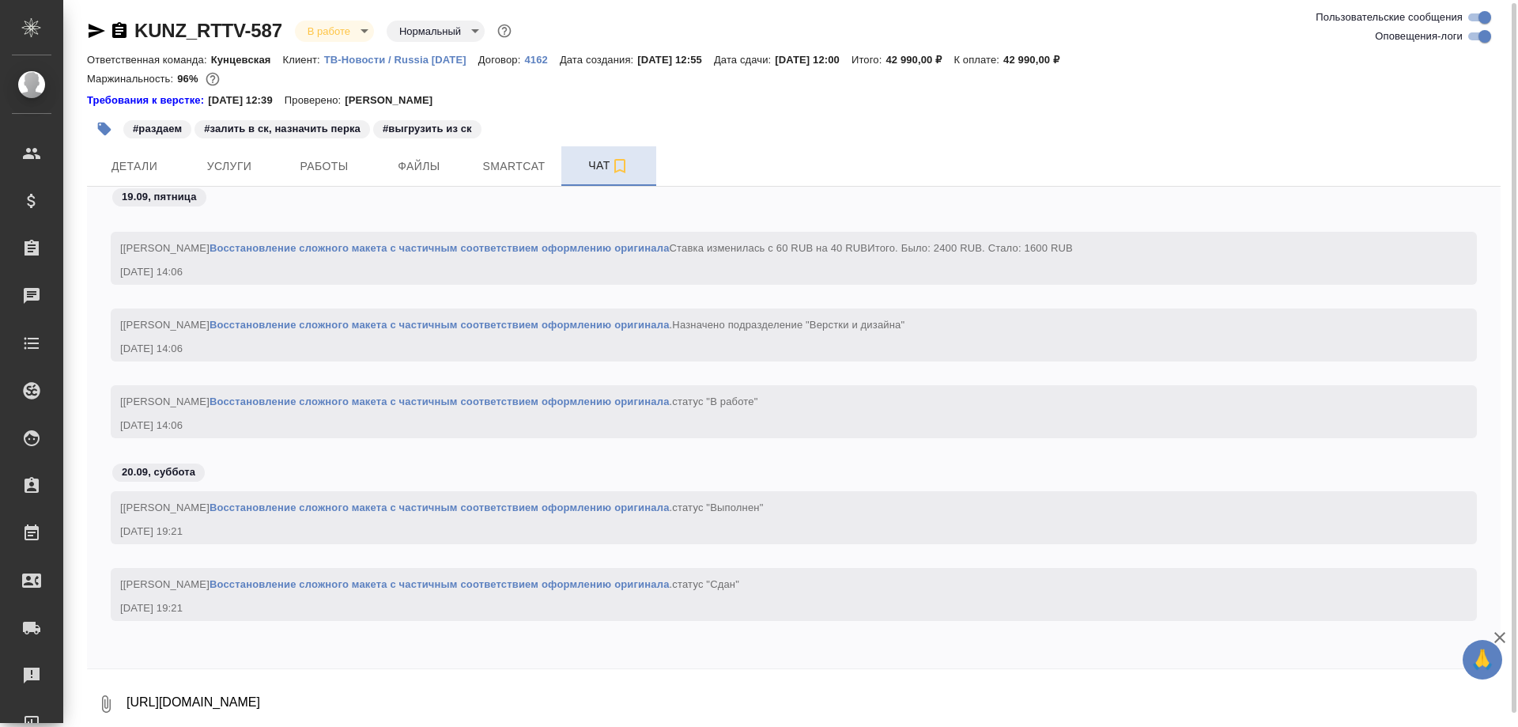
scroll to position [10152, 0]
